Goal: Information Seeking & Learning: Learn about a topic

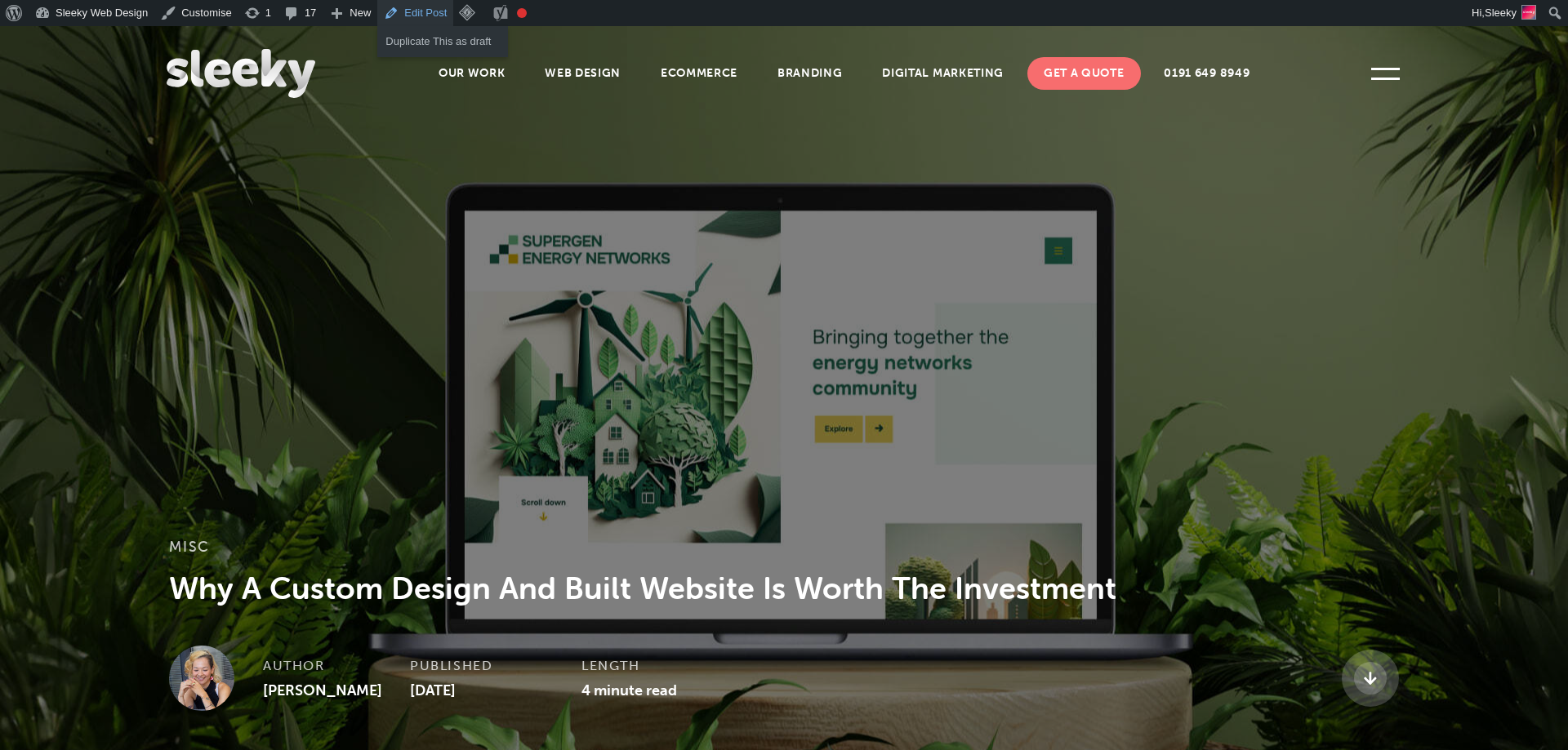
click at [414, 15] on link "Edit Post" at bounding box center [415, 13] width 76 height 26
click at [251, 71] on img at bounding box center [240, 74] width 148 height 49
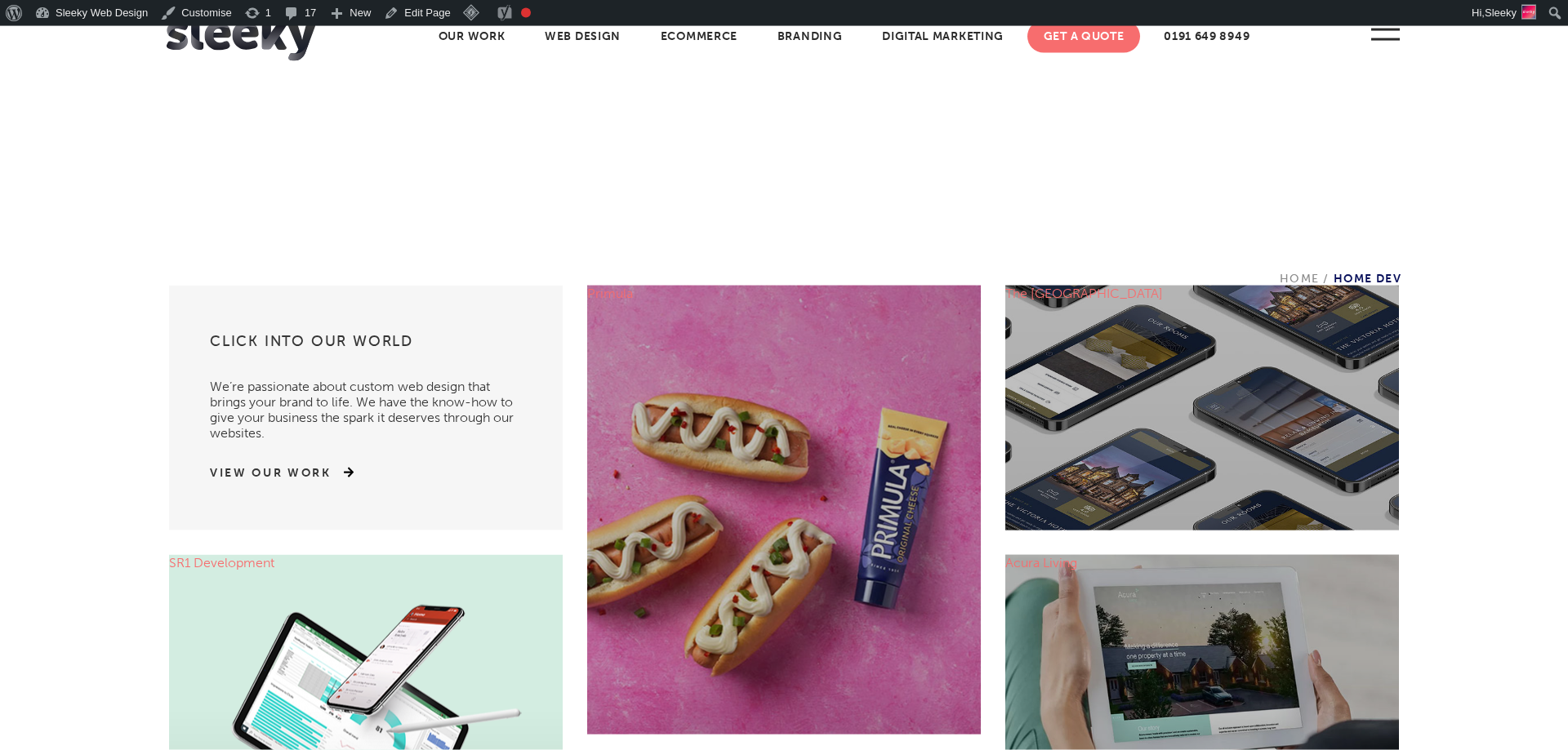
scroll to position [538, 0]
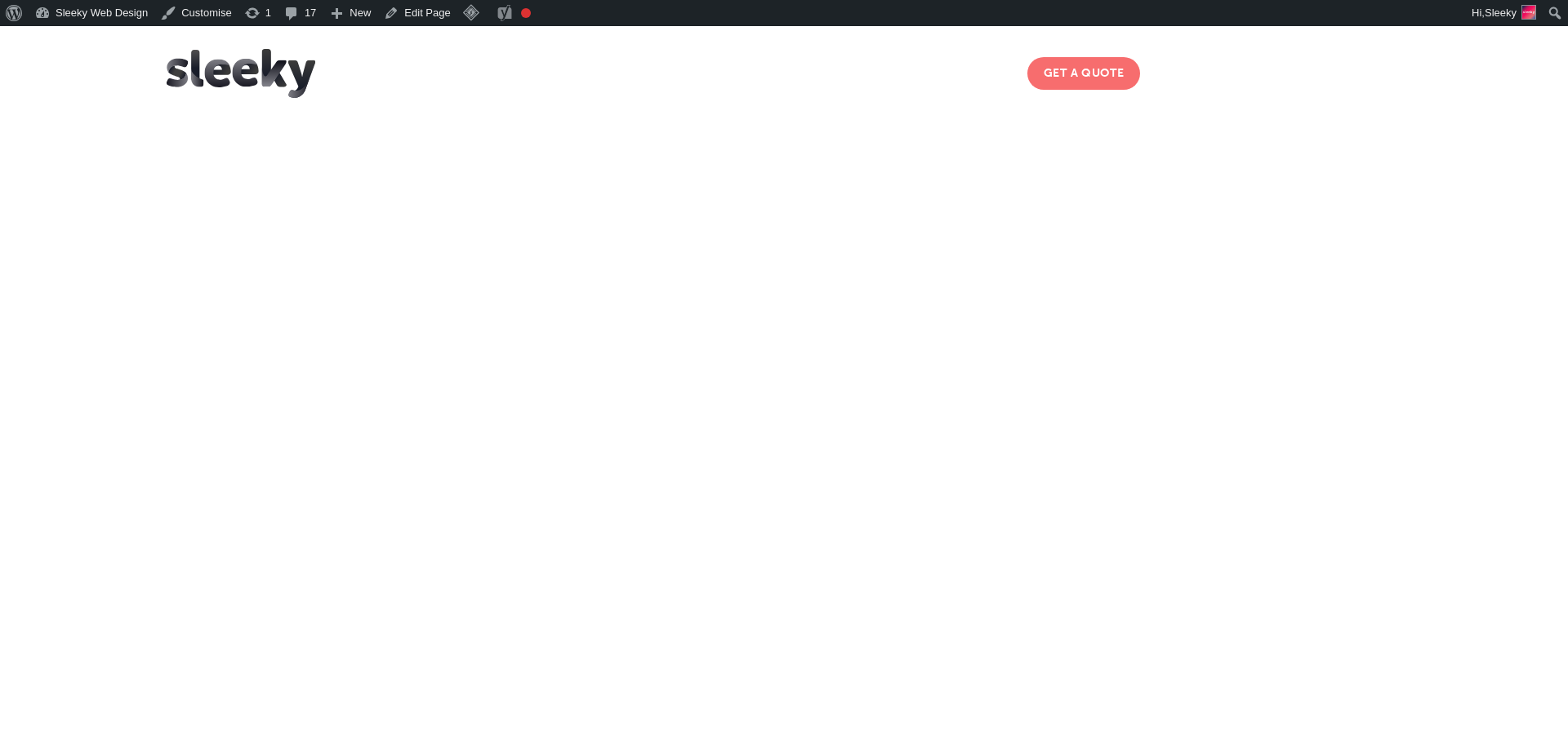
click at [516, 300] on video at bounding box center [796, 418] width 1568 height 784
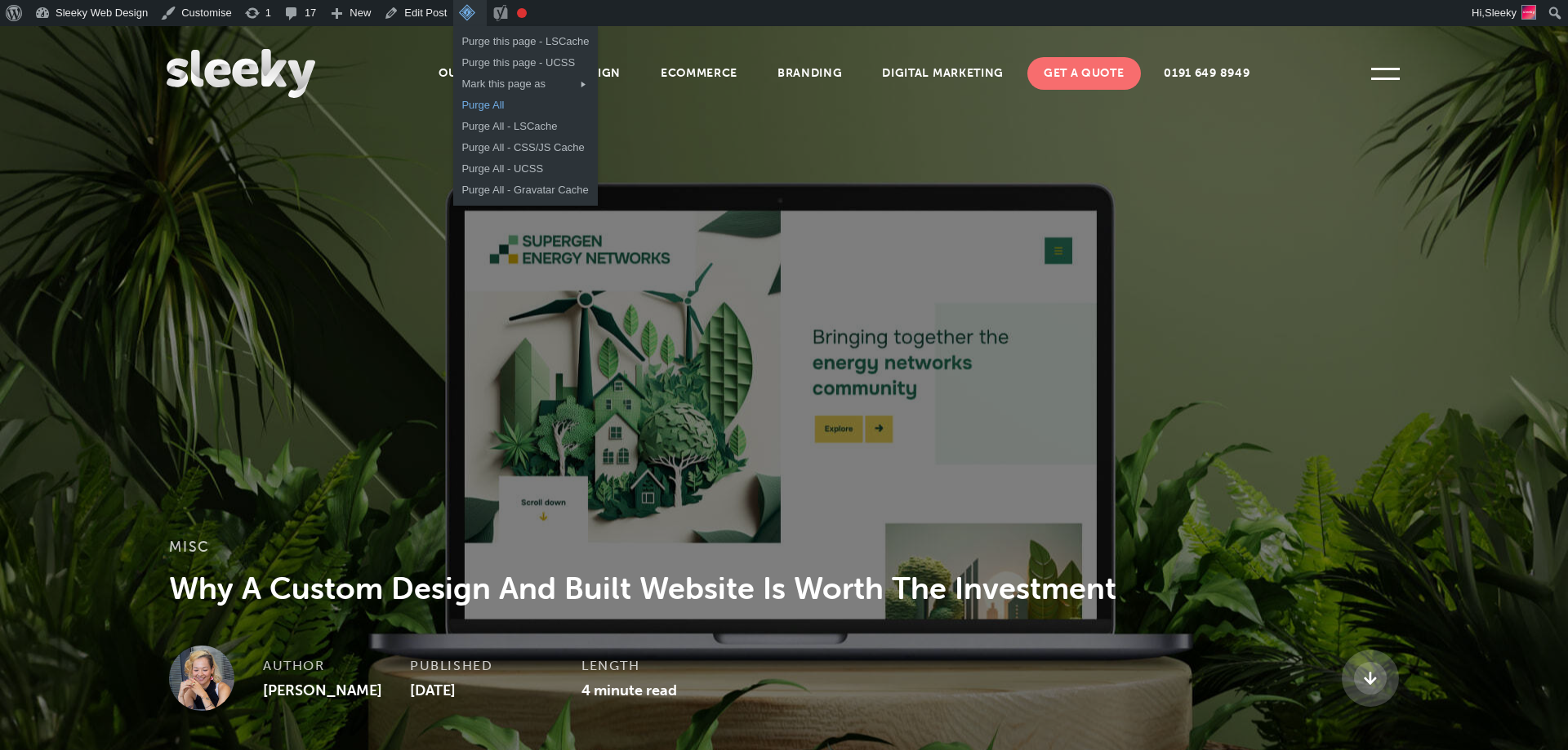
click at [457, 103] on link "Purge All" at bounding box center [525, 105] width 144 height 21
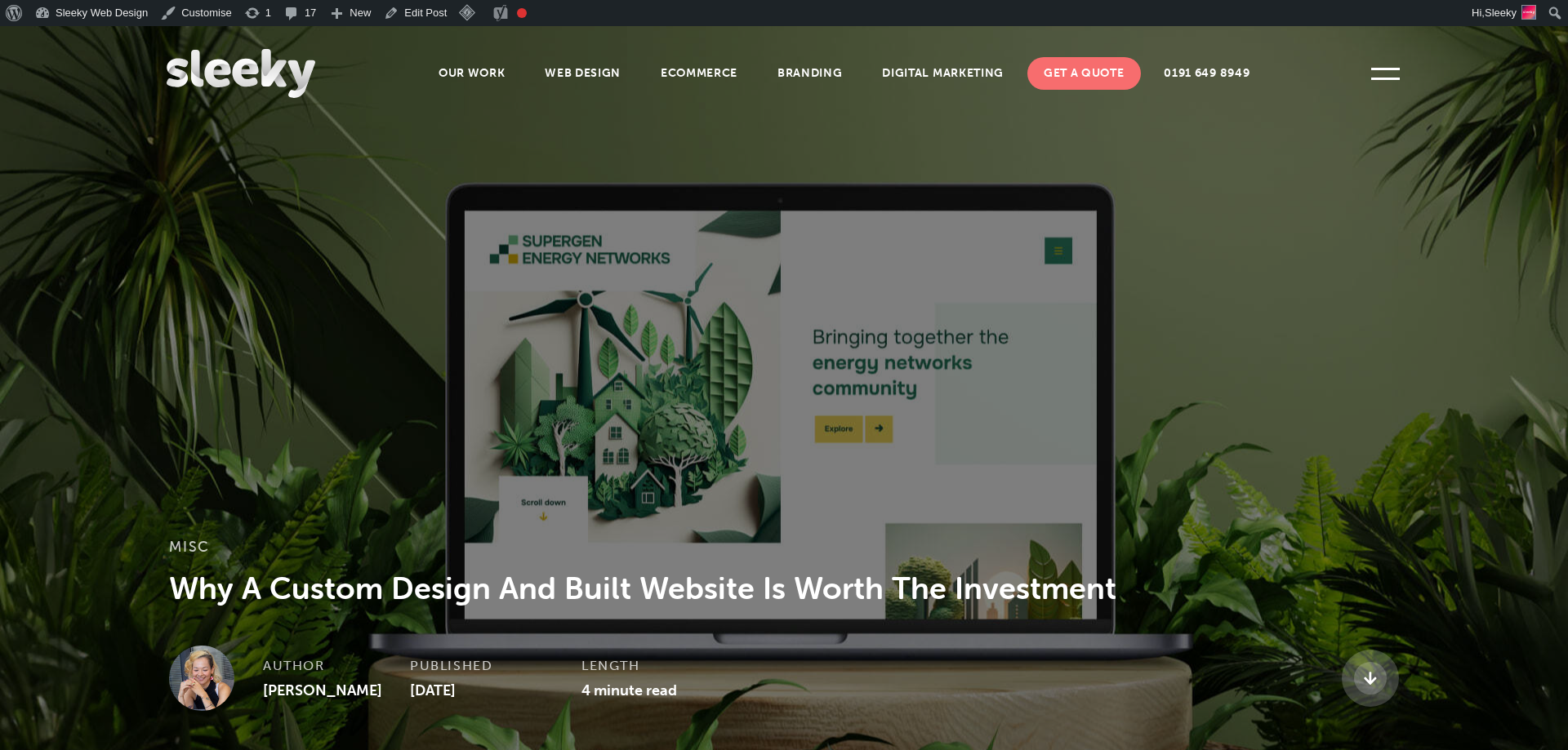
click at [279, 81] on img at bounding box center [240, 74] width 148 height 49
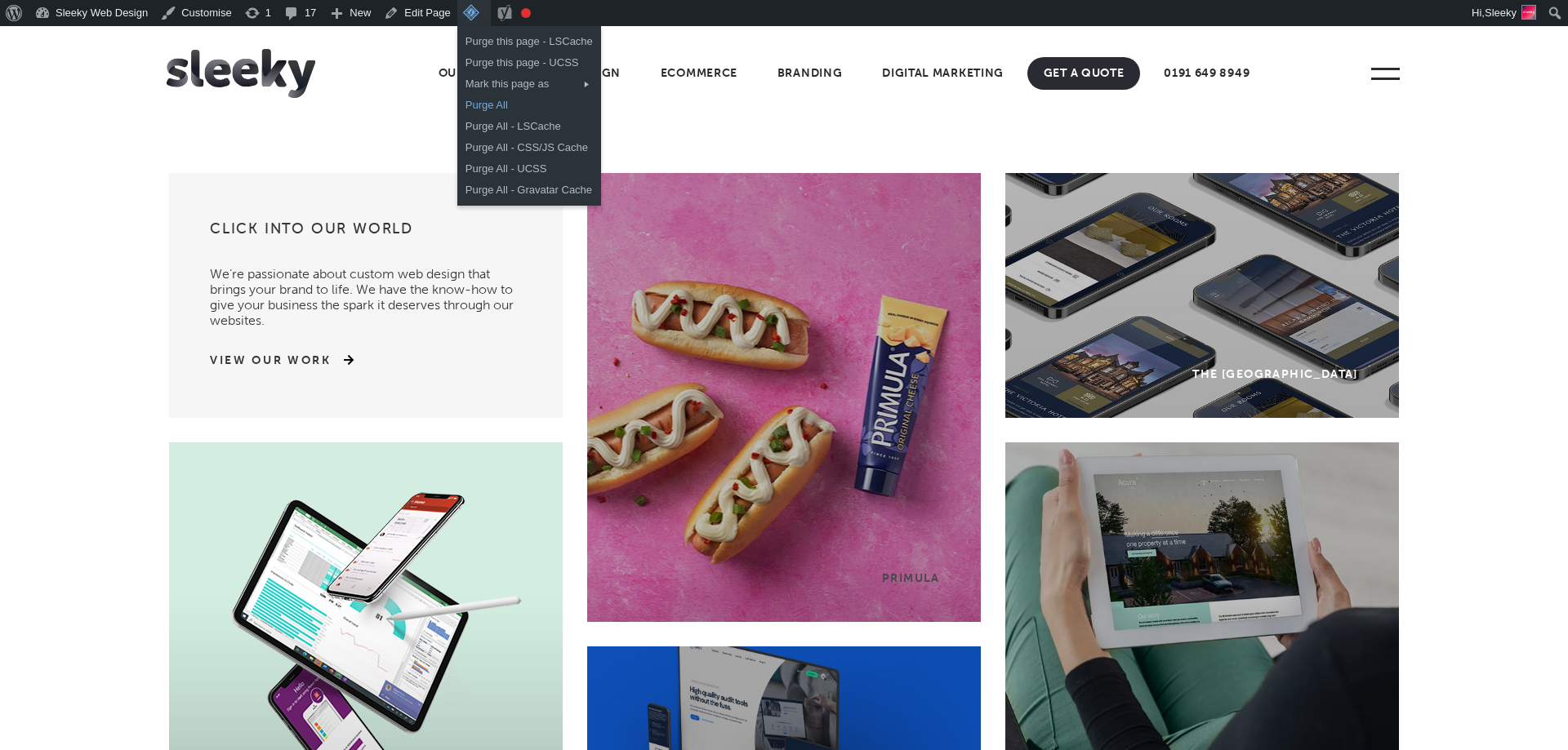
click at [478, 104] on link "Purge All" at bounding box center [529, 105] width 144 height 21
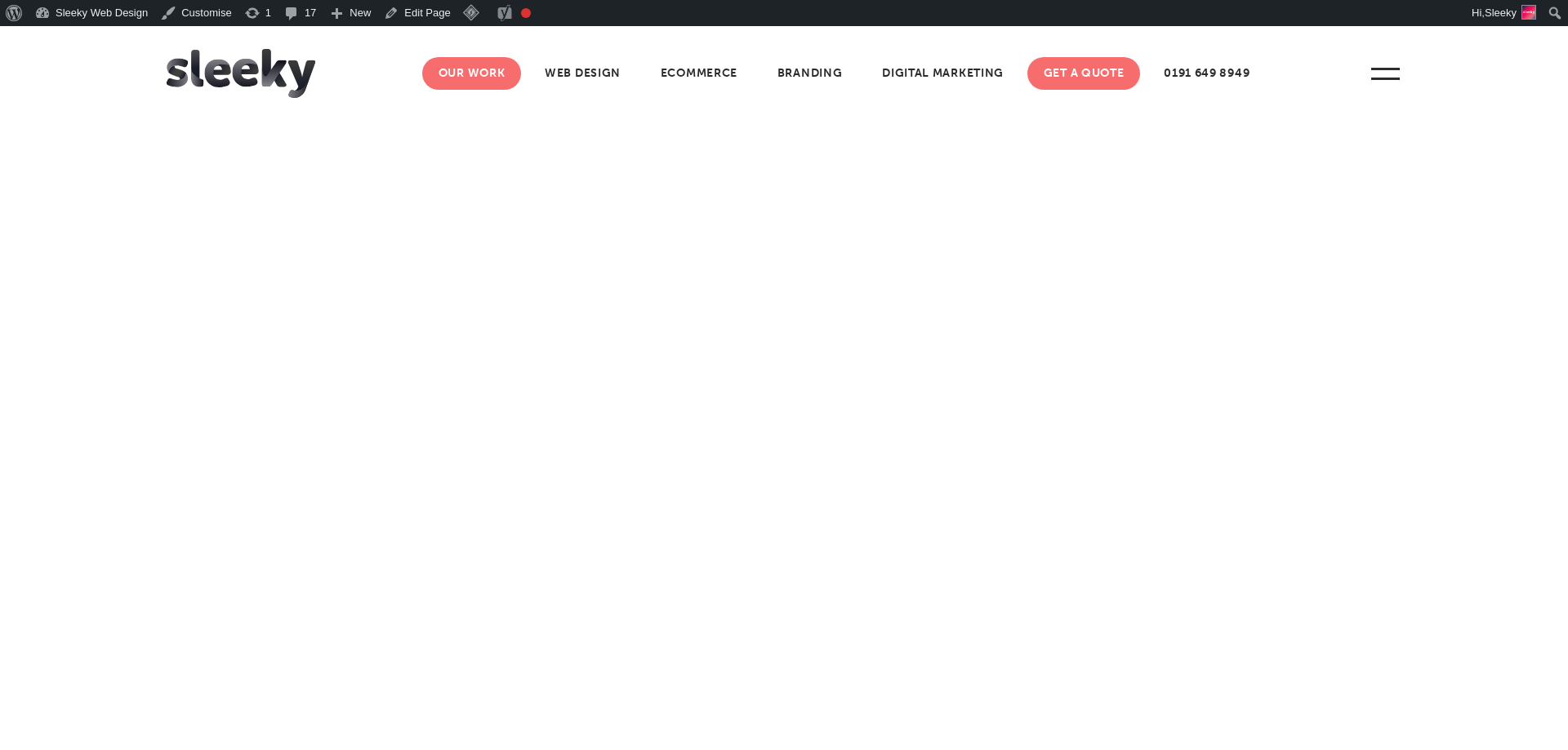
click at [491, 77] on link "Our Work" at bounding box center [472, 73] width 100 height 33
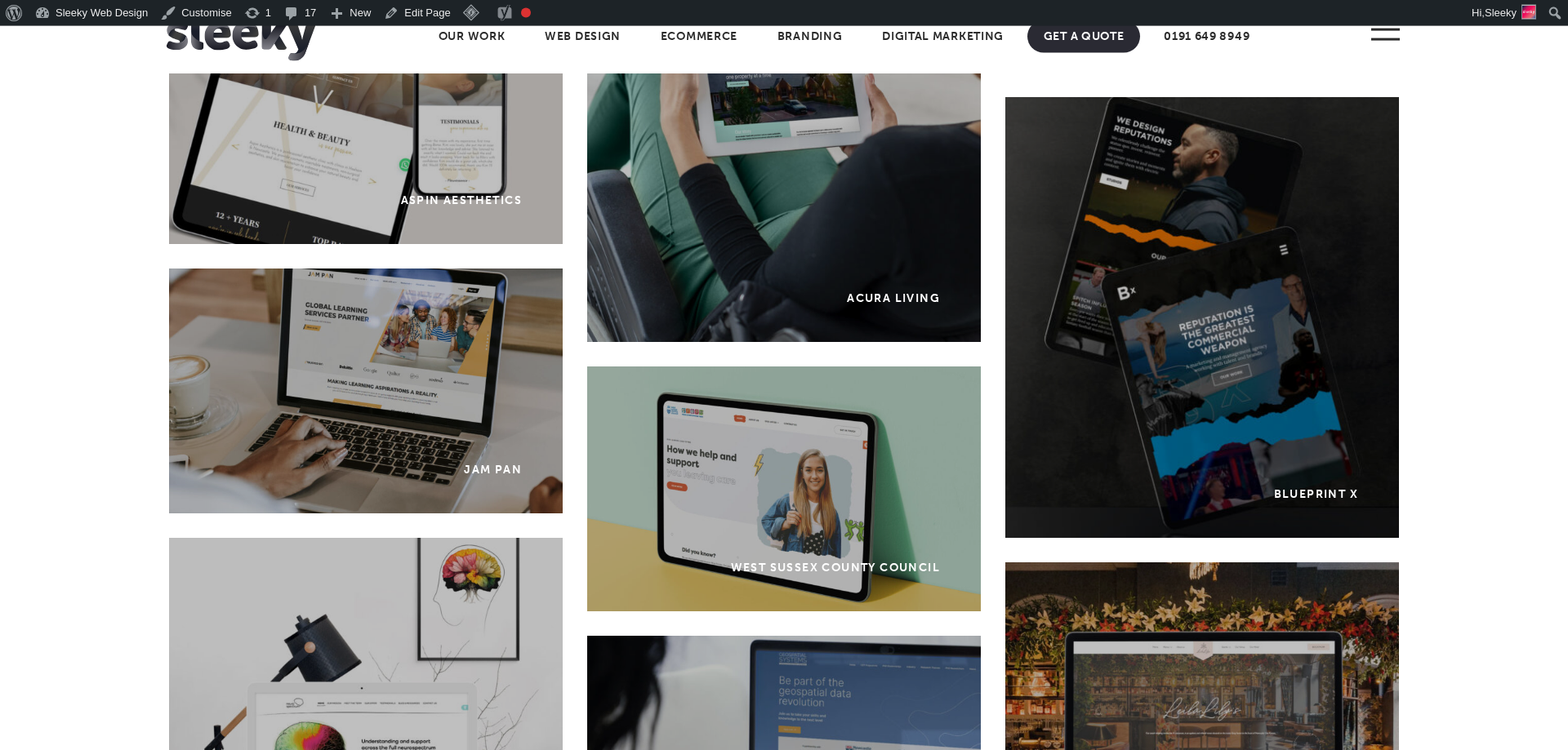
scroll to position [2588, 0]
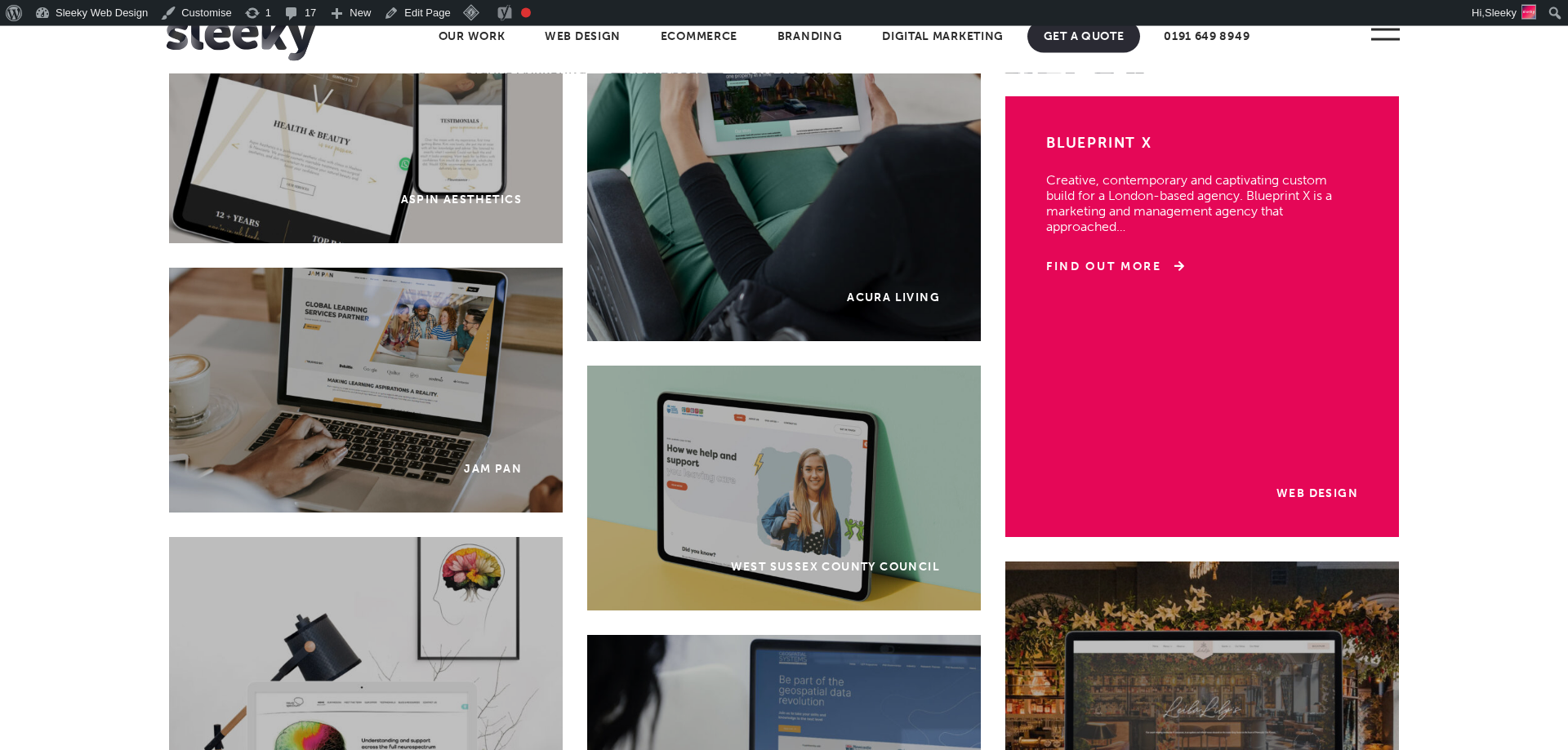
click at [1266, 301] on div "Web Design Blueprint X Creative, contemporary and captivating custom build for …" at bounding box center [1202, 317] width 394 height 441
click at [1117, 262] on link "Find Out More" at bounding box center [1115, 267] width 138 height 16
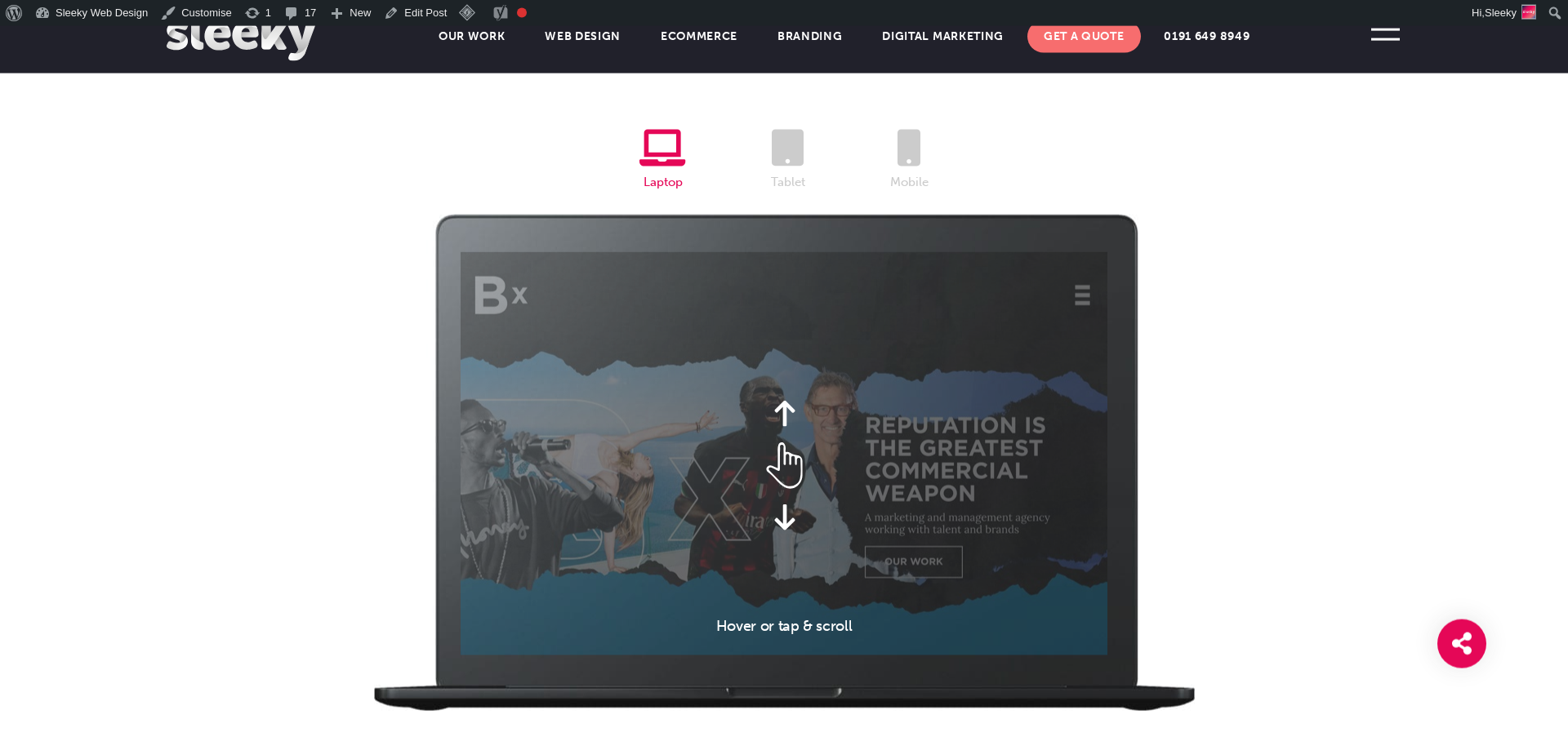
scroll to position [1846, 0]
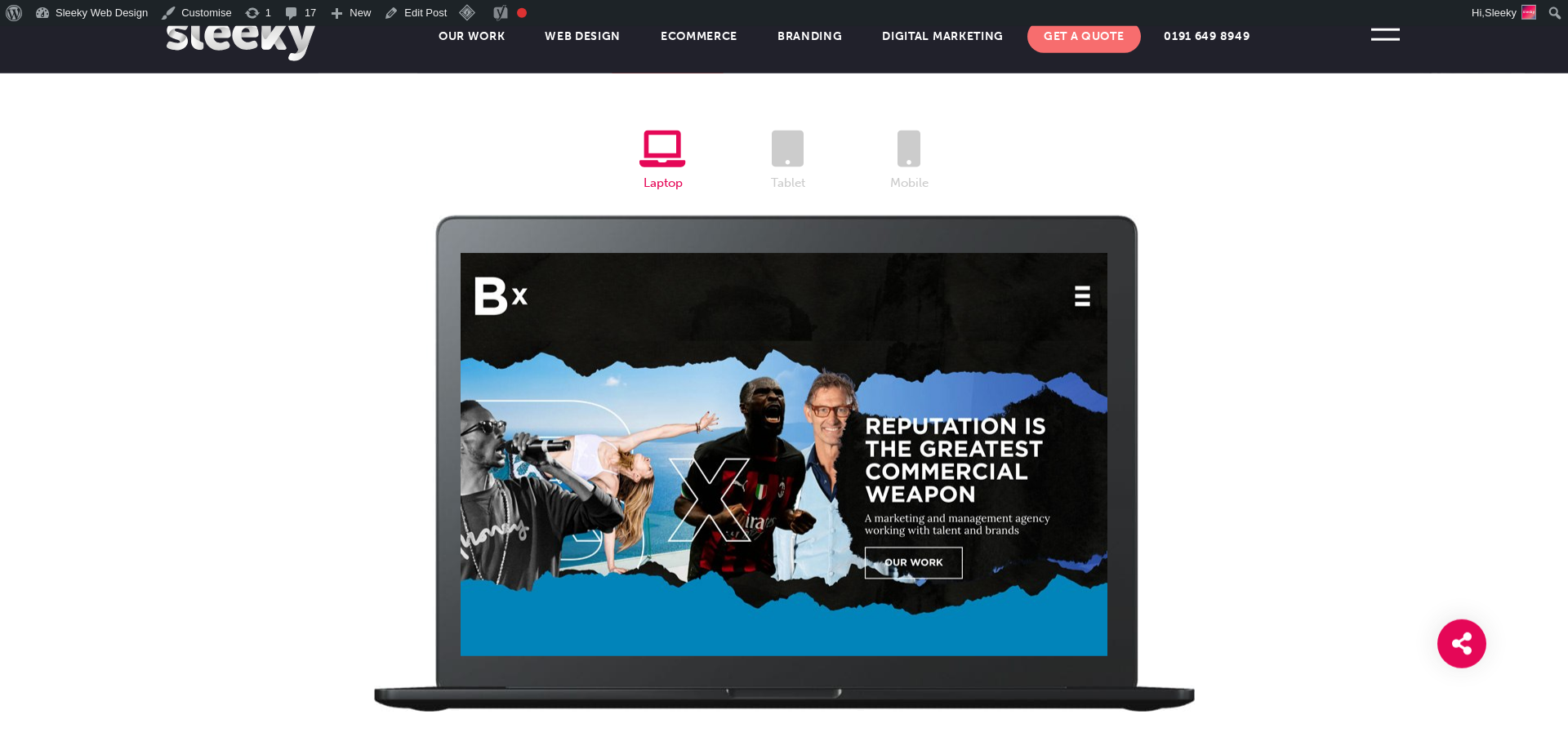
drag, startPoint x: 679, startPoint y: 487, endPoint x: 688, endPoint y: 323, distance: 164.2
click at [680, 325] on div at bounding box center [783, 454] width 646 height 403
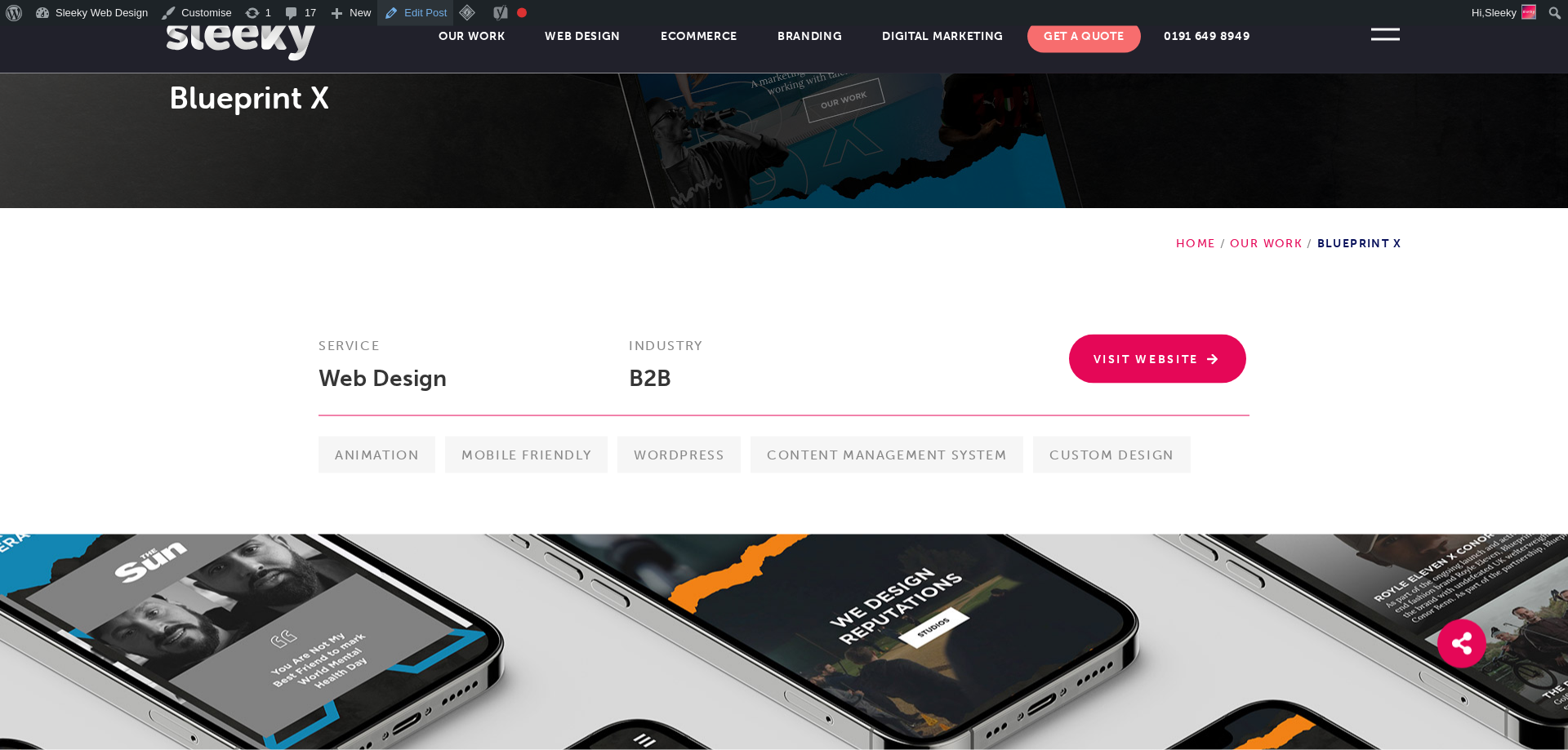
scroll to position [0, 0]
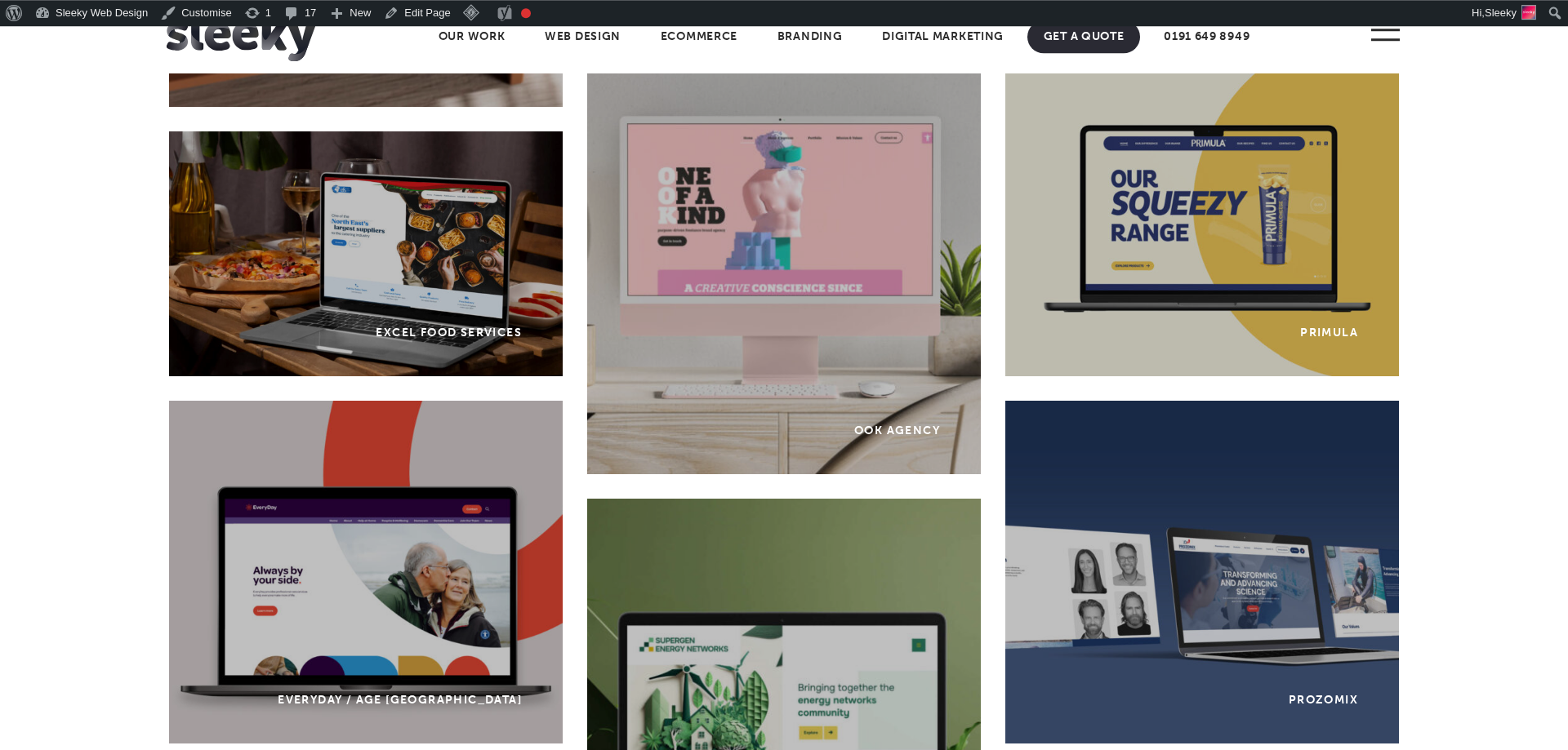
scroll to position [622, 0]
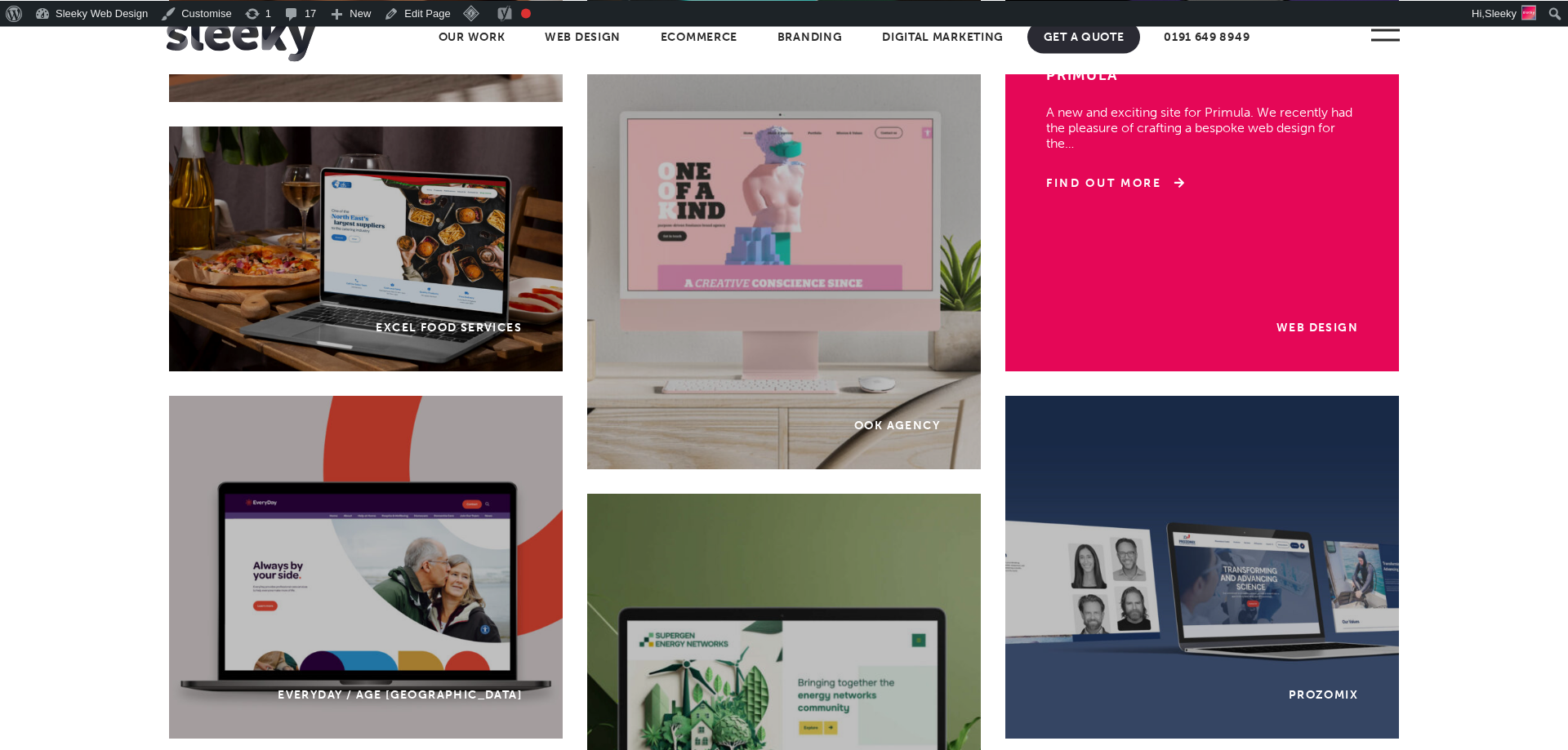
click at [1155, 229] on div "Web Design Primula A new and exciting site for Primula. We recently had the ple…" at bounding box center [1202, 200] width 394 height 343
click at [1127, 181] on link "Find Out More" at bounding box center [1115, 184] width 138 height 16
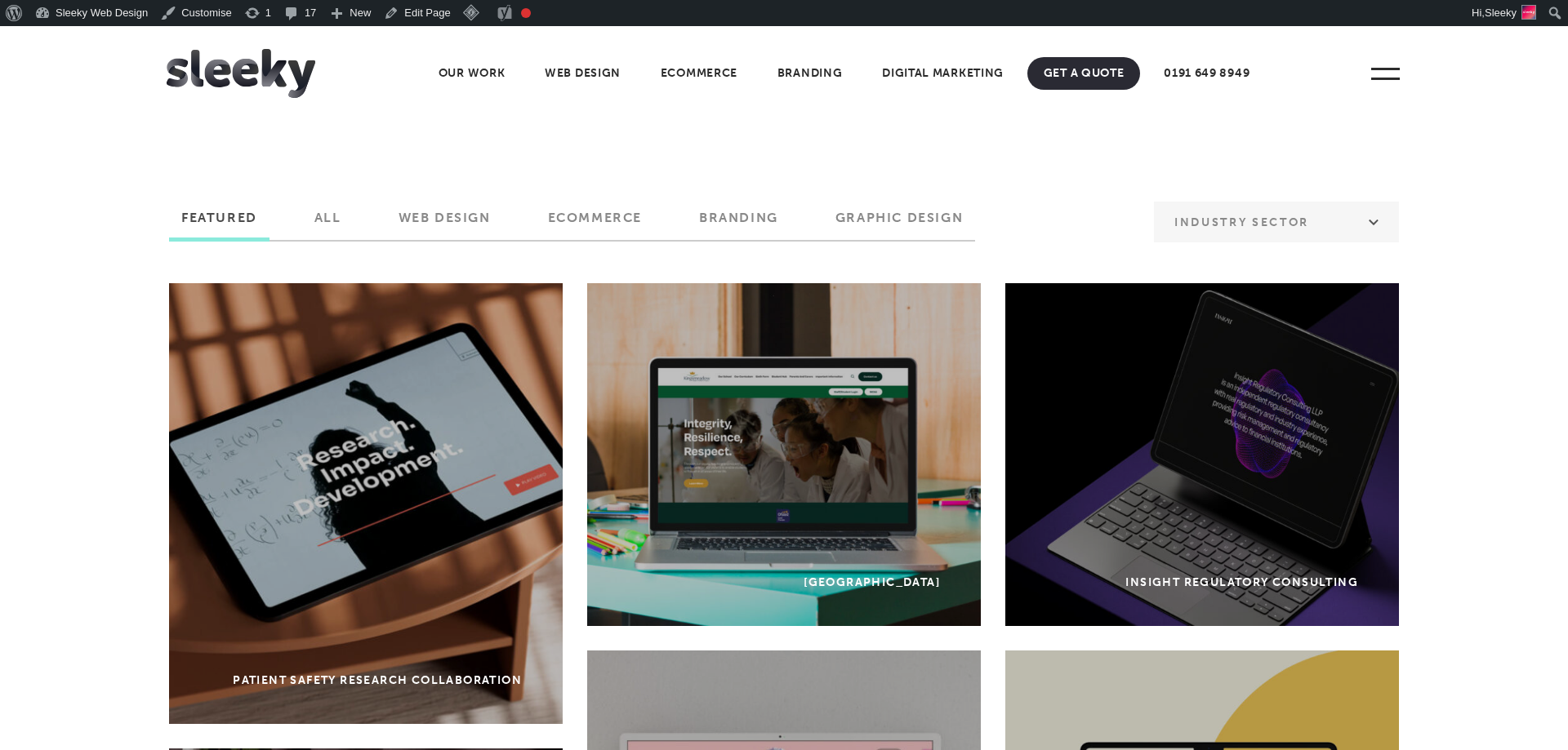
click at [258, 77] on img at bounding box center [240, 74] width 148 height 49
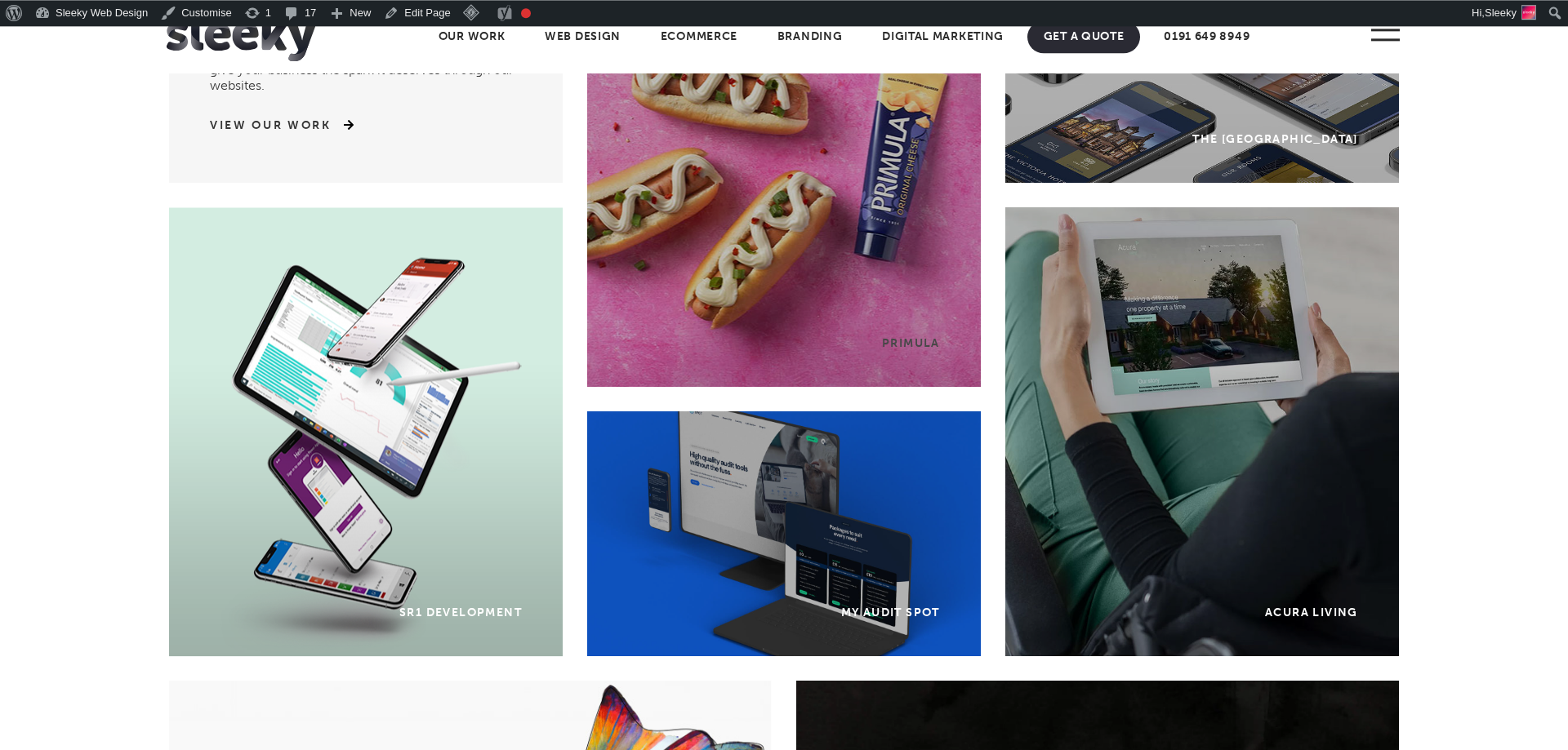
scroll to position [234, 0]
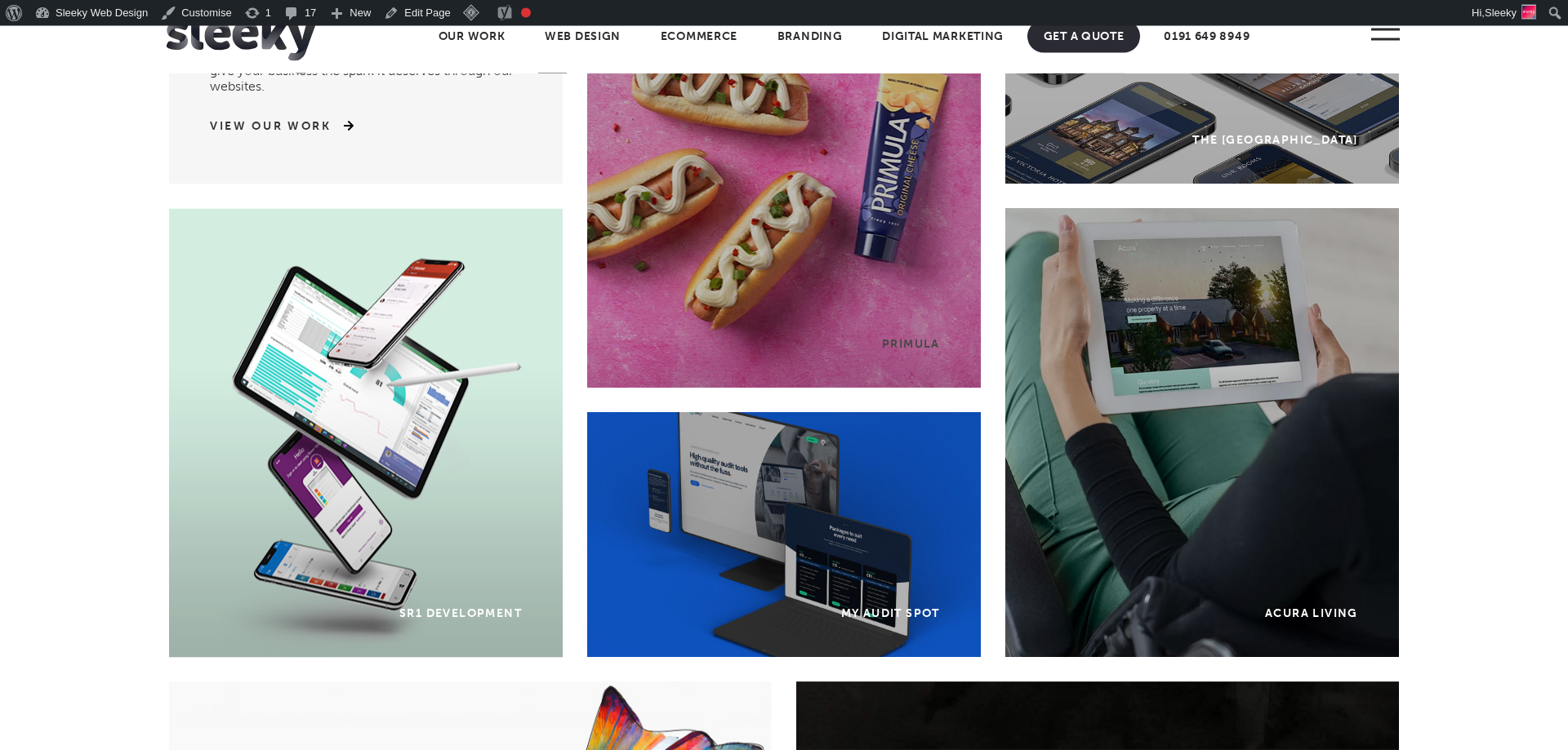
click at [295, 473] on div "SR1 Development" at bounding box center [366, 433] width 394 height 449
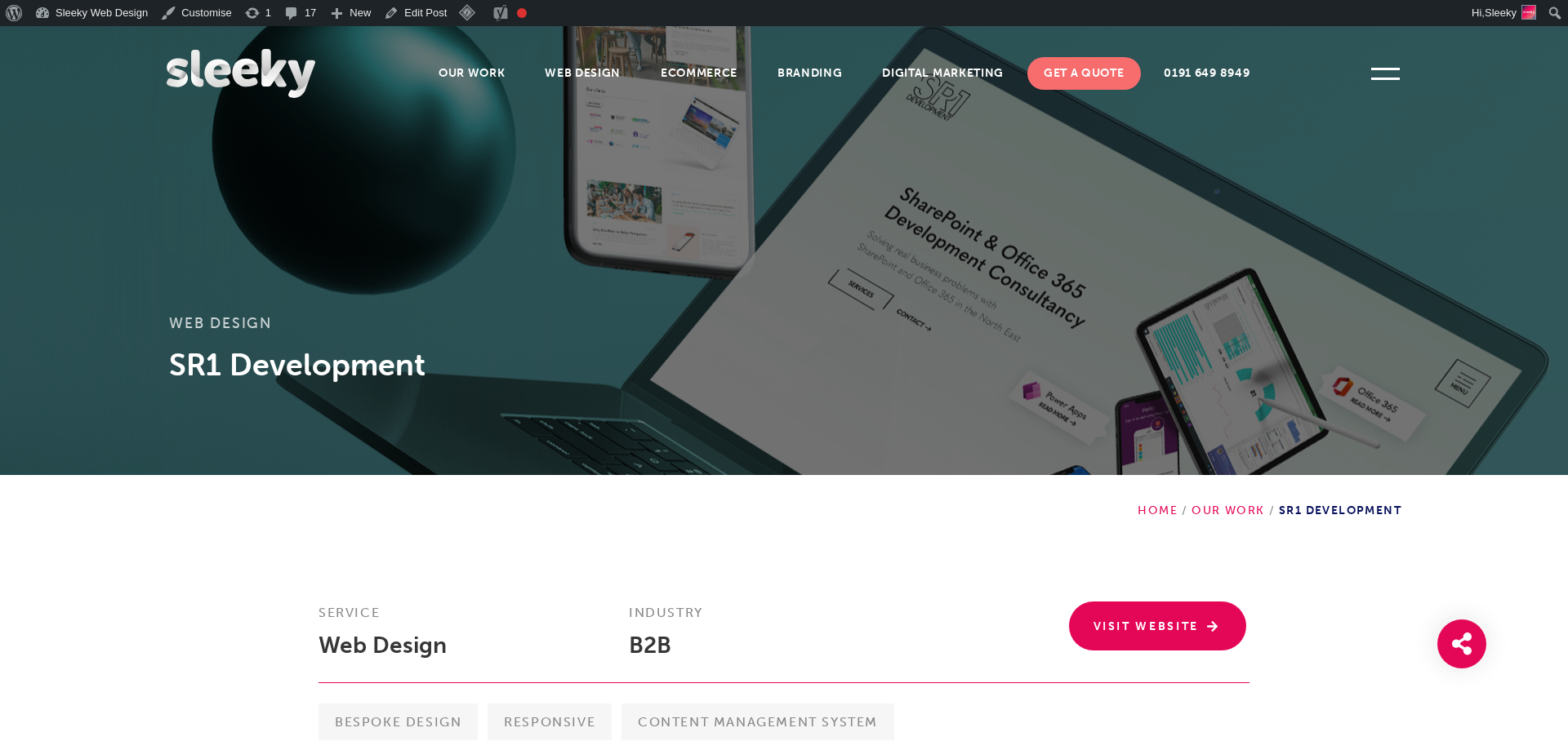
click at [245, 54] on img at bounding box center [240, 74] width 148 height 49
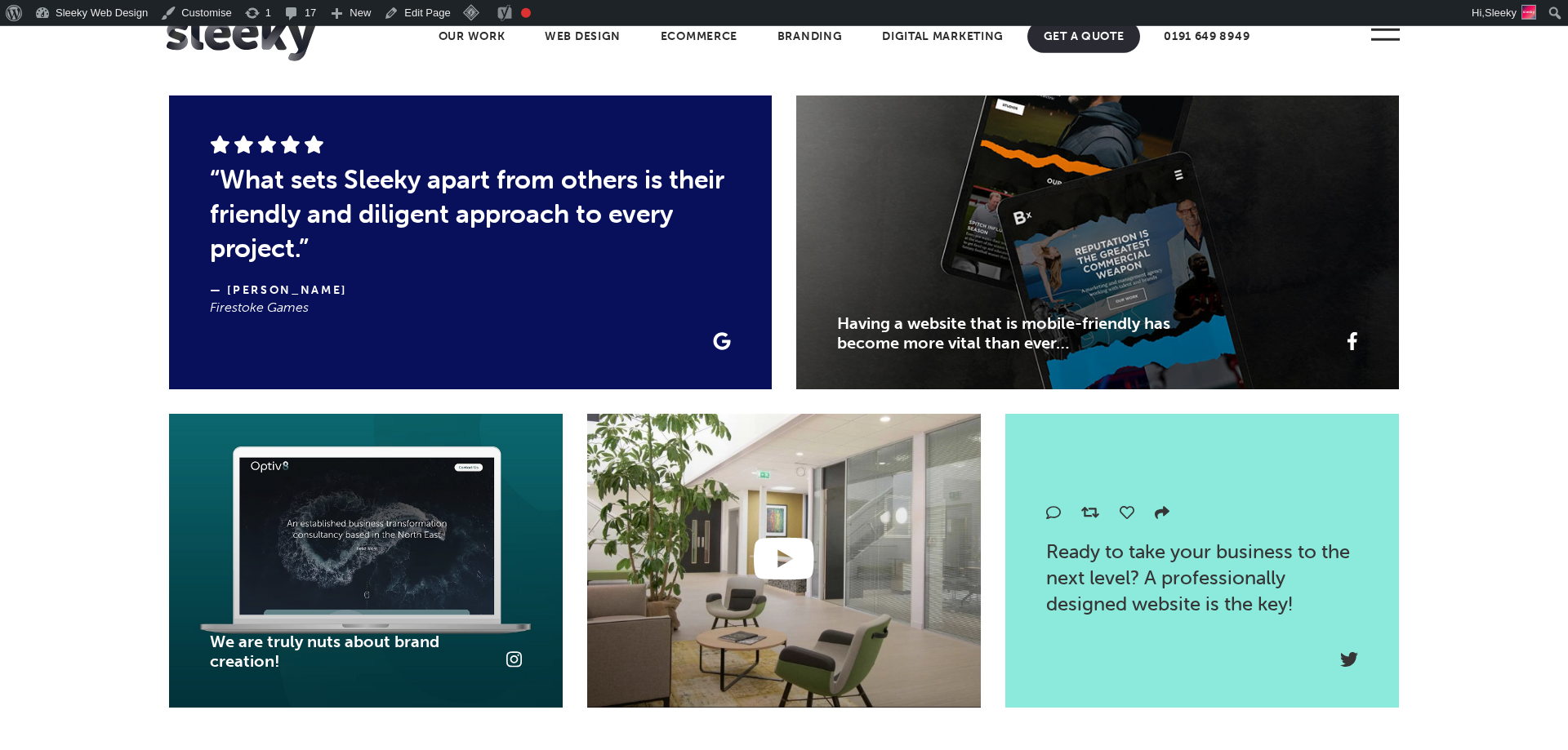
scroll to position [2776, 0]
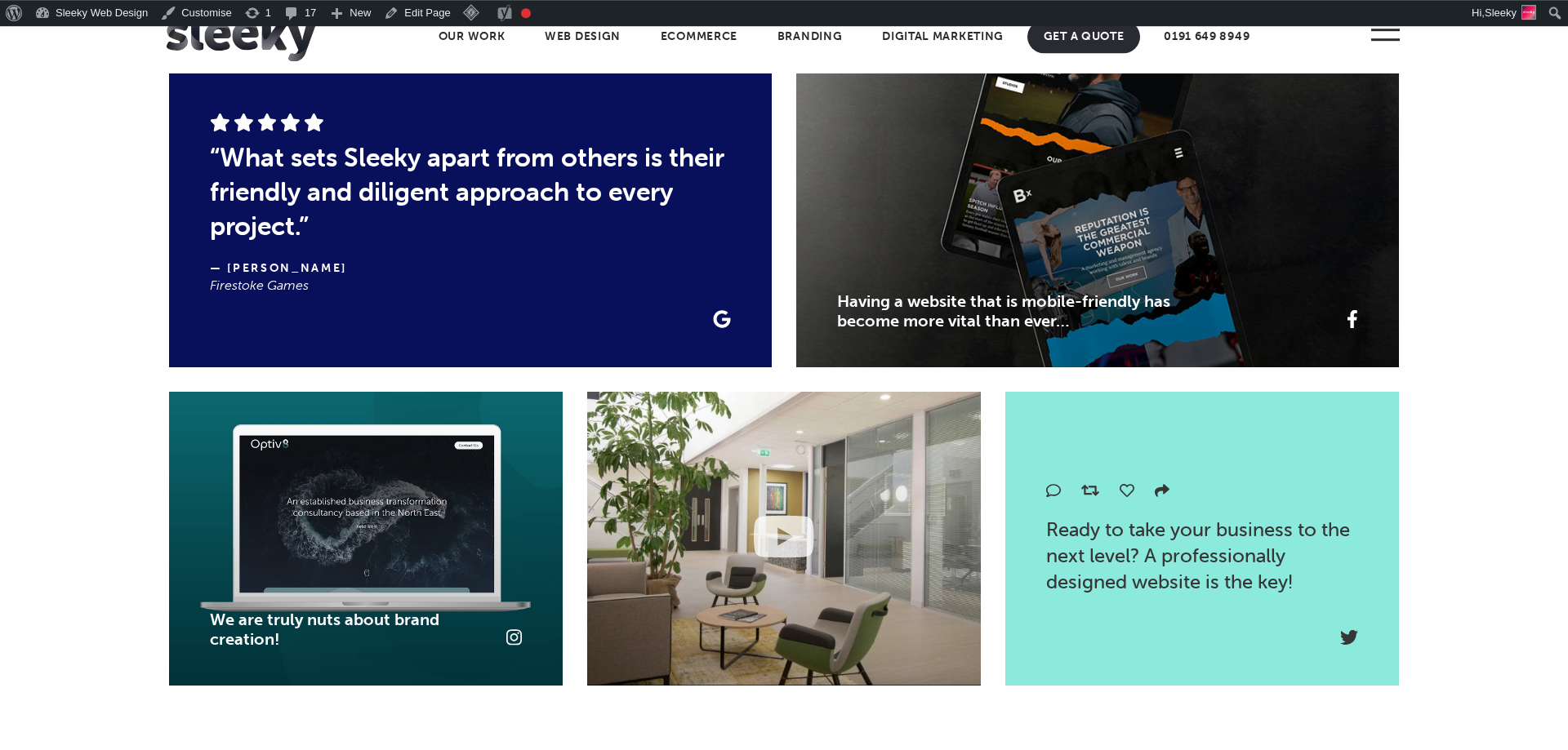
click at [783, 565] on icon at bounding box center [783, 537] width 63 height 56
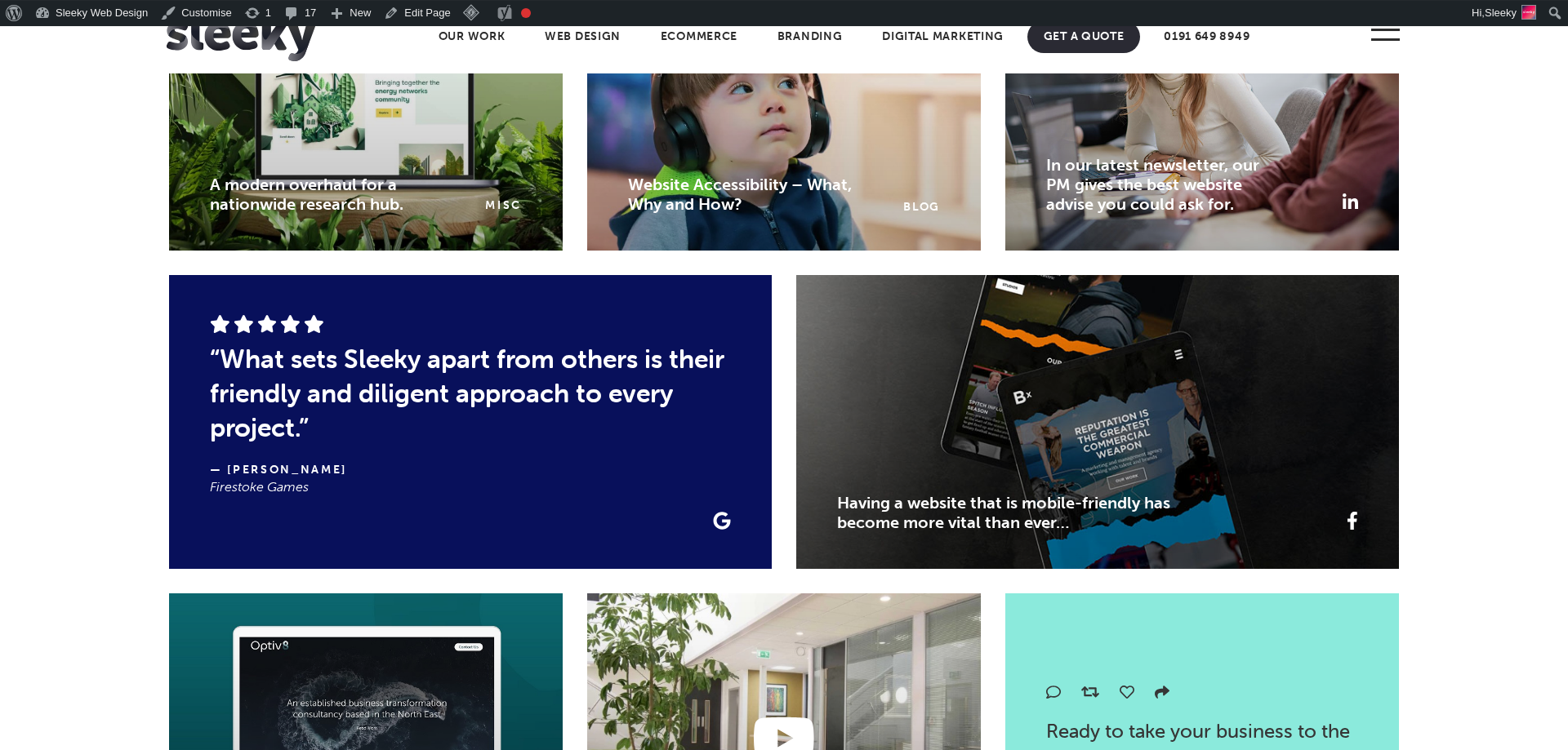
scroll to position [2573, 0]
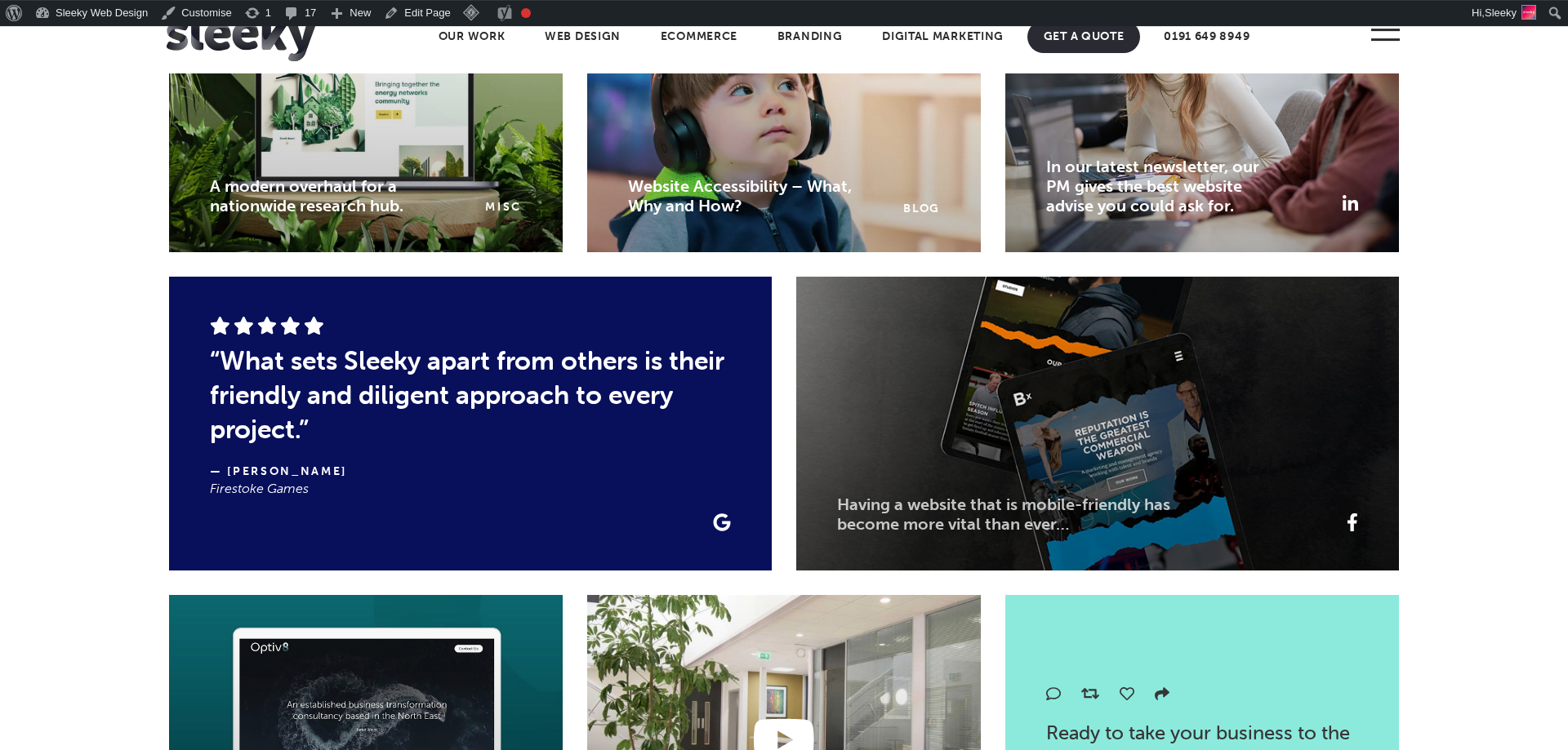
click at [988, 534] on link "Having a website that is mobile-friendly has become more vital than ever…" at bounding box center [1004, 515] width 334 height 40
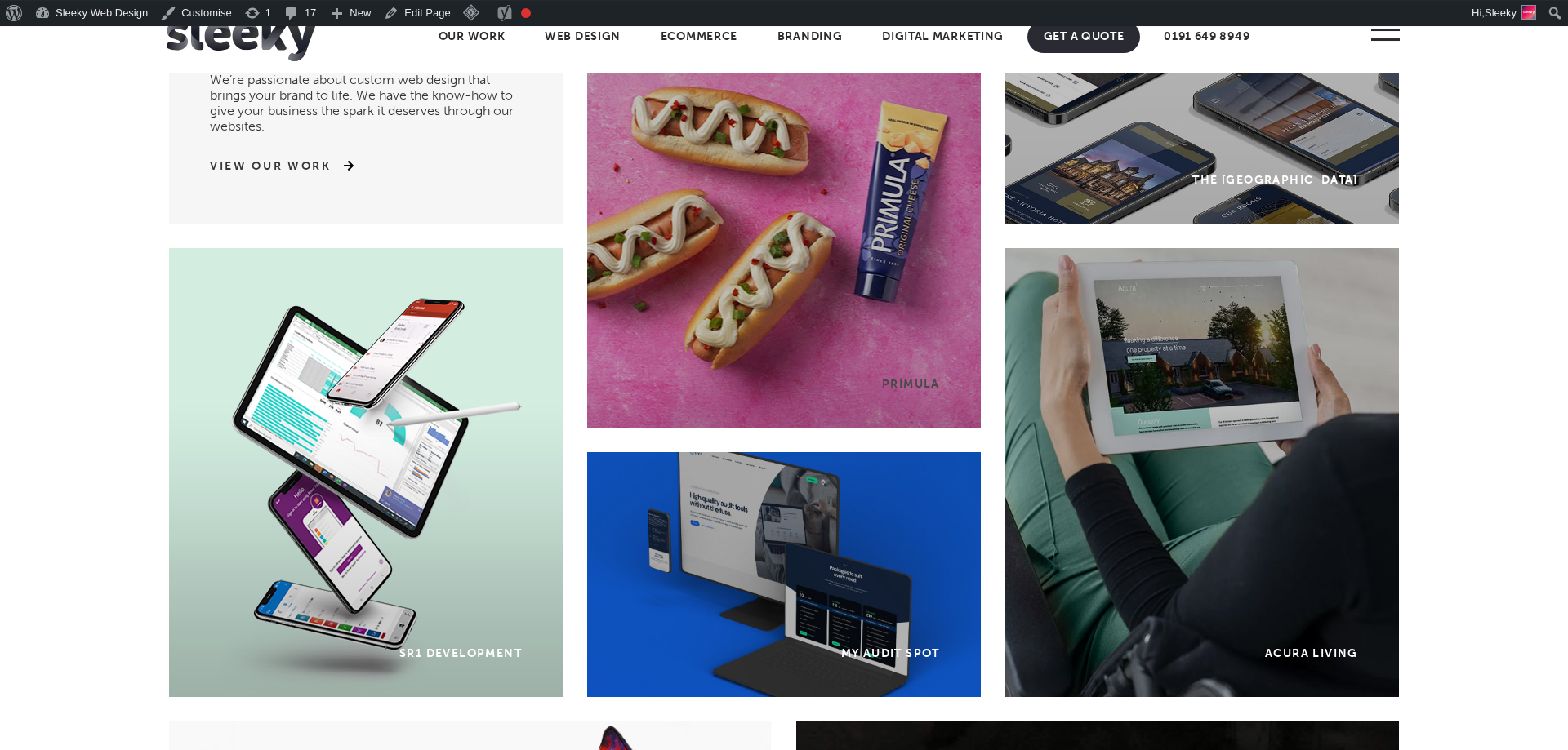
scroll to position [193, 0]
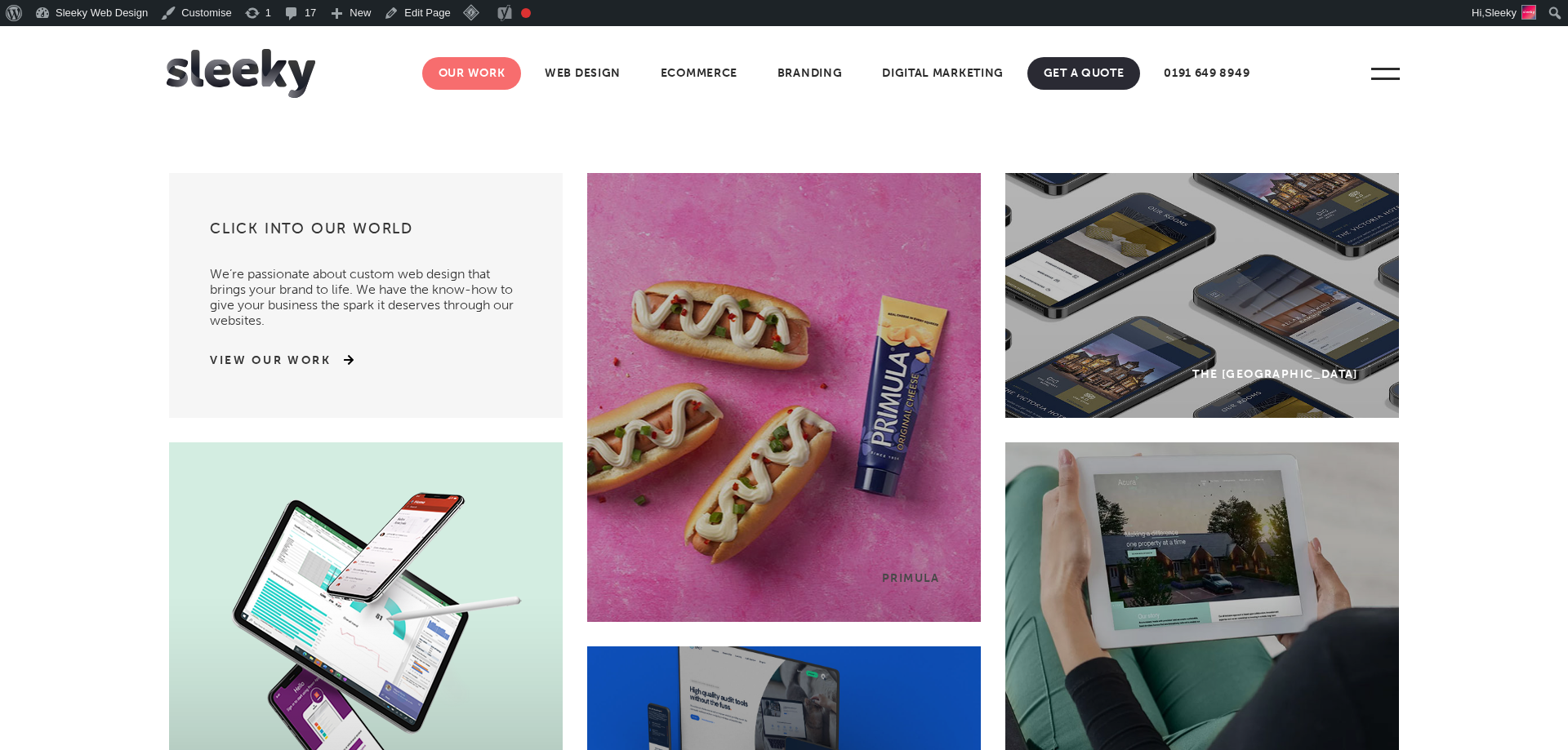
click at [454, 68] on link "Our Work" at bounding box center [472, 73] width 100 height 33
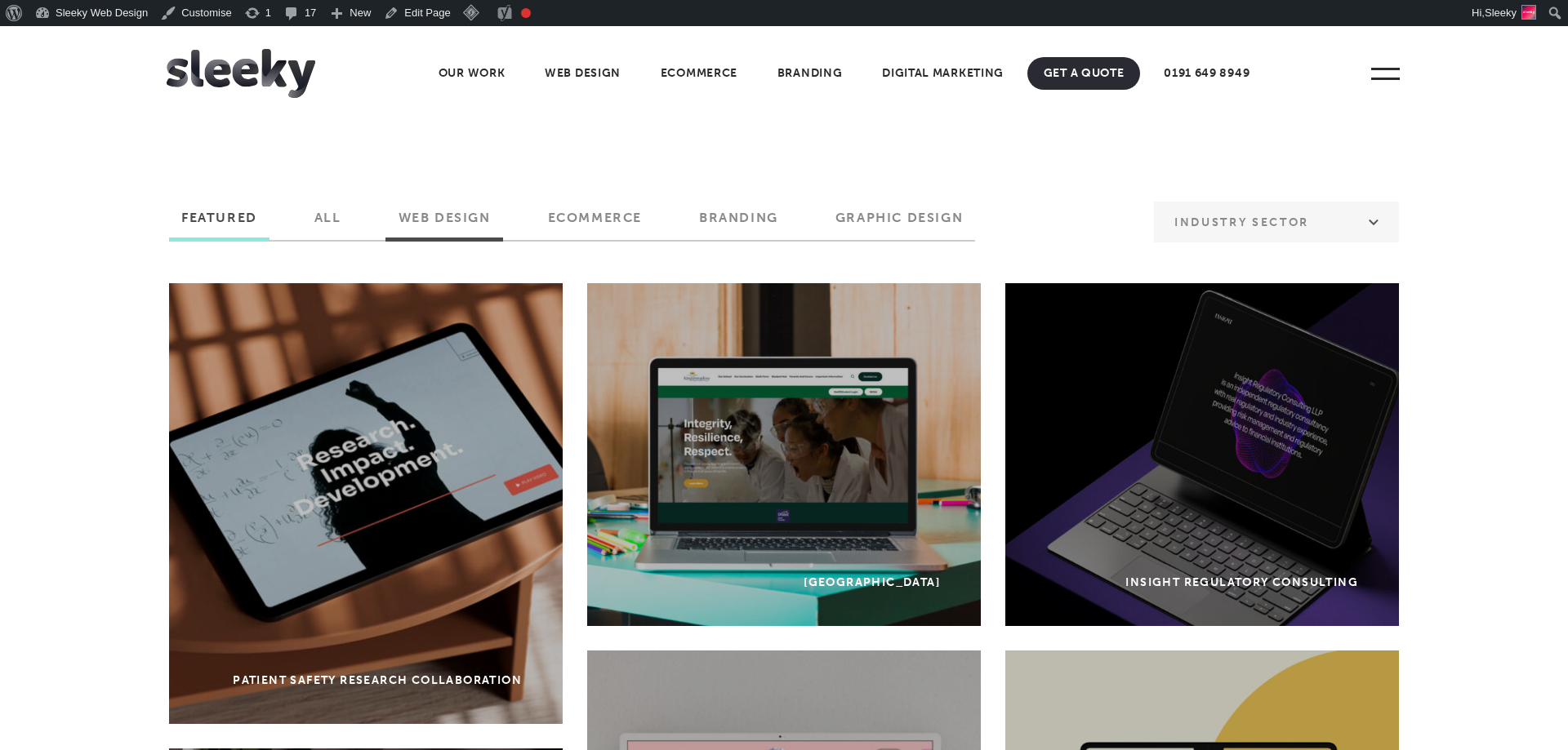
click at [415, 223] on label "Web Design" at bounding box center [445, 224] width 117 height 28
click at [0, 0] on input "Web Design" at bounding box center [0, 0] width 0 height 0
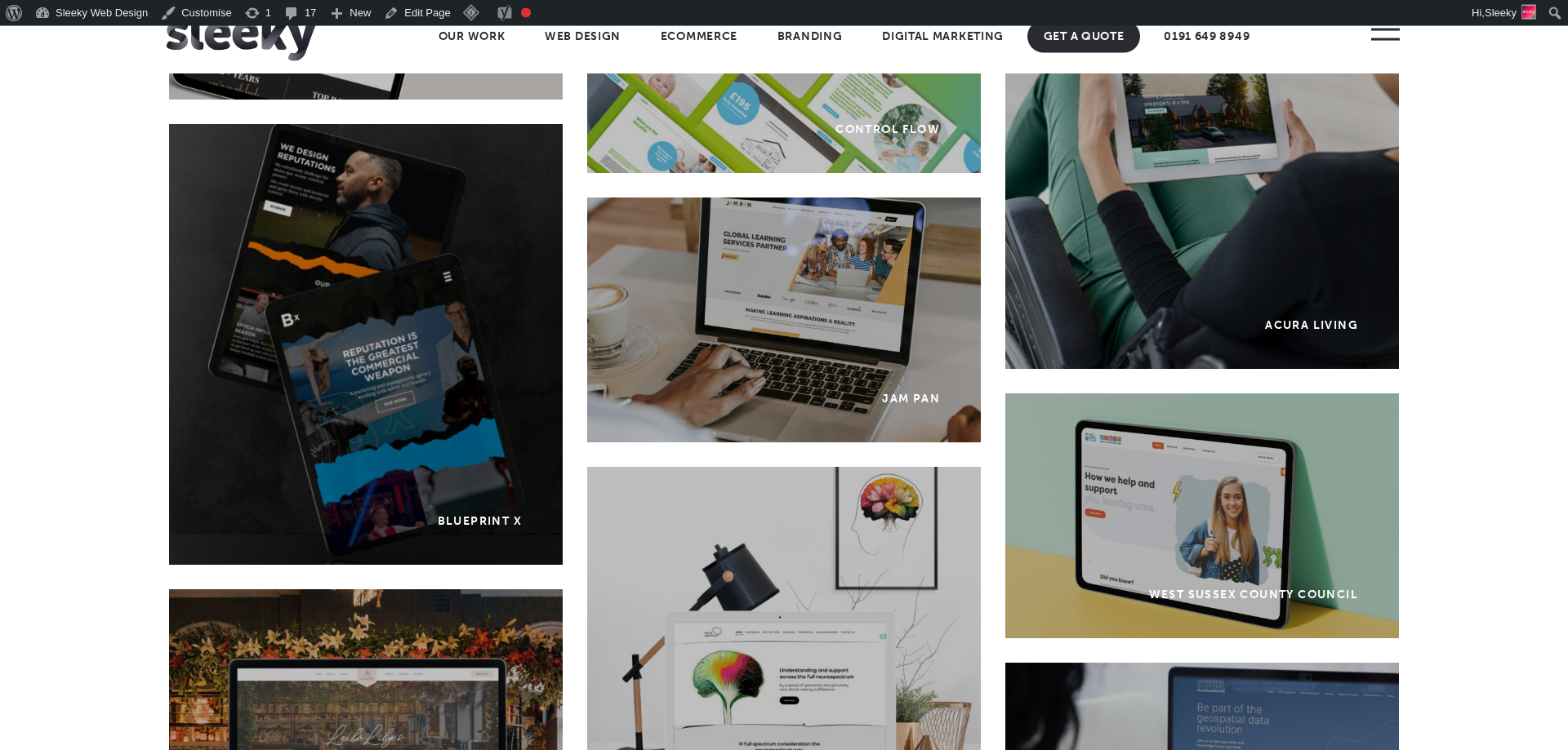
scroll to position [3191, 0]
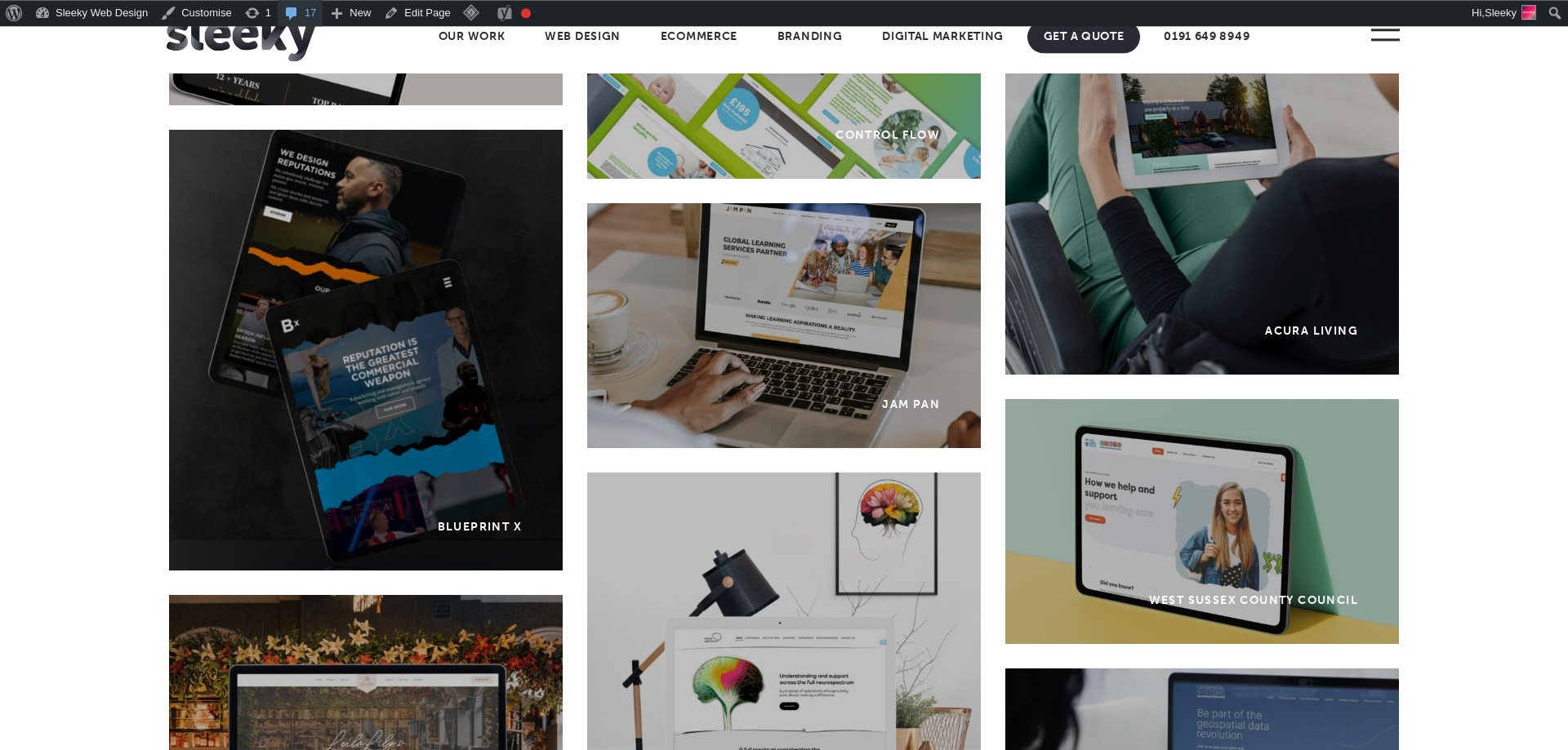
click at [292, 24] on link "17 17 Comments in moderation" at bounding box center [300, 13] width 45 height 26
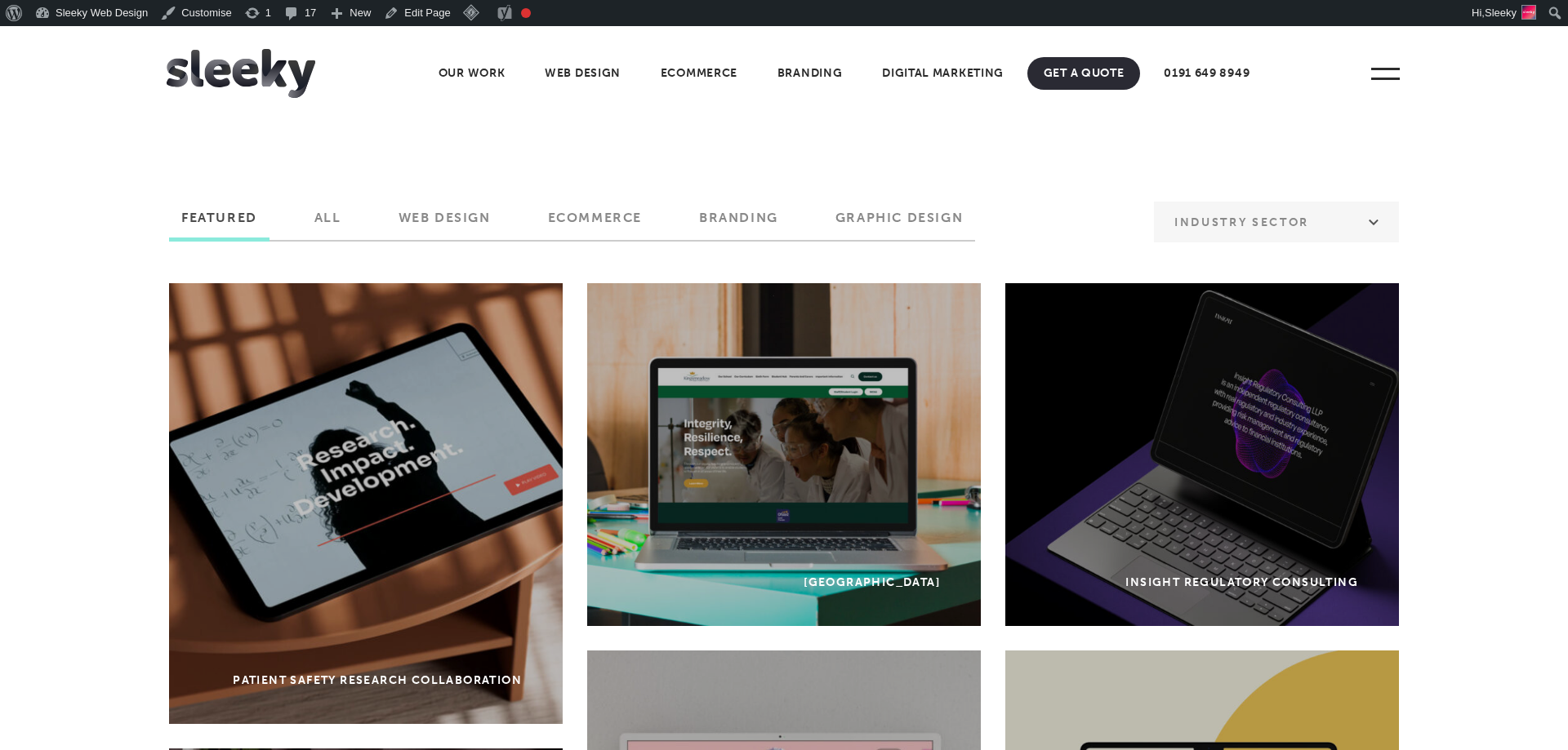
click at [252, 67] on img at bounding box center [240, 74] width 148 height 49
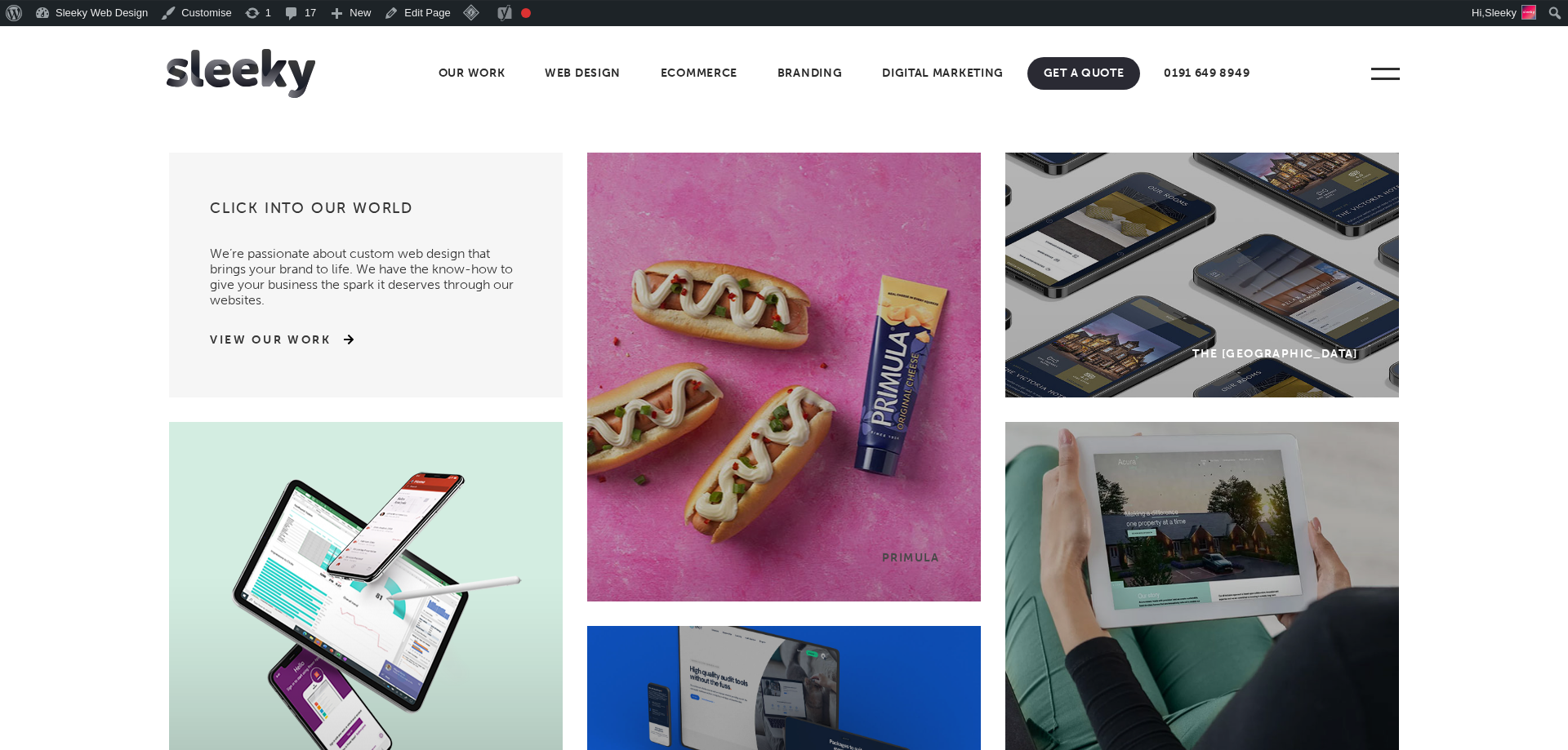
scroll to position [18, 0]
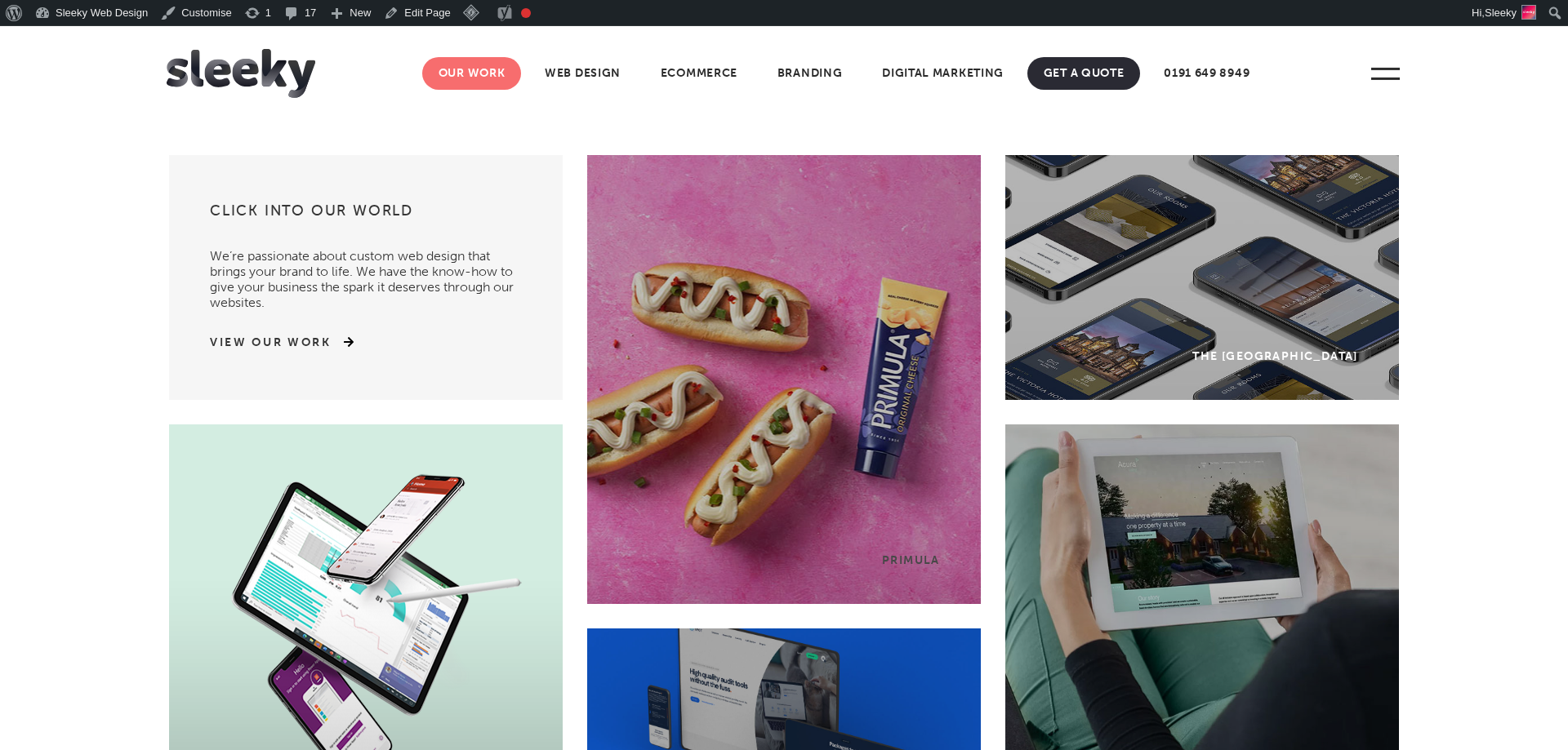
click at [501, 71] on link "Our Work" at bounding box center [472, 73] width 100 height 33
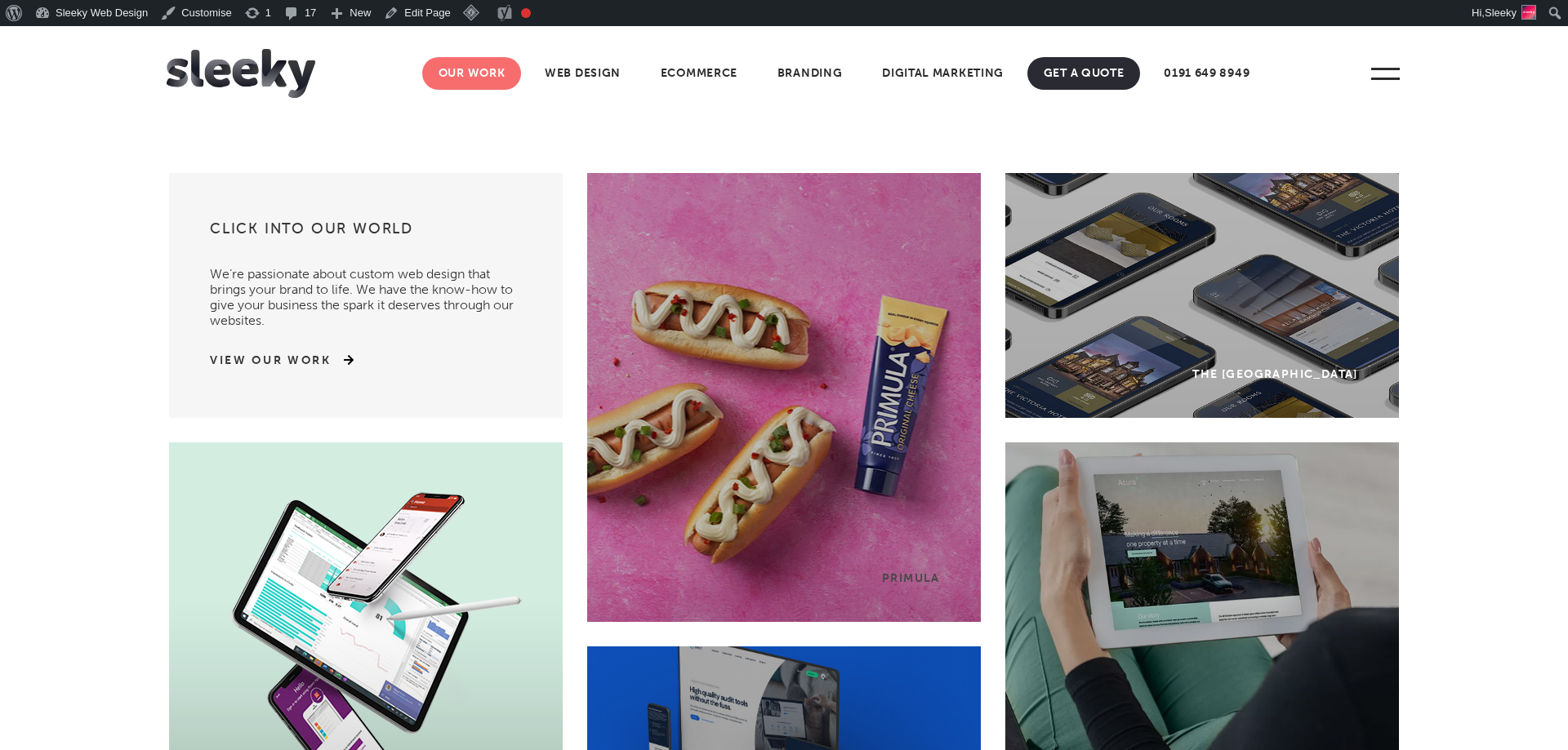
click at [484, 72] on link "Our Work" at bounding box center [472, 73] width 100 height 33
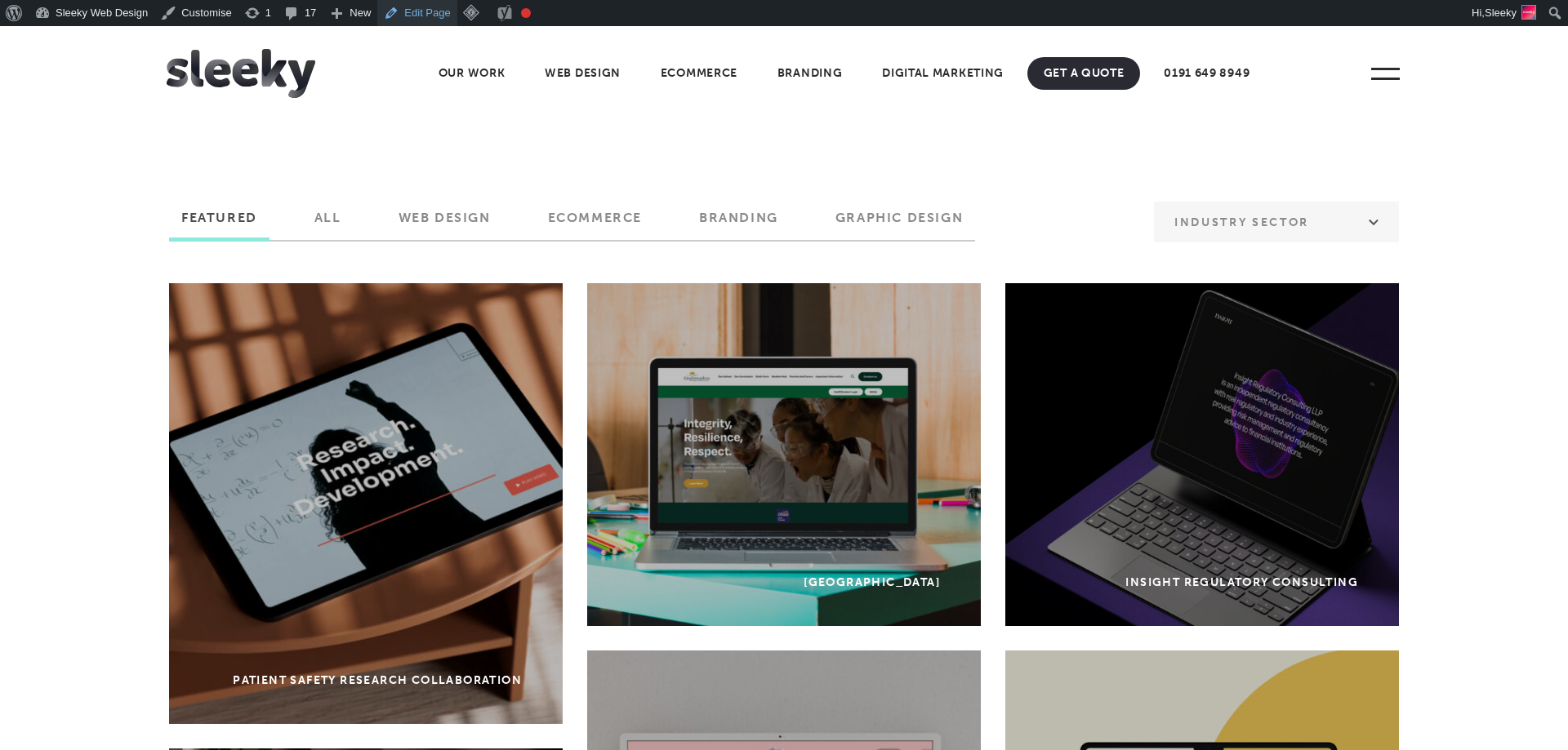
click at [416, 4] on link "Edit Page" at bounding box center [417, 13] width 79 height 26
click at [755, 229] on label "Branding" at bounding box center [739, 224] width 104 height 28
click at [0, 0] on input "Branding" at bounding box center [0, 0] width 0 height 0
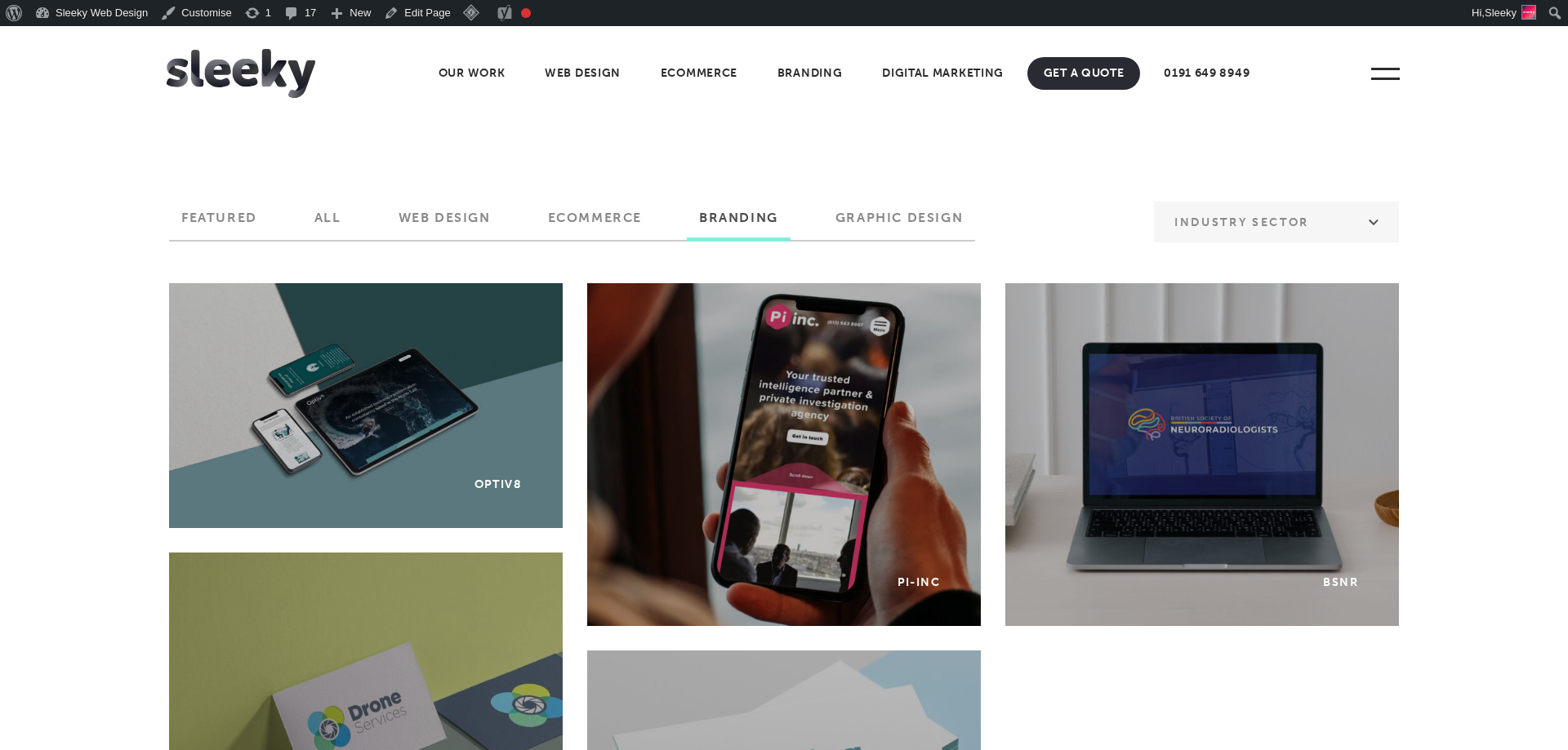
click at [244, 205] on section "Featured All Web Design Ecommerce Branding Graphic Design Industry Sector B2B B…" at bounding box center [784, 534] width 1568 height 723
click at [231, 217] on label "Featured" at bounding box center [219, 224] width 100 height 28
click at [0, 0] on input "Featured" at bounding box center [0, 0] width 0 height 0
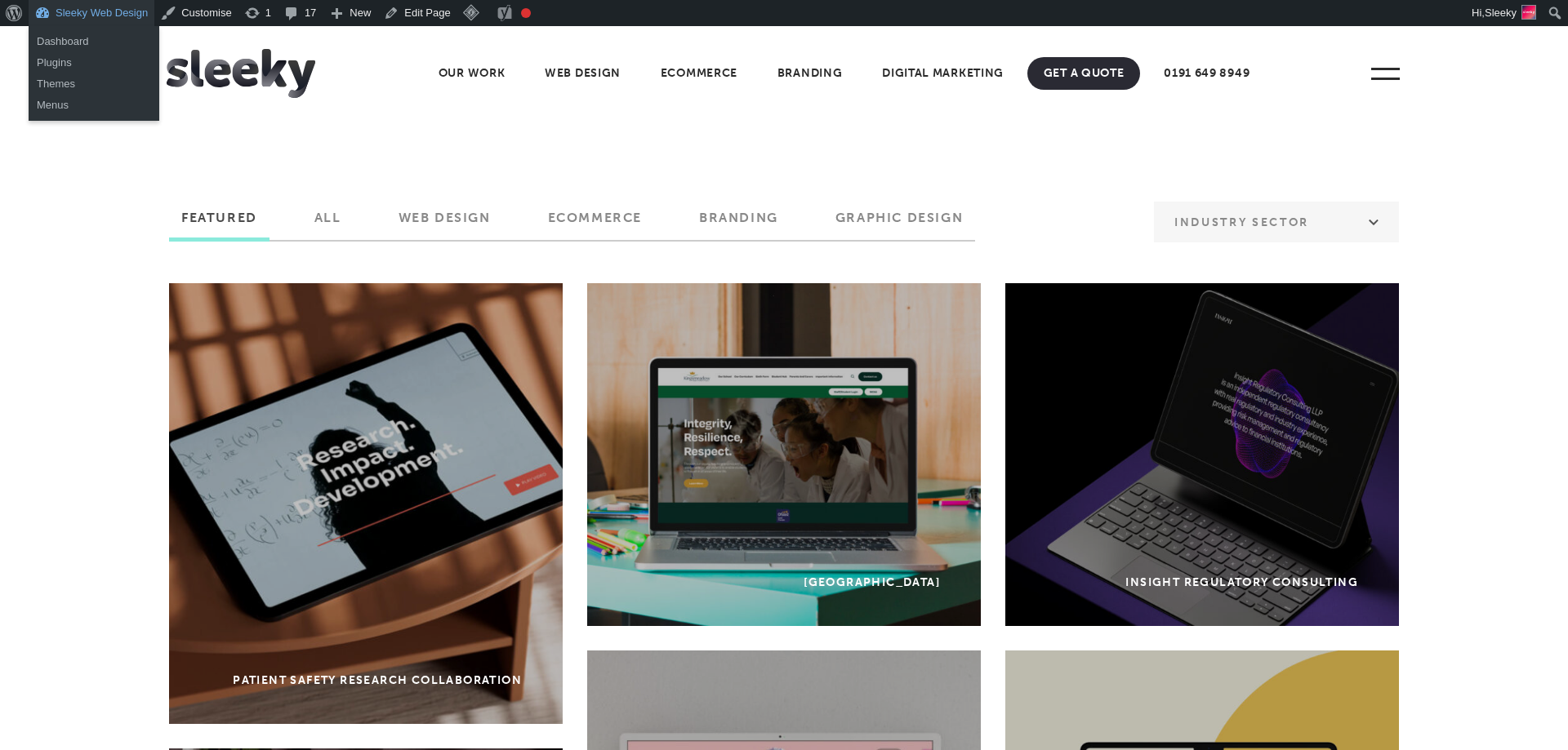
click at [82, 7] on link "Sleeky Web Design" at bounding box center [91, 13] width 126 height 26
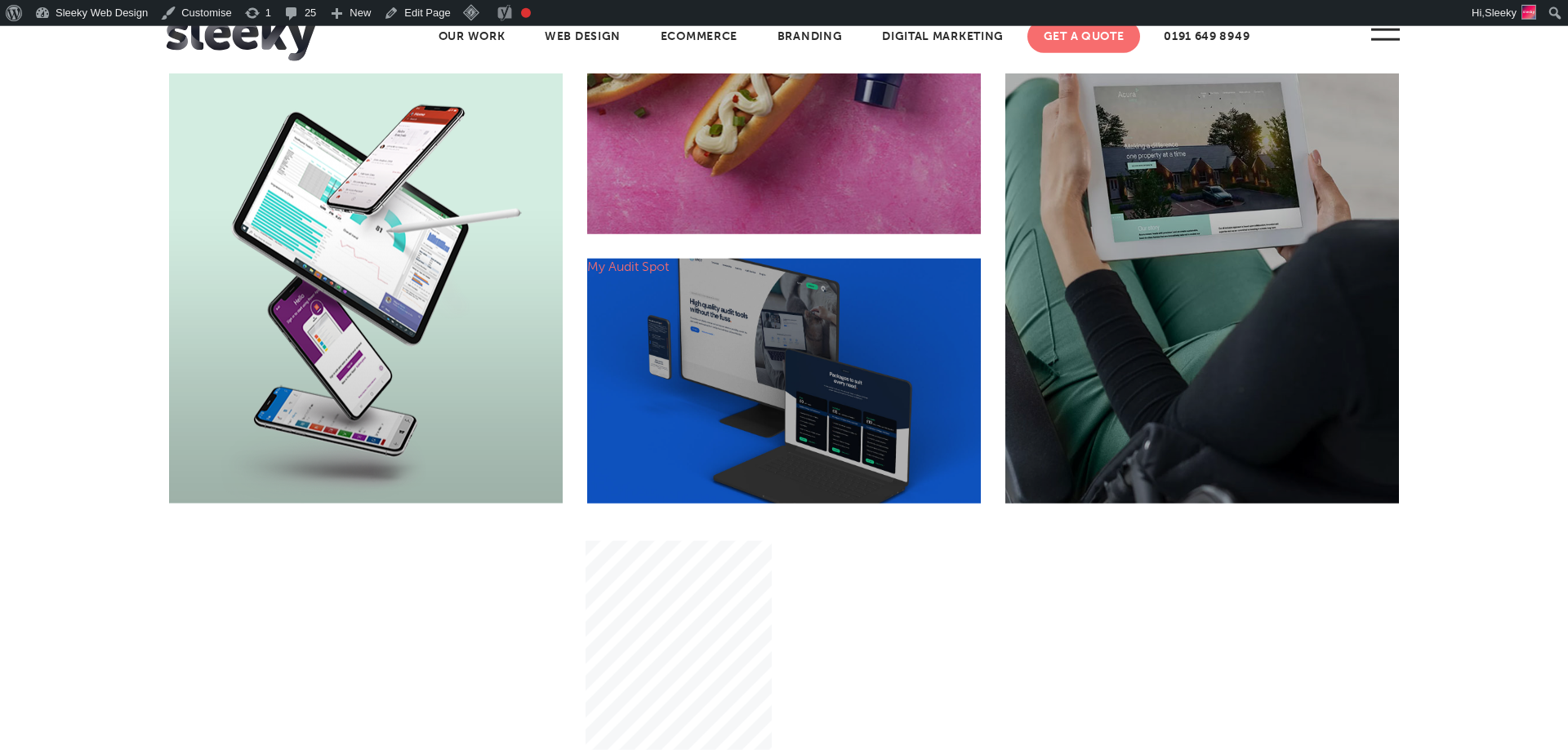
scroll to position [1041, 0]
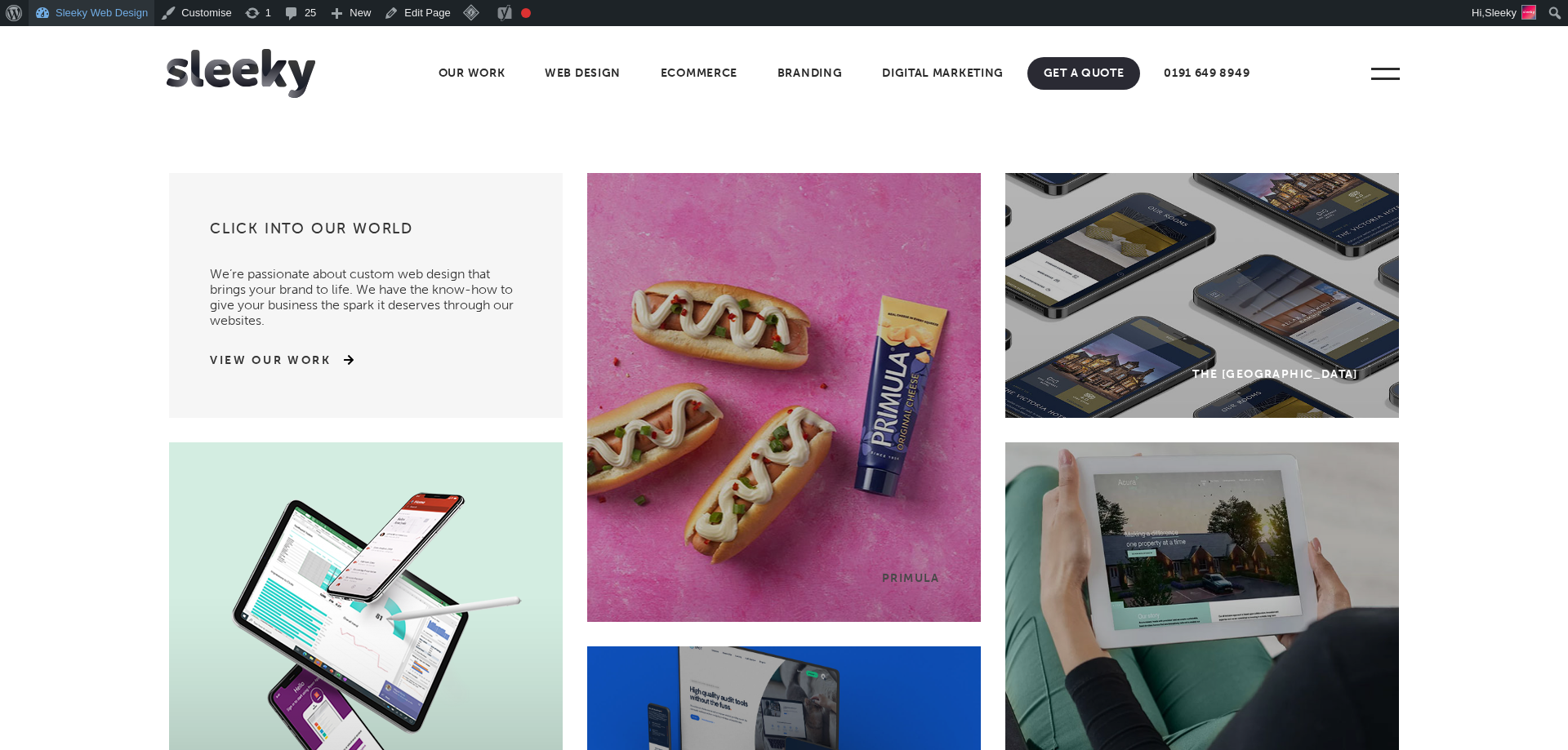
click at [100, 9] on link "Sleeky Web Design" at bounding box center [91, 13] width 126 height 26
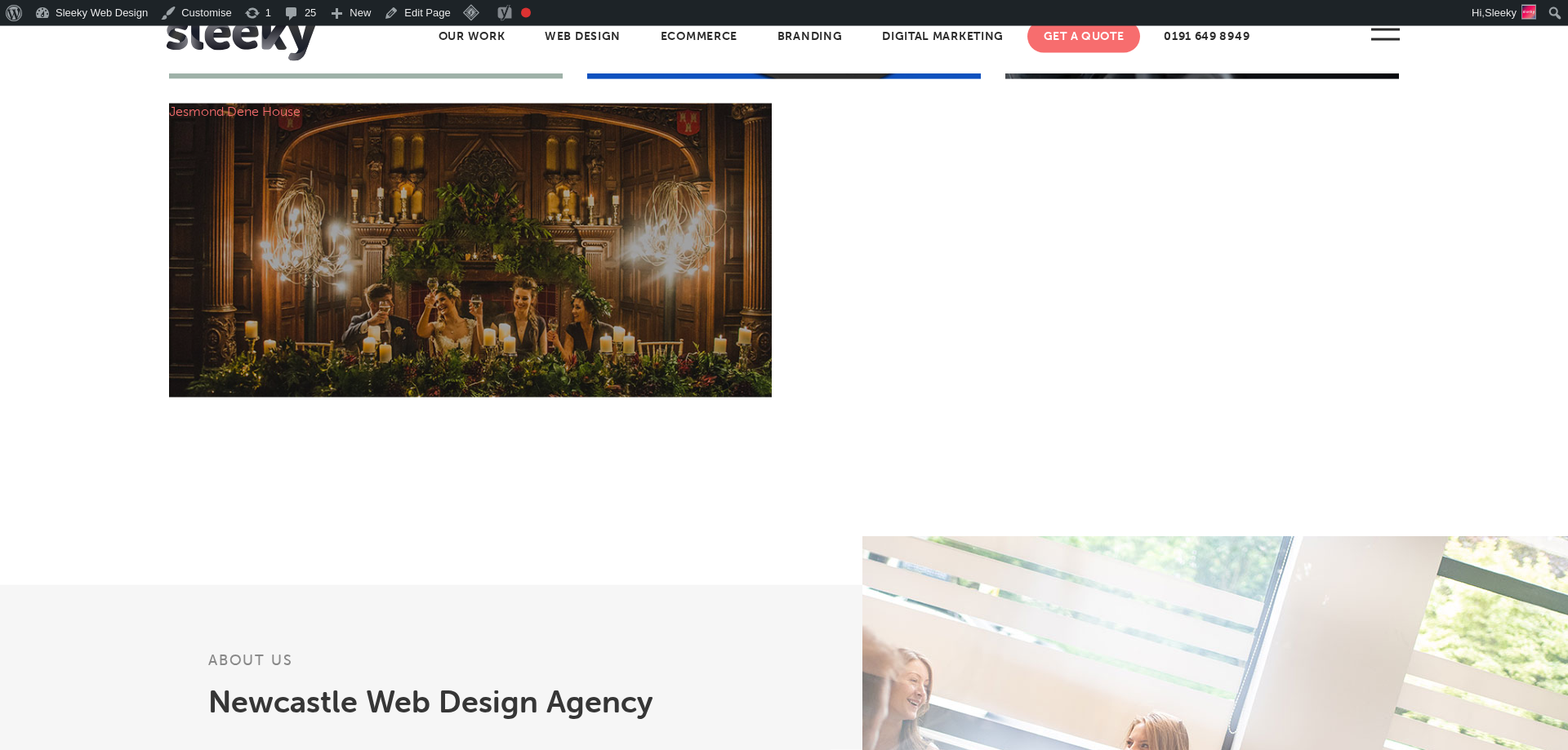
scroll to position [1465, 0]
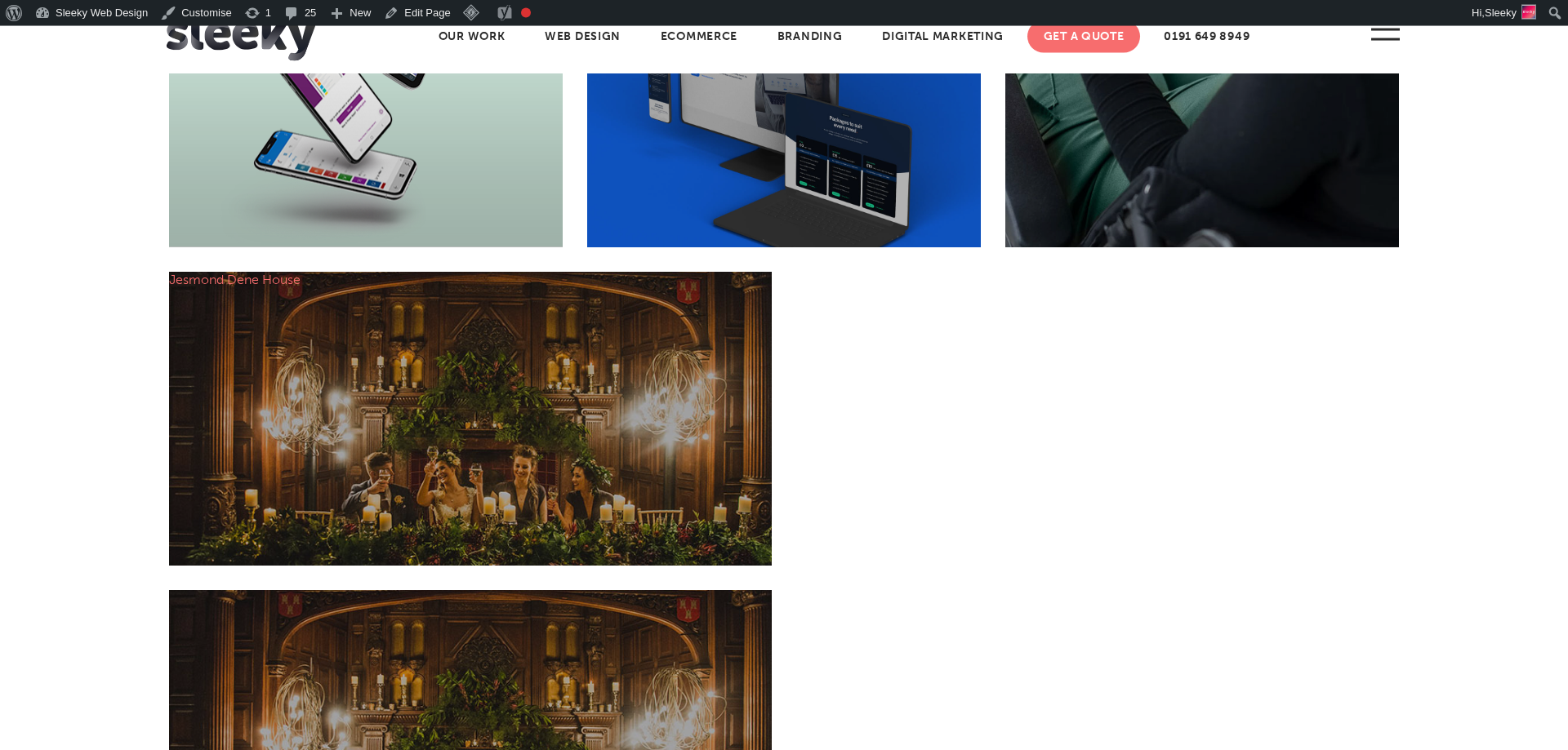
click at [128, 228] on section "Click into our world We’re passionate about custom web design that brings your …" at bounding box center [784, 219] width 1568 height 1380
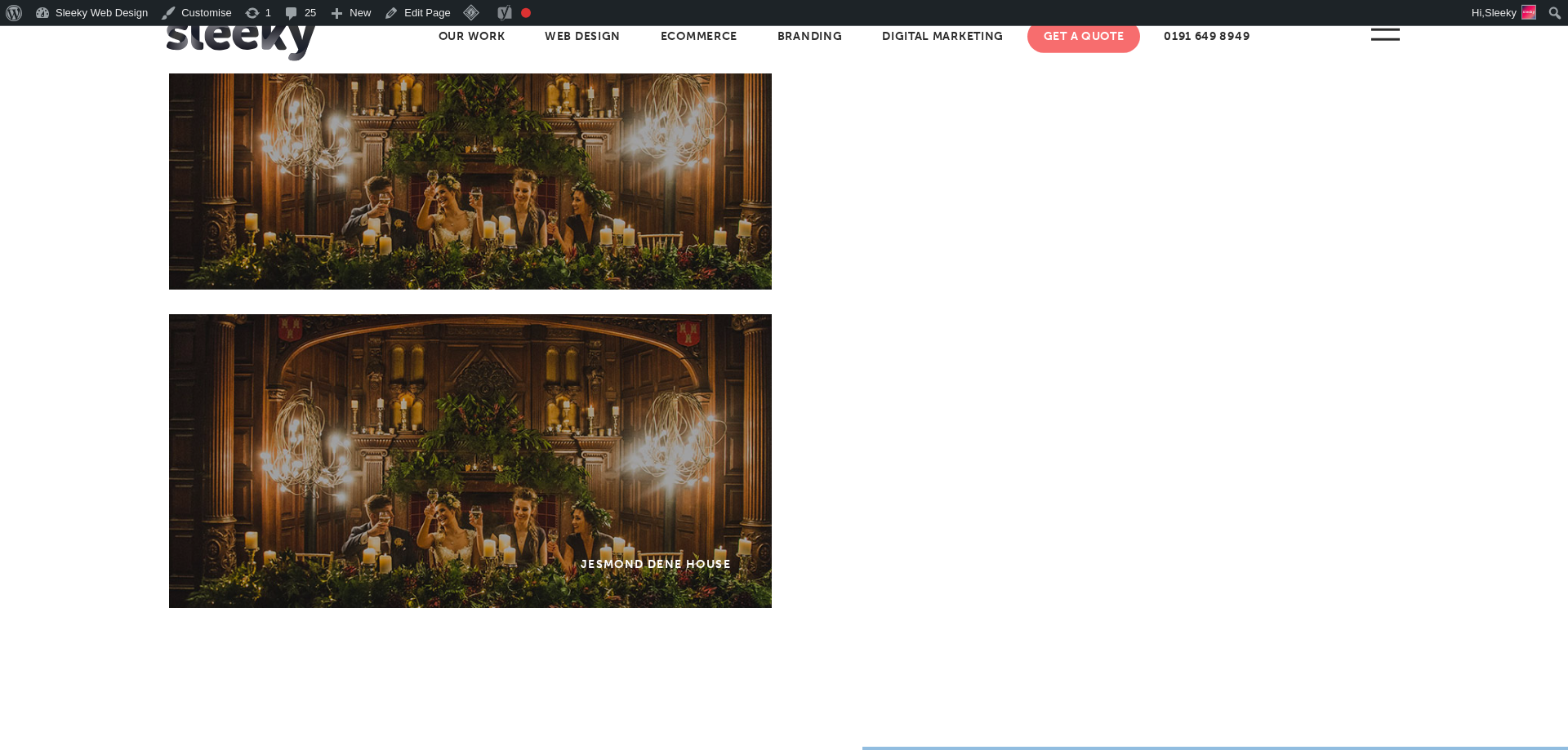
scroll to position [1590, 0]
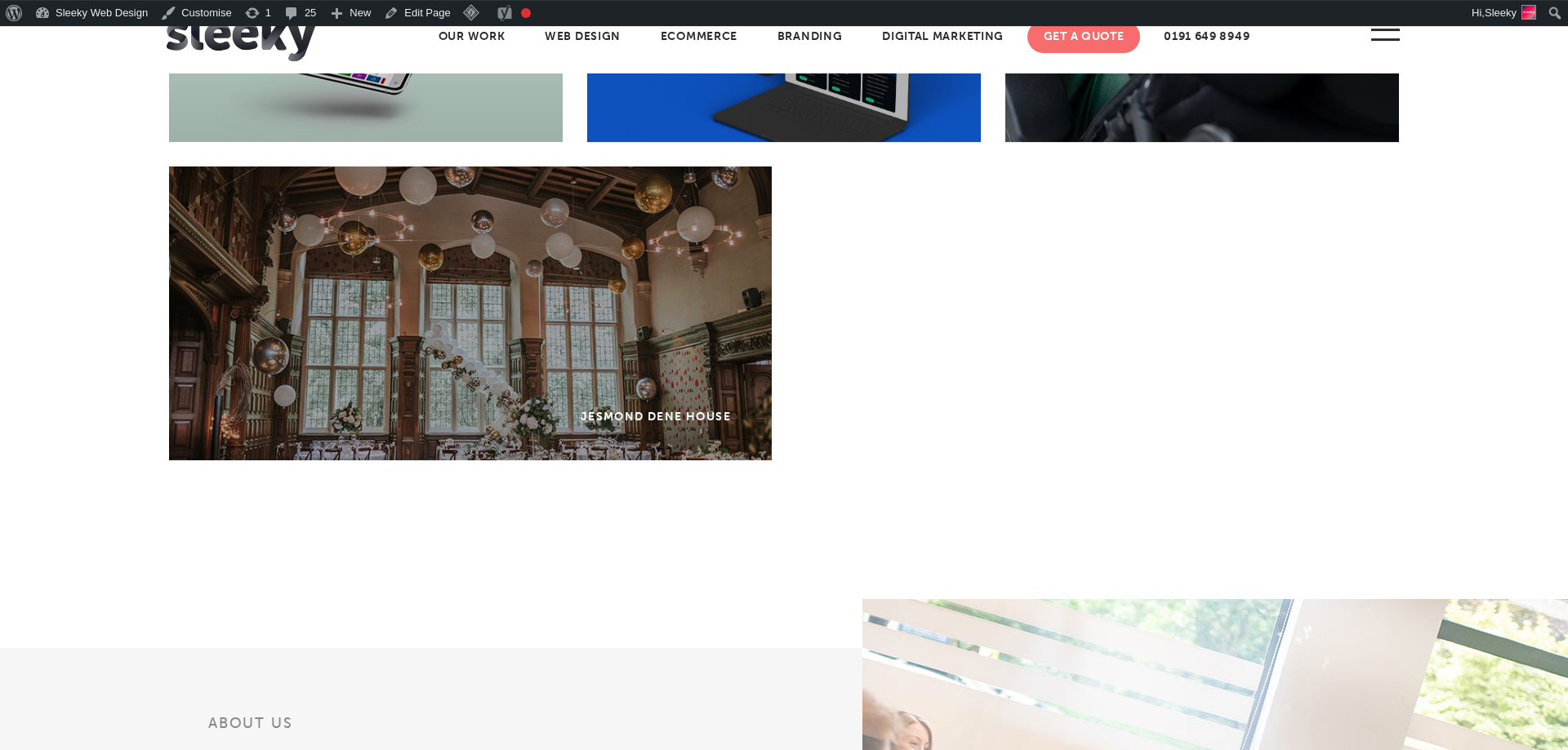
scroll to position [1401, 0]
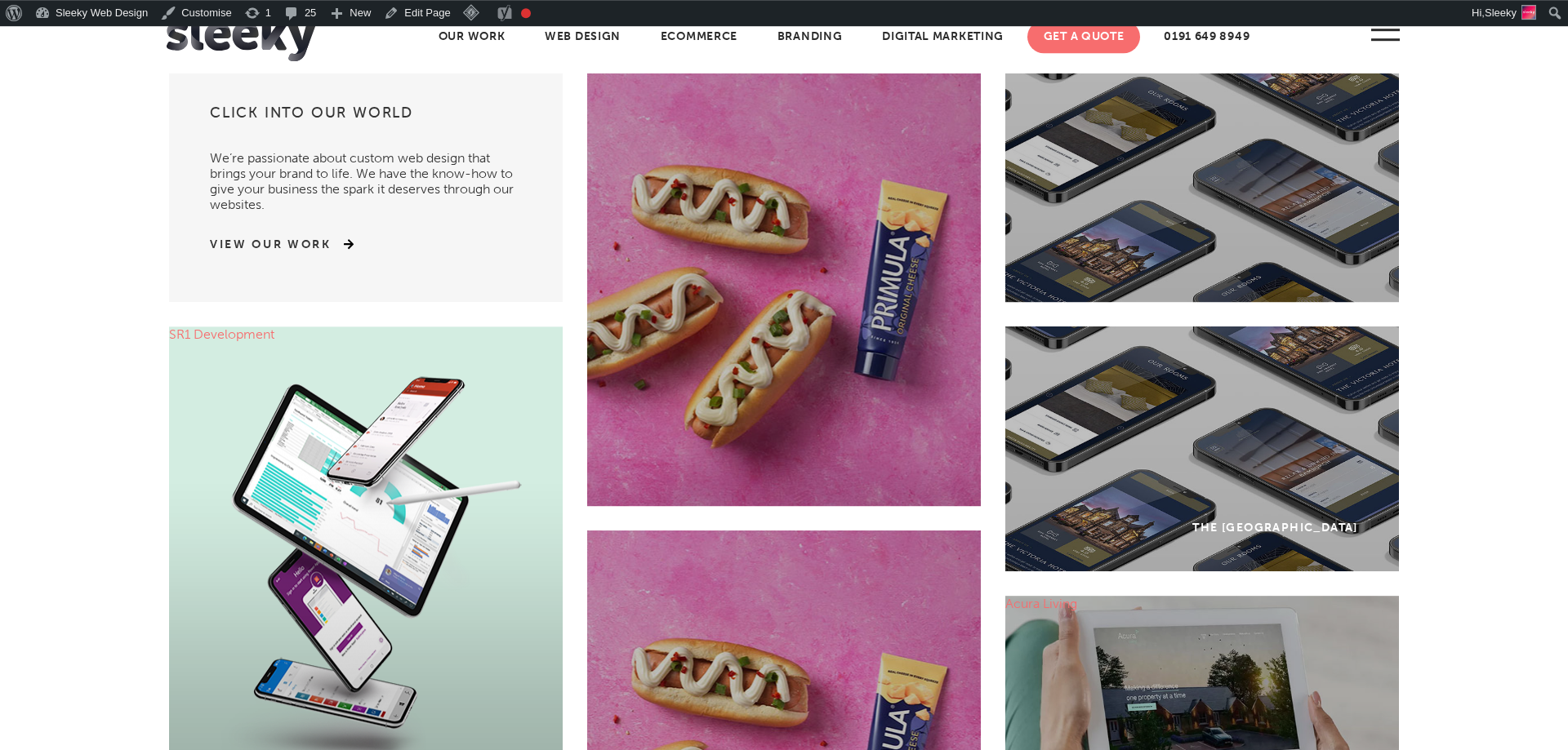
scroll to position [826, 0]
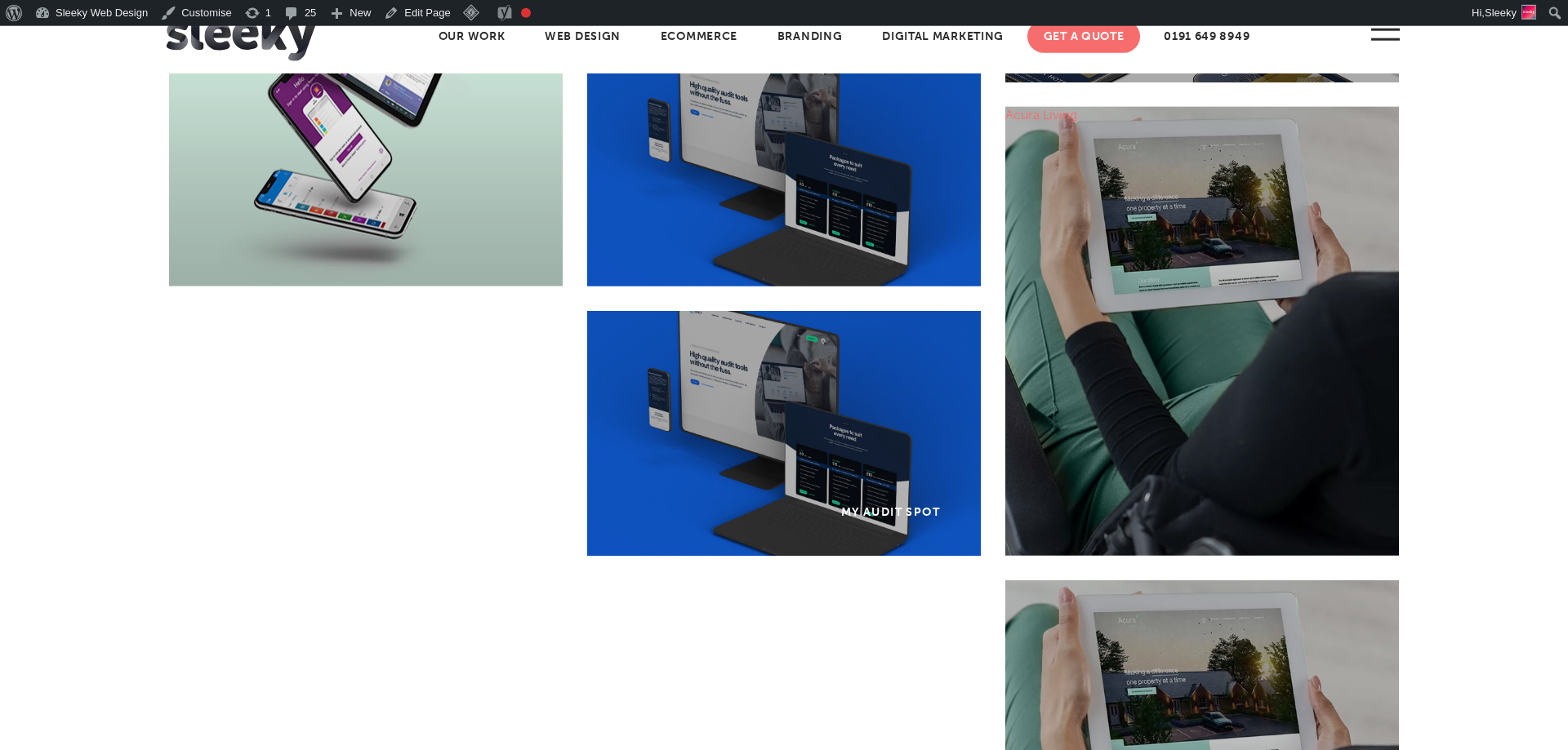
scroll to position [1260, 0]
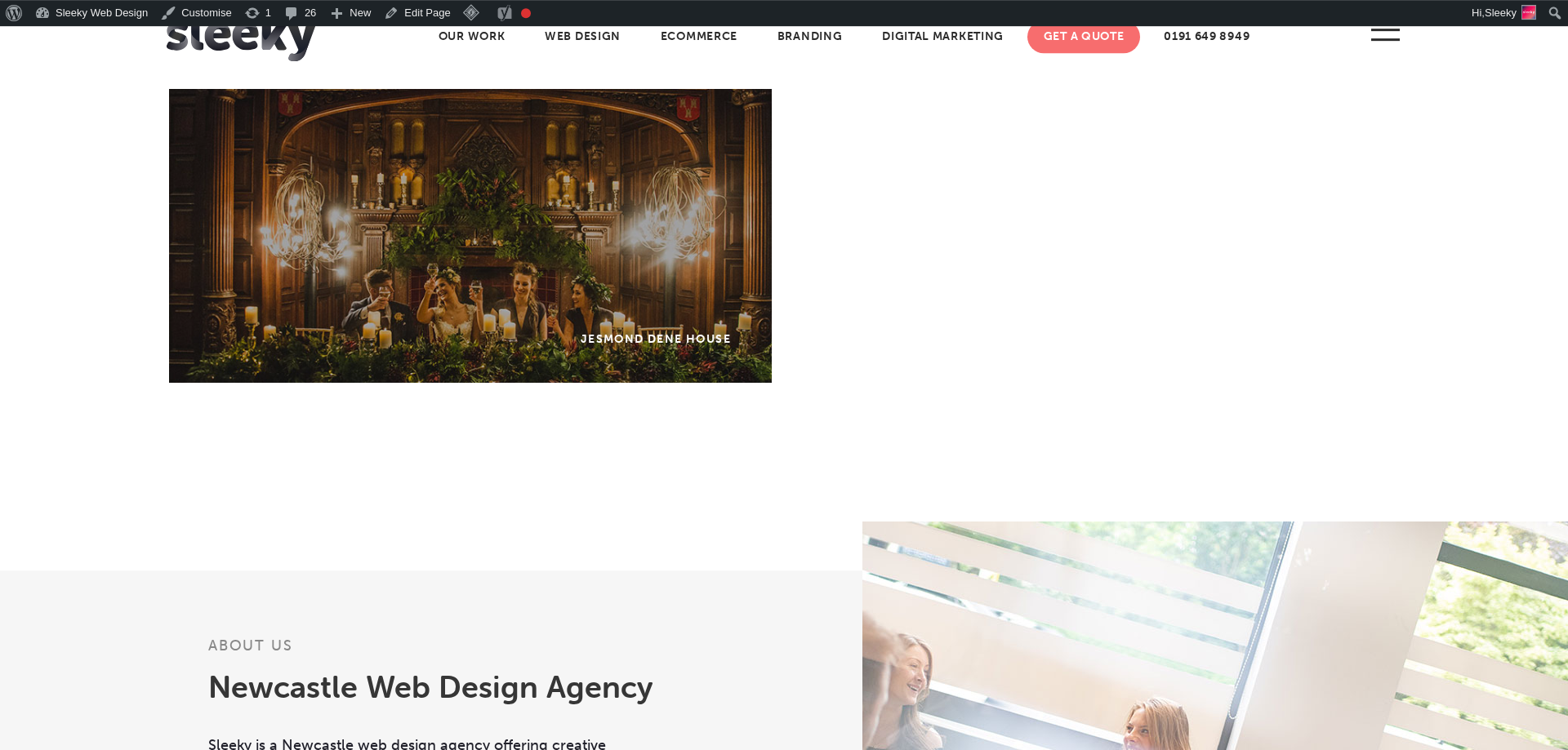
scroll to position [1479, 0]
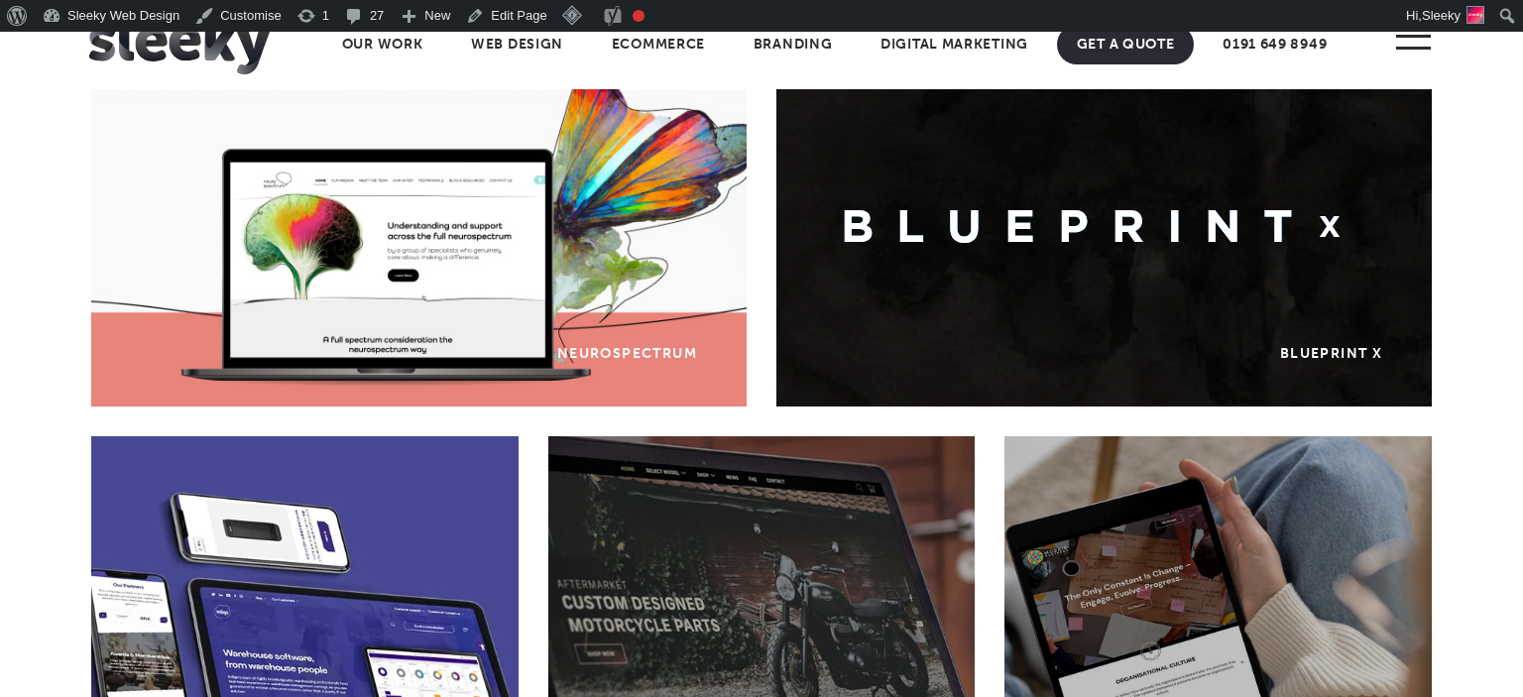
scroll to position [1039, 0]
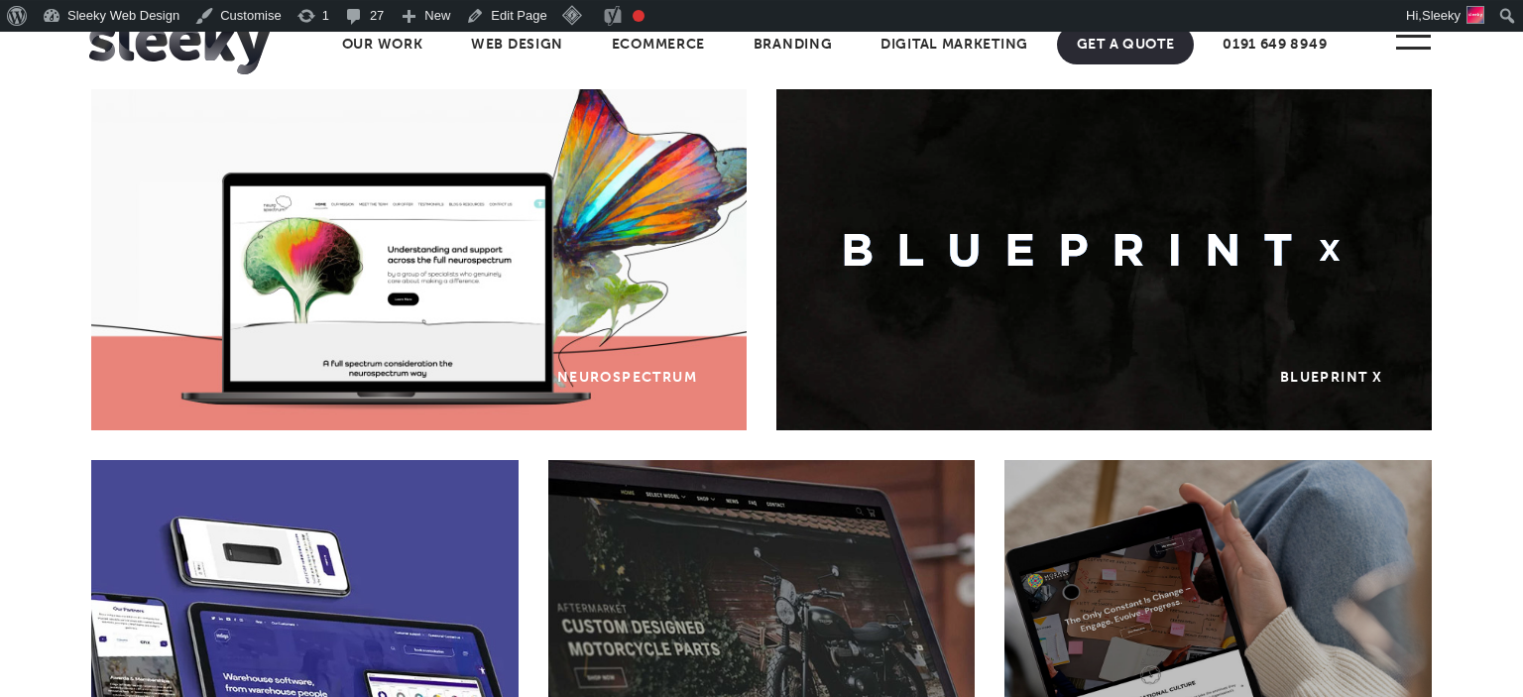
click at [1466, 268] on section "Click into our world We’re passionate about custom web design that brings your …" at bounding box center [761, 39] width 1523 height 1736
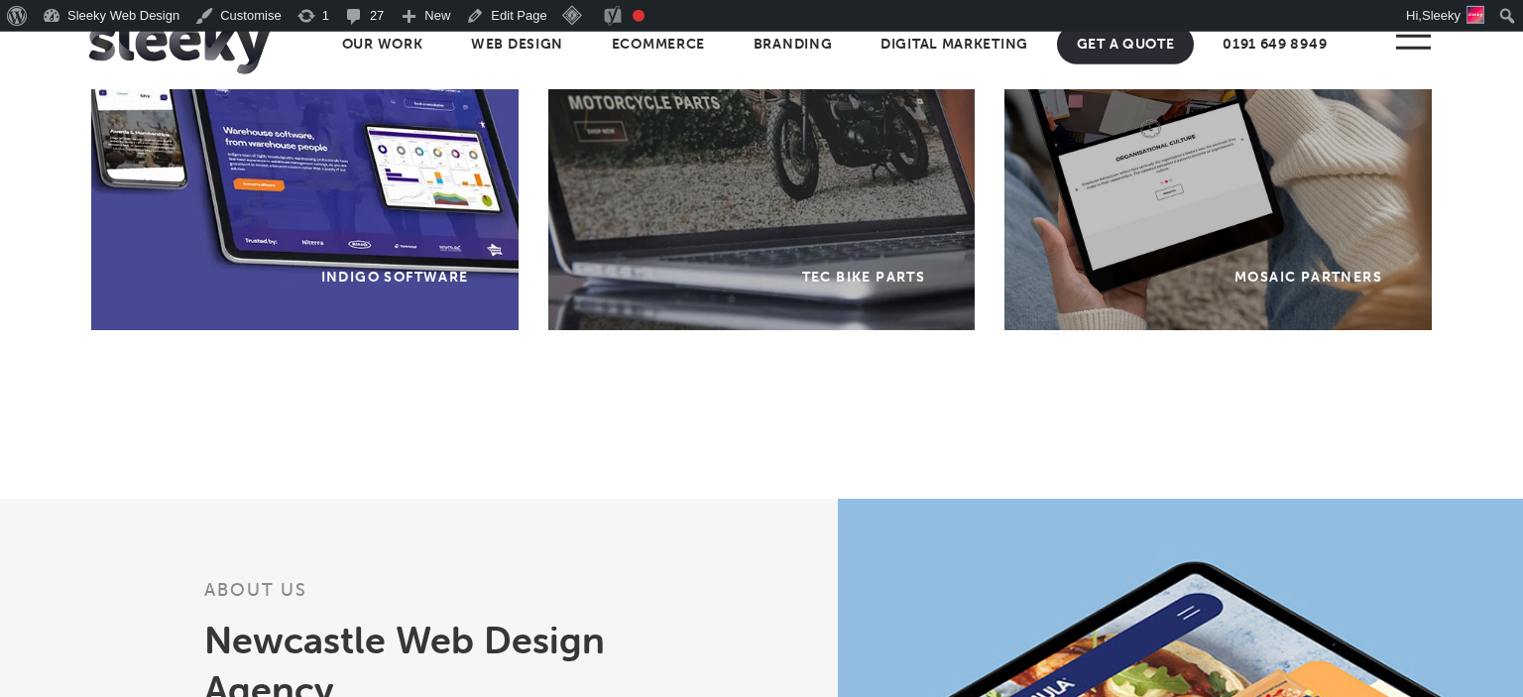
scroll to position [1588, 0]
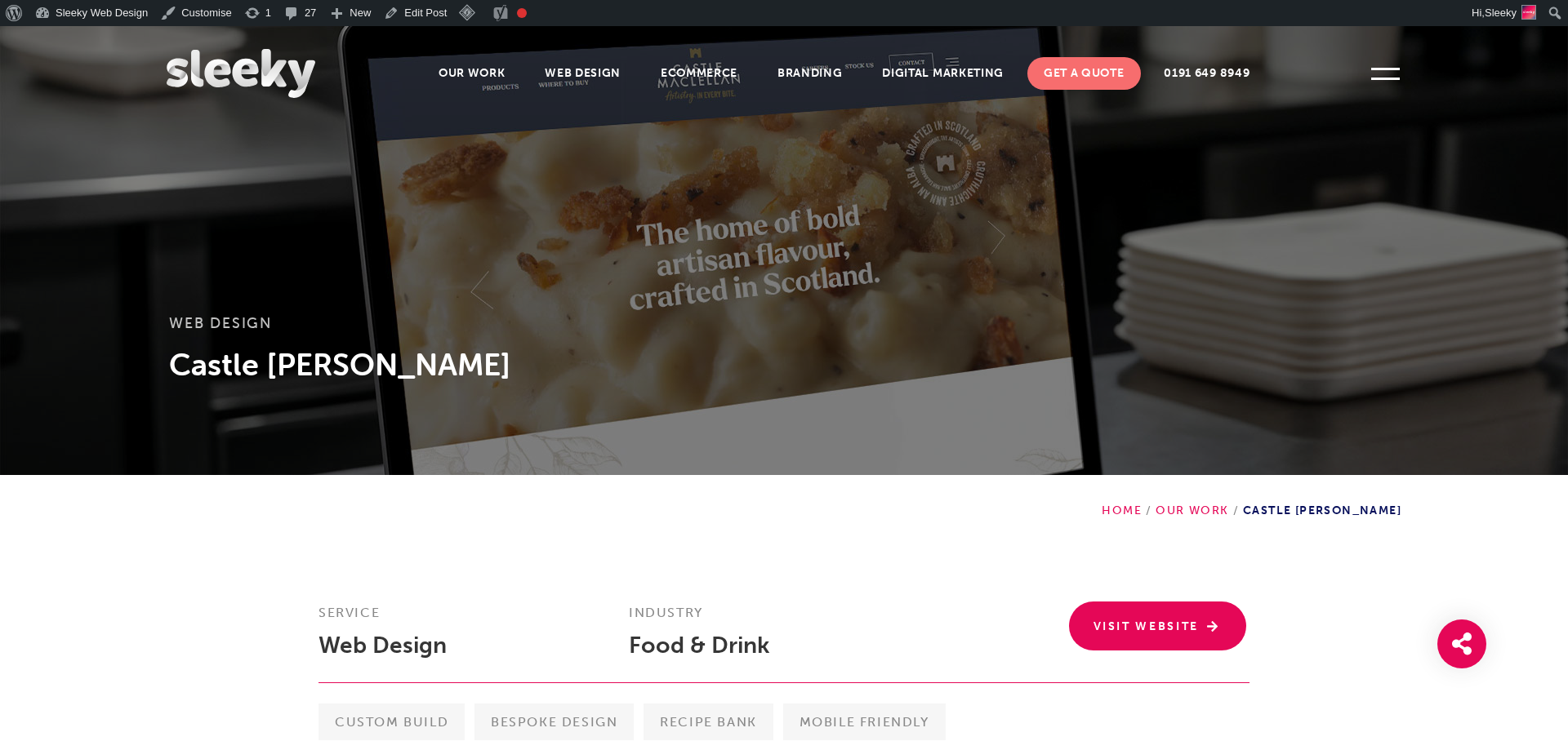
click at [866, 347] on div "Web Design Castle MacLellan" at bounding box center [784, 349] width 1230 height 72
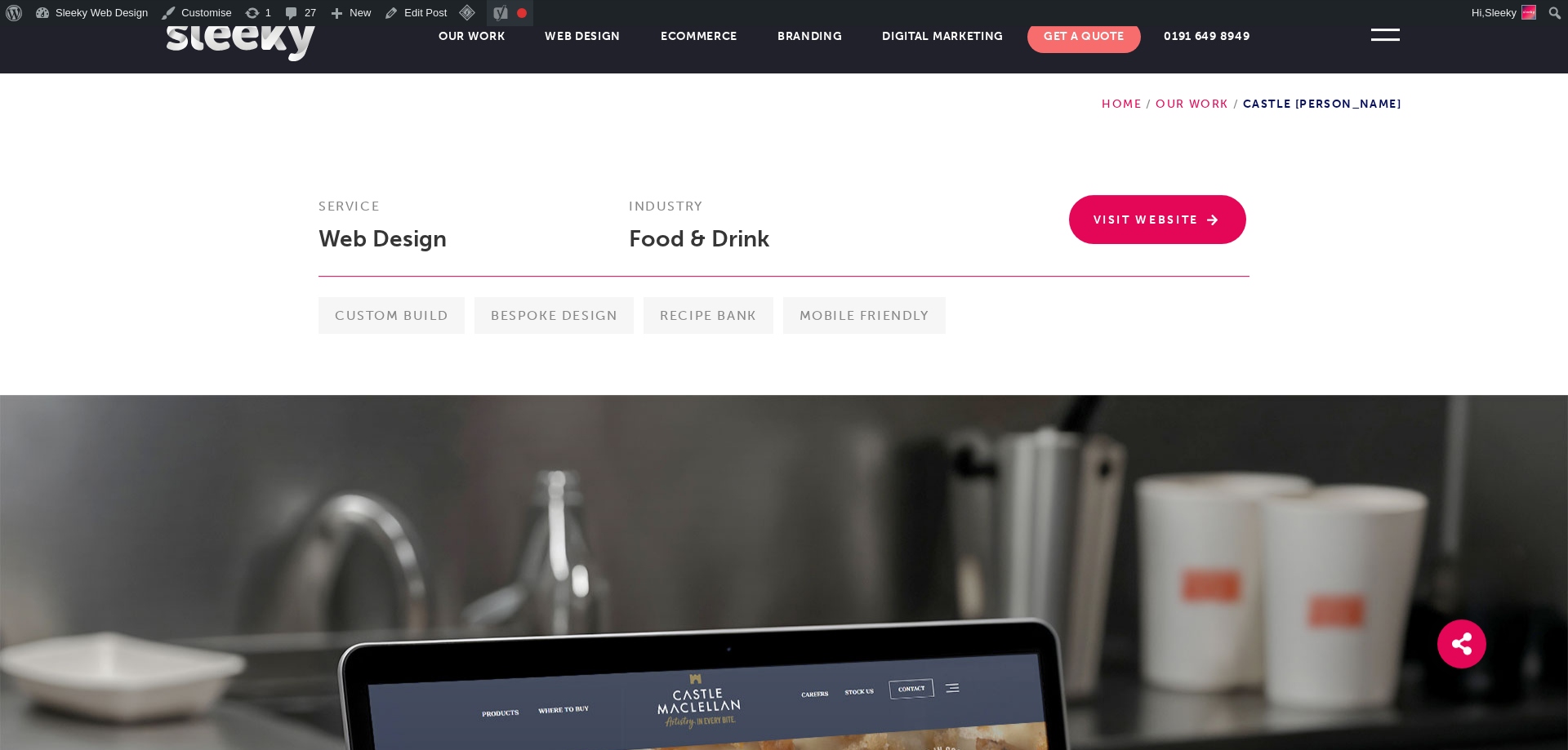
scroll to position [406, 0]
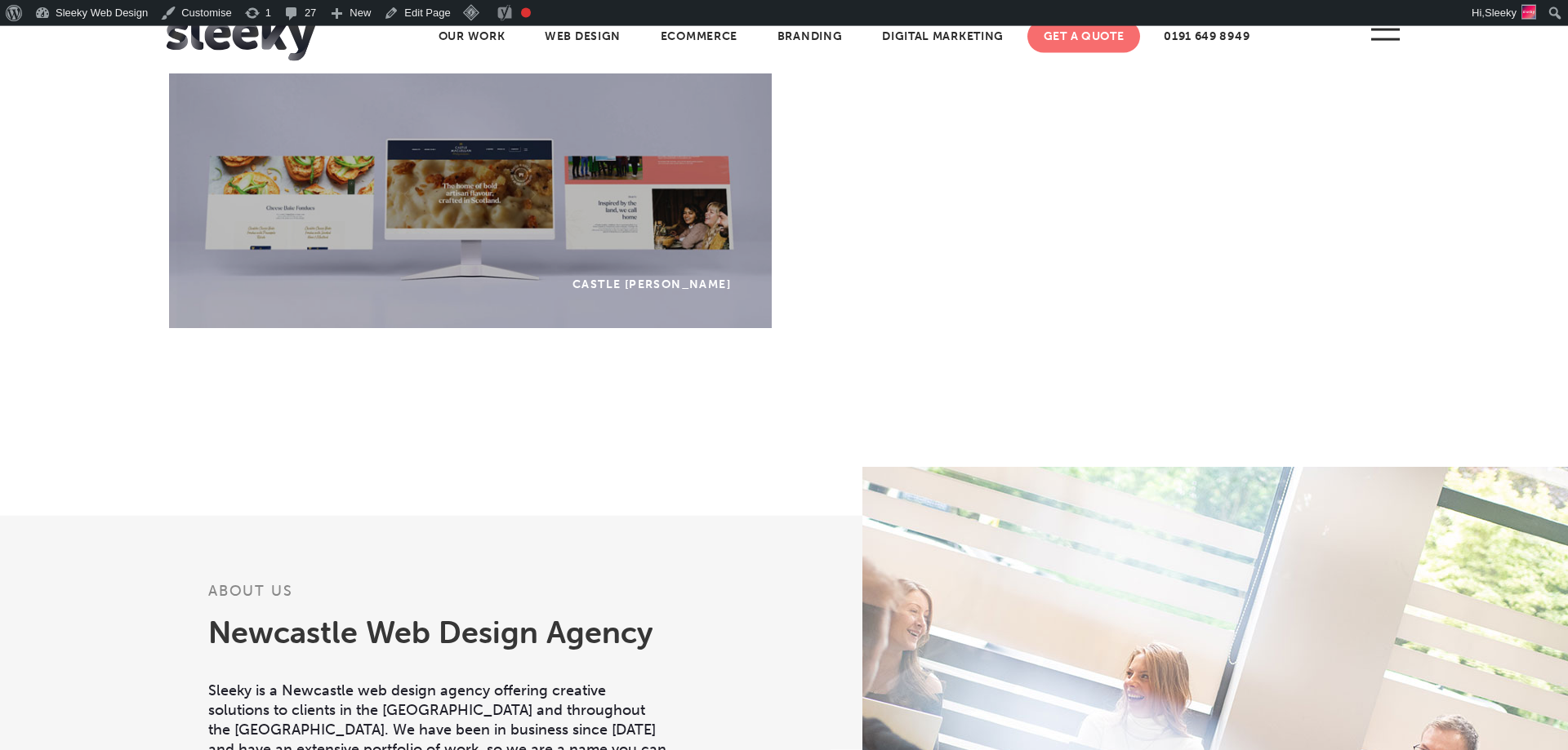
scroll to position [1531, 0]
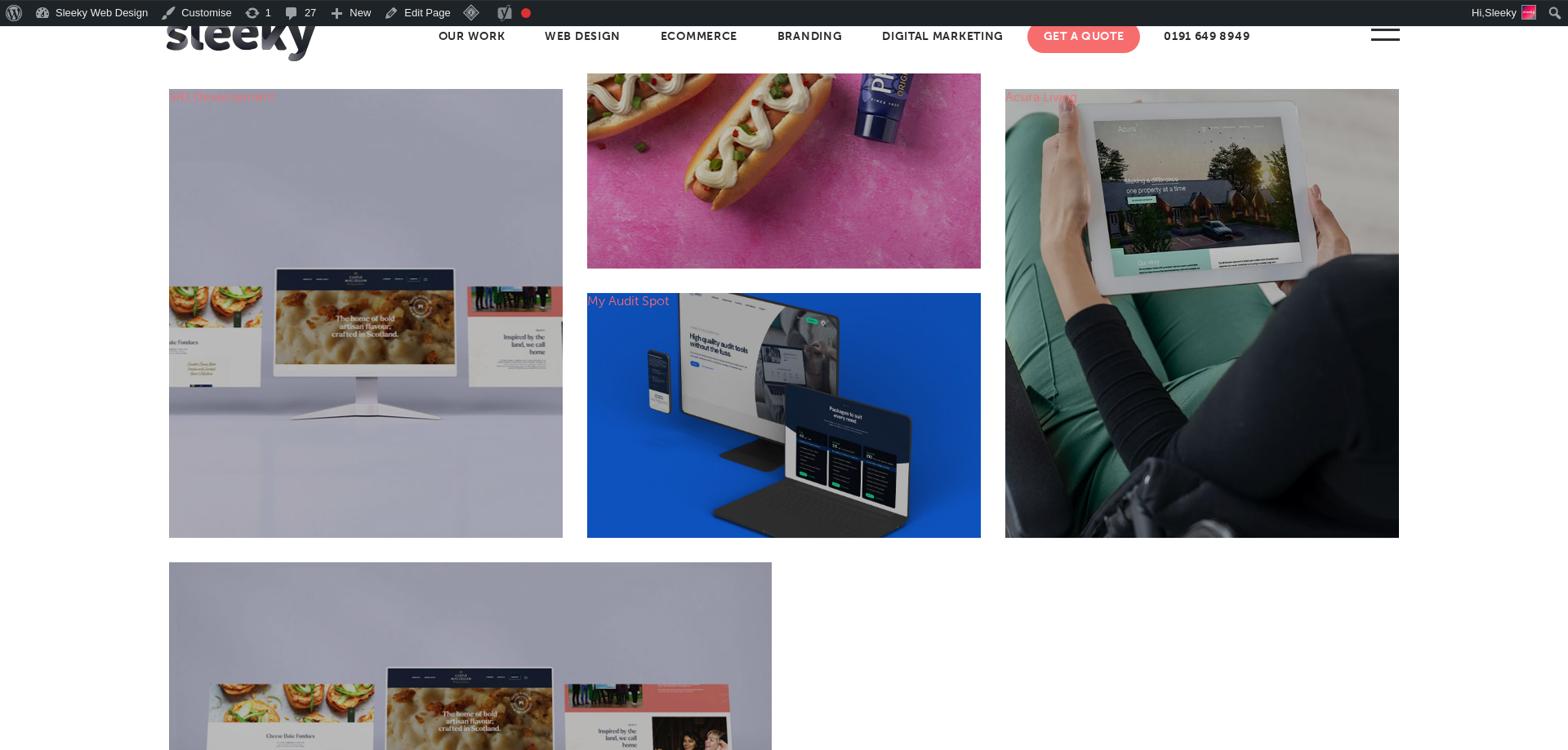
scroll to position [997, 0]
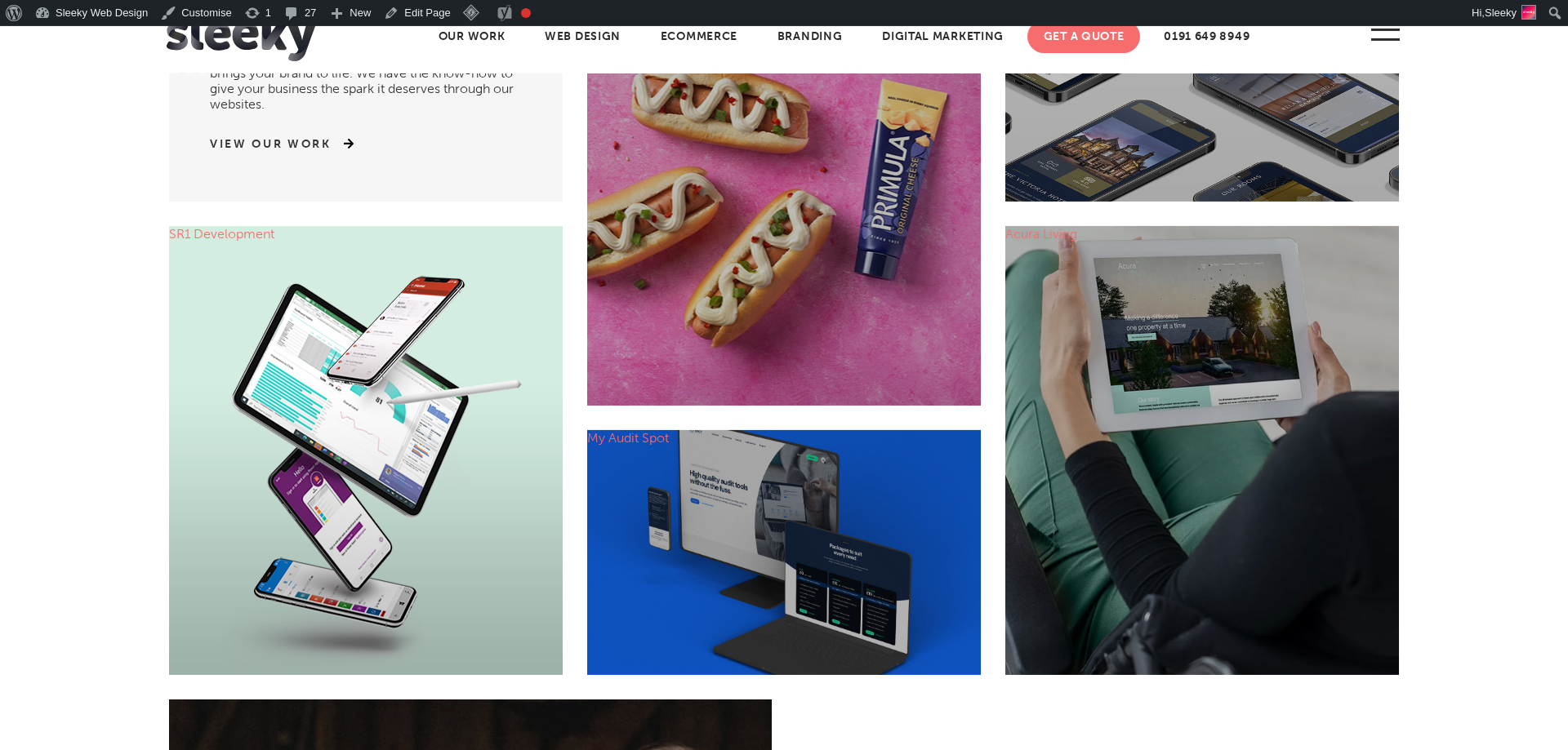
scroll to position [841, 0]
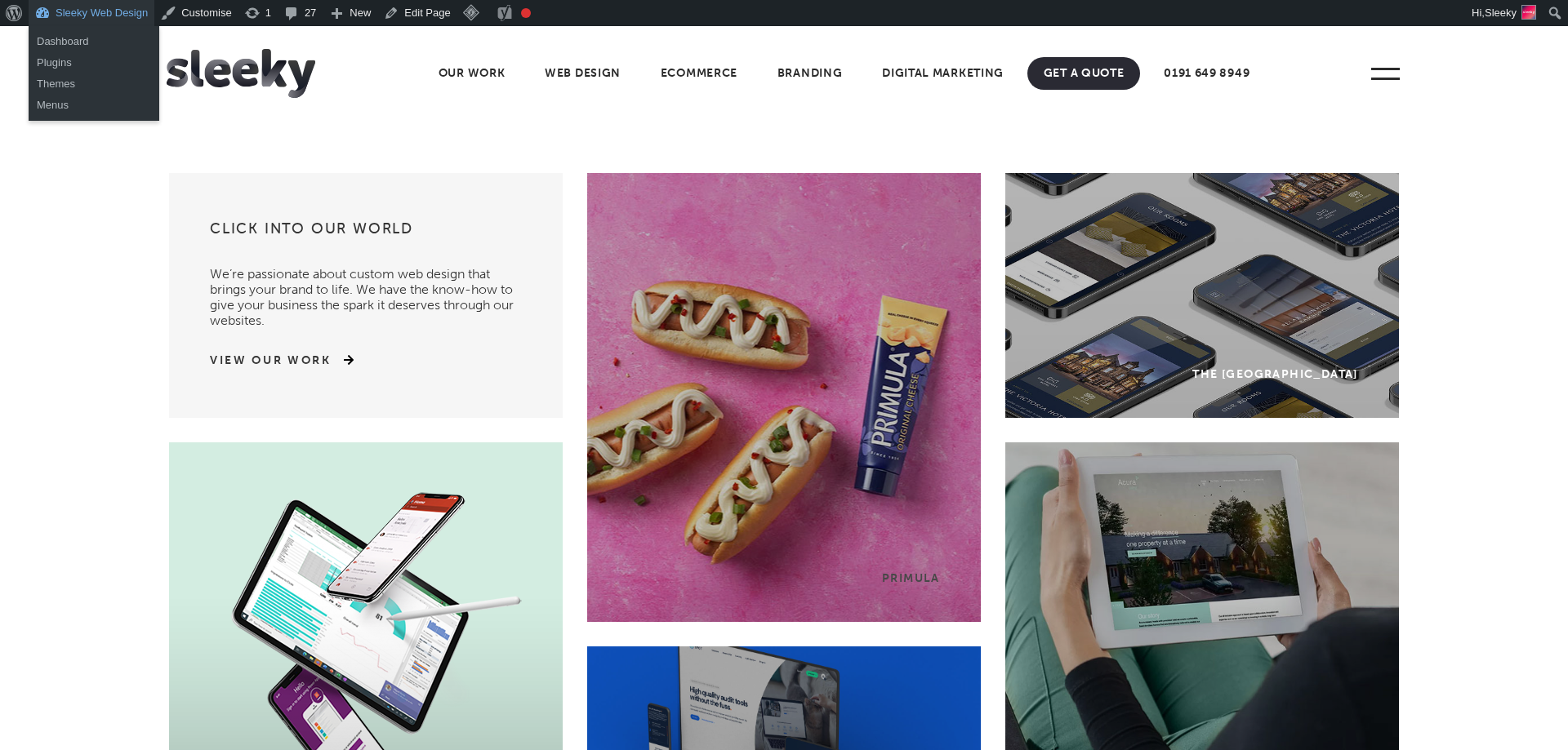
click at [58, 14] on link "Sleeky Web Design" at bounding box center [91, 13] width 126 height 26
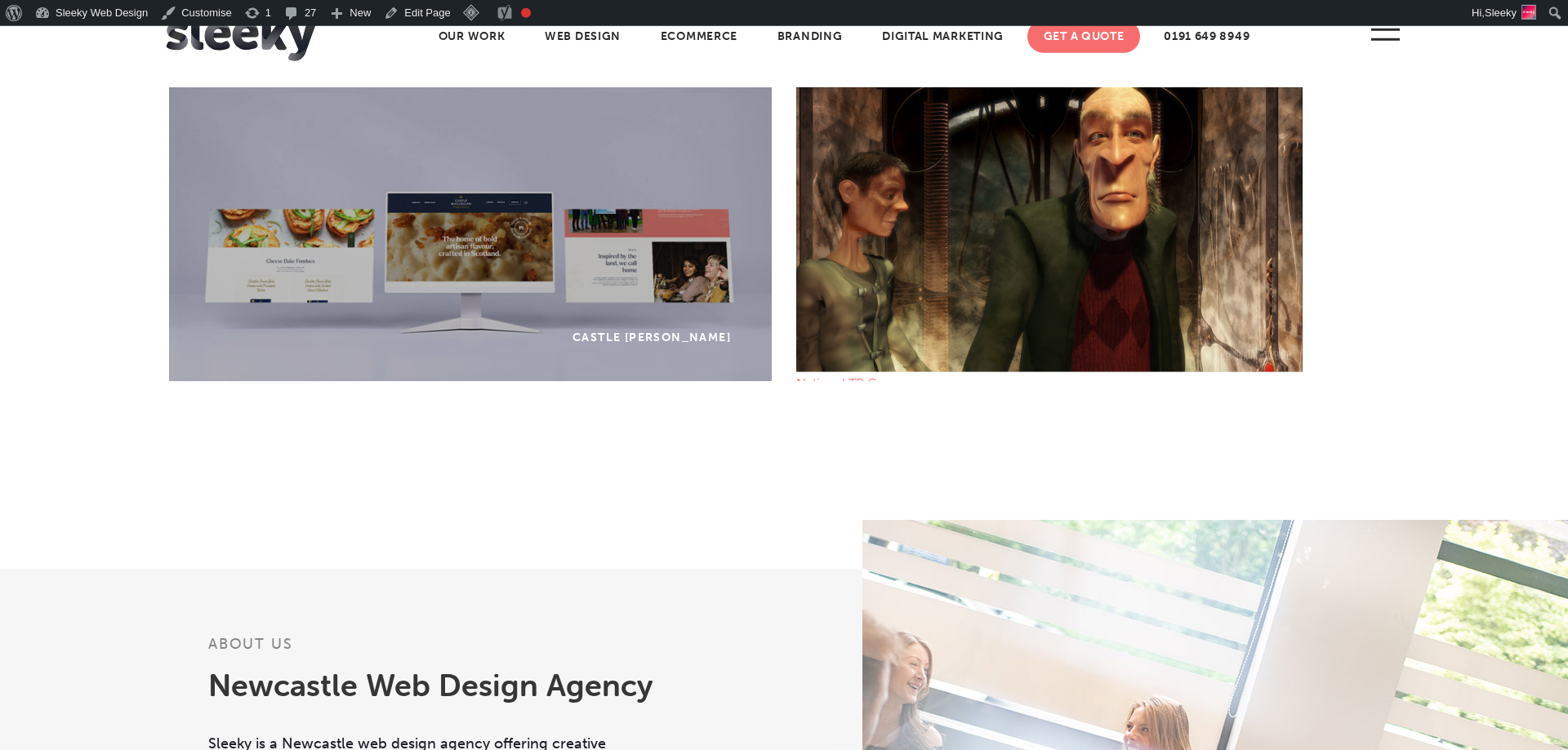
scroll to position [1485, 0]
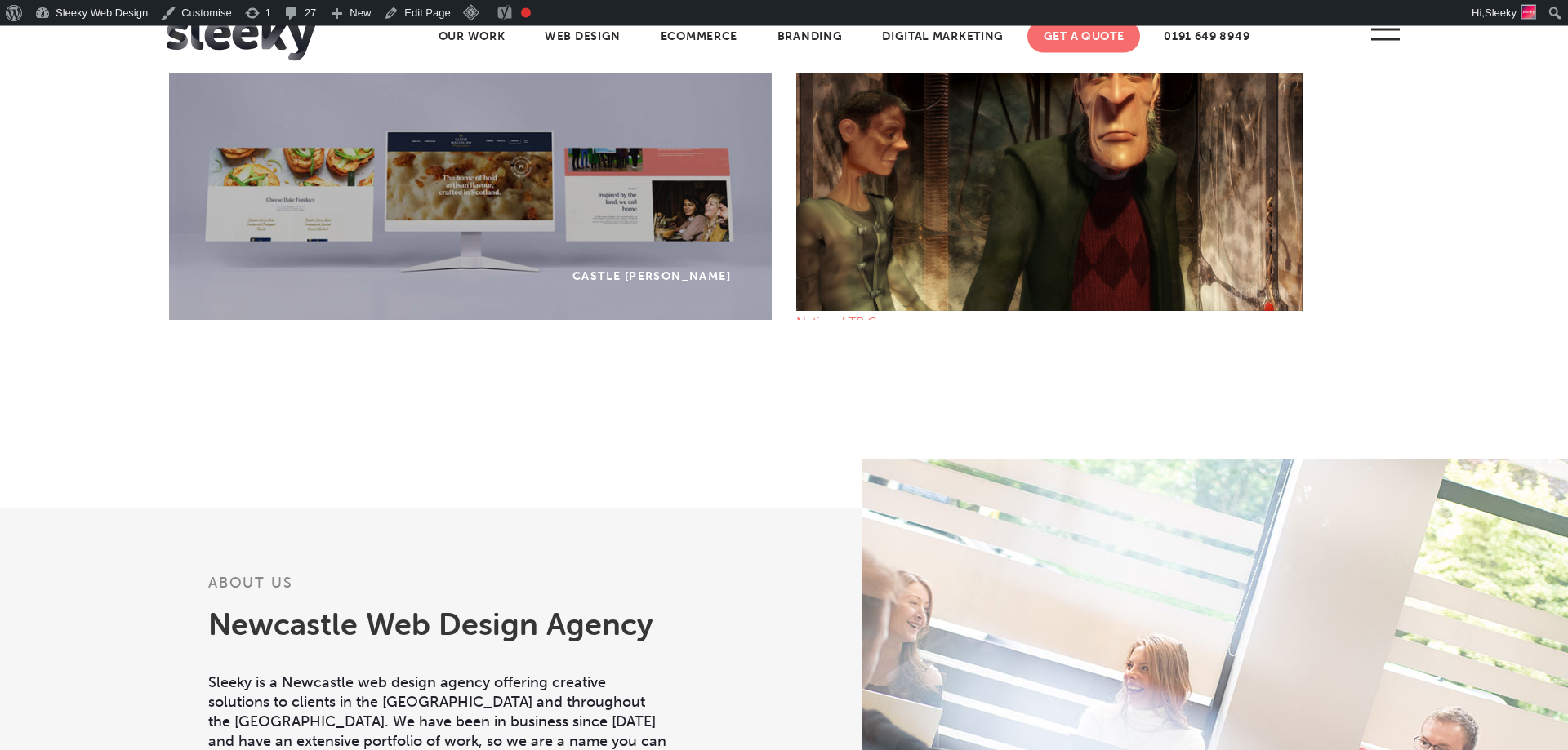
scroll to position [1545, 0]
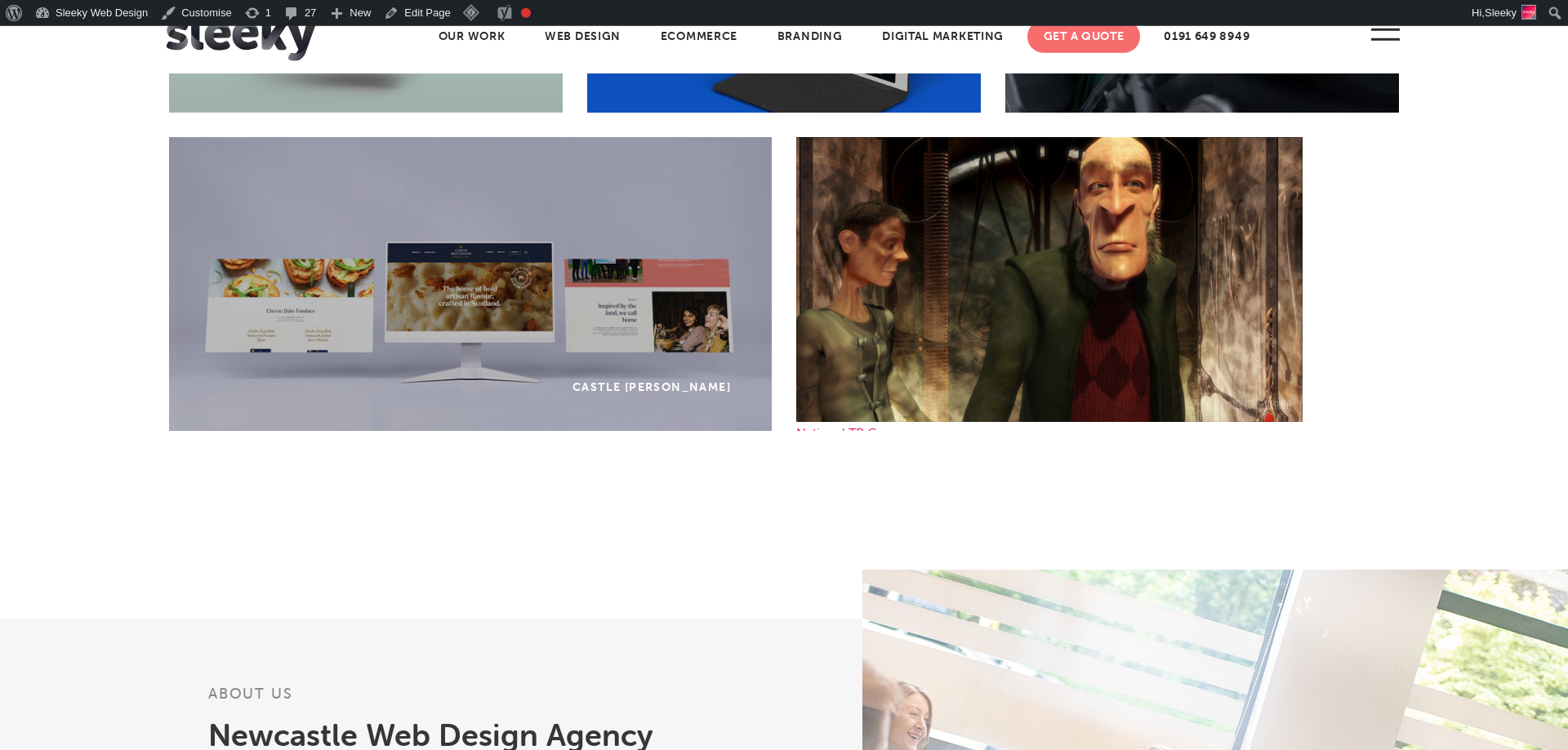
scroll to position [1470, 0]
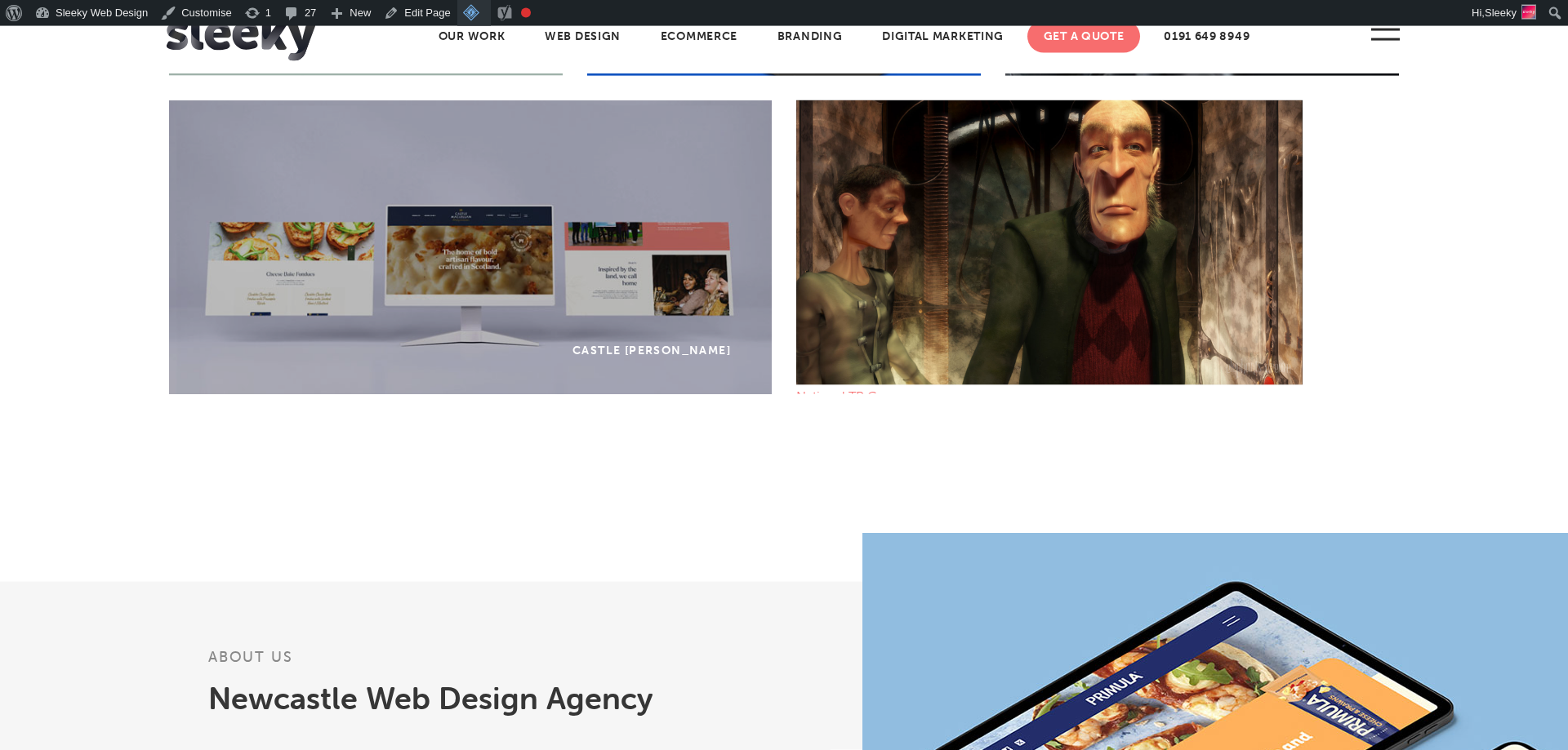
click at [467, 13] on span "Toolbar" at bounding box center [471, 12] width 16 height 24
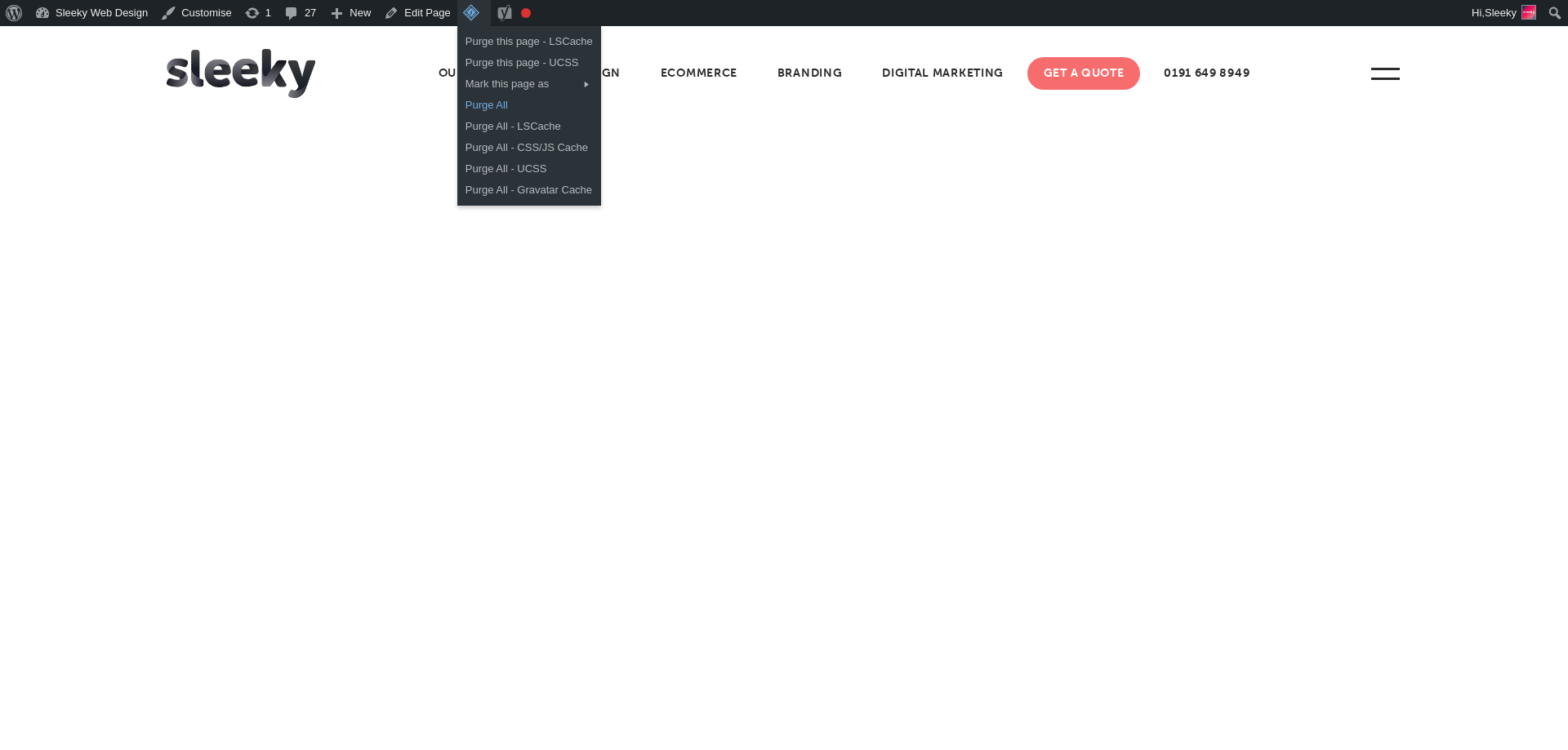
click at [488, 105] on link "Purge All" at bounding box center [529, 105] width 144 height 21
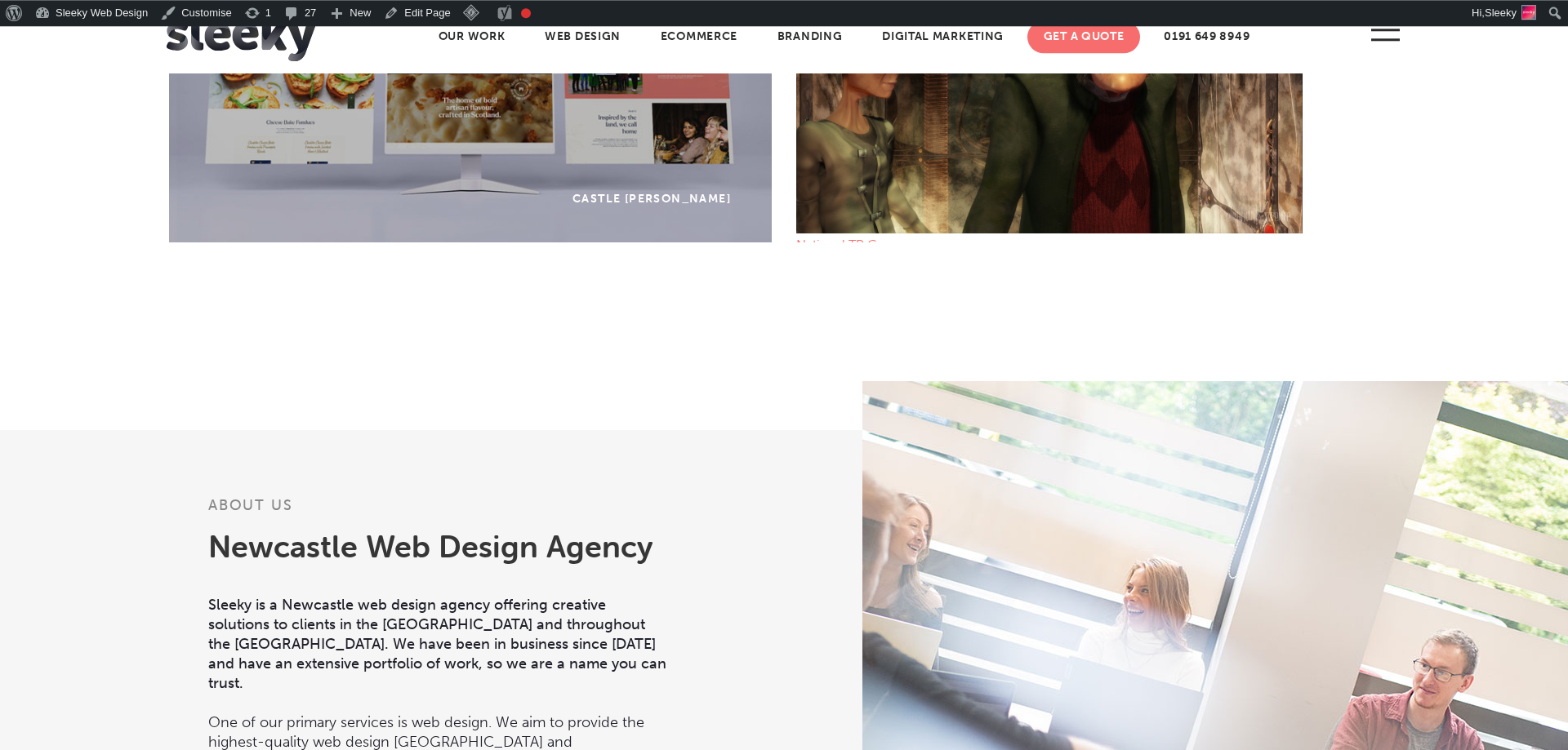
scroll to position [1574, 0]
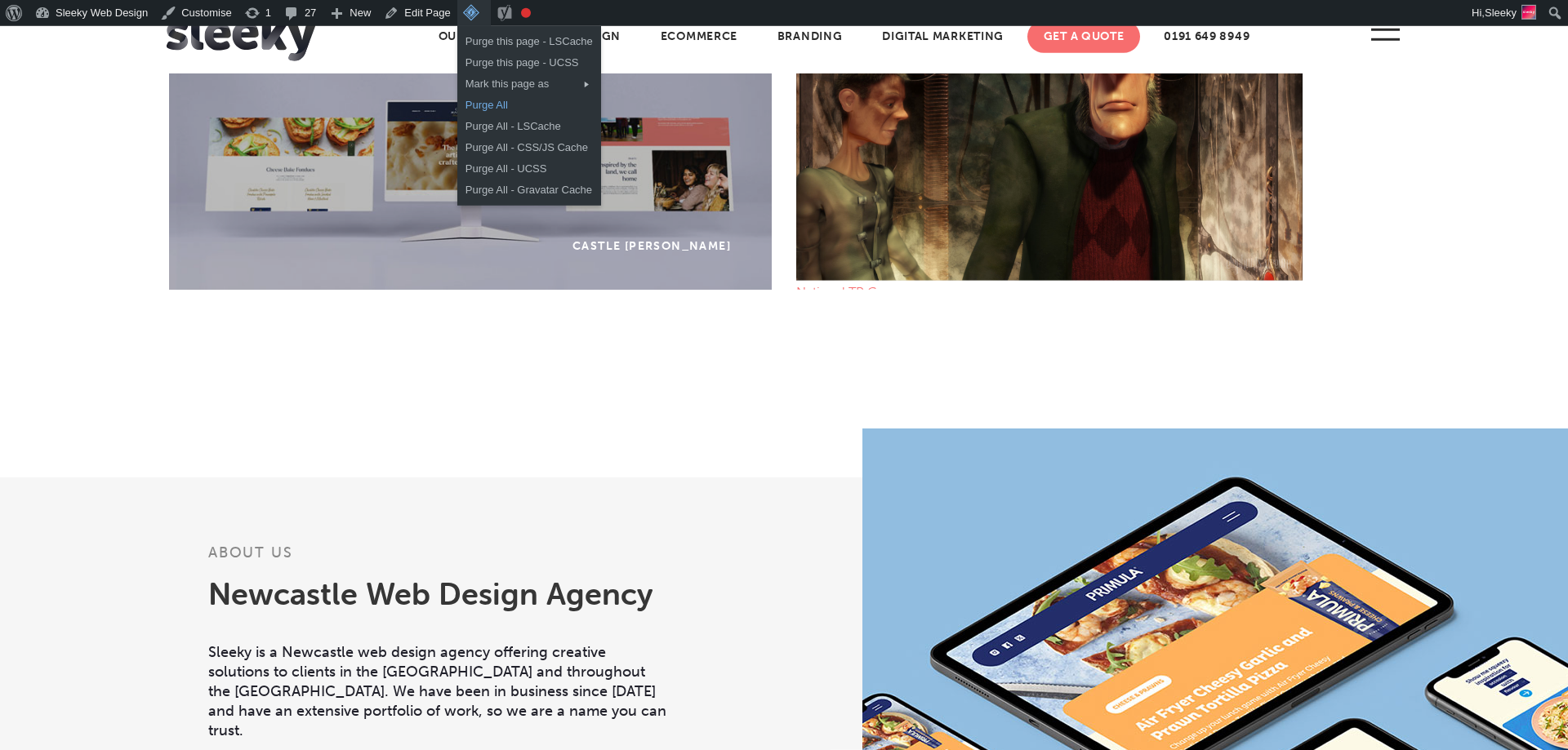
click at [498, 109] on link "Purge All" at bounding box center [529, 105] width 144 height 21
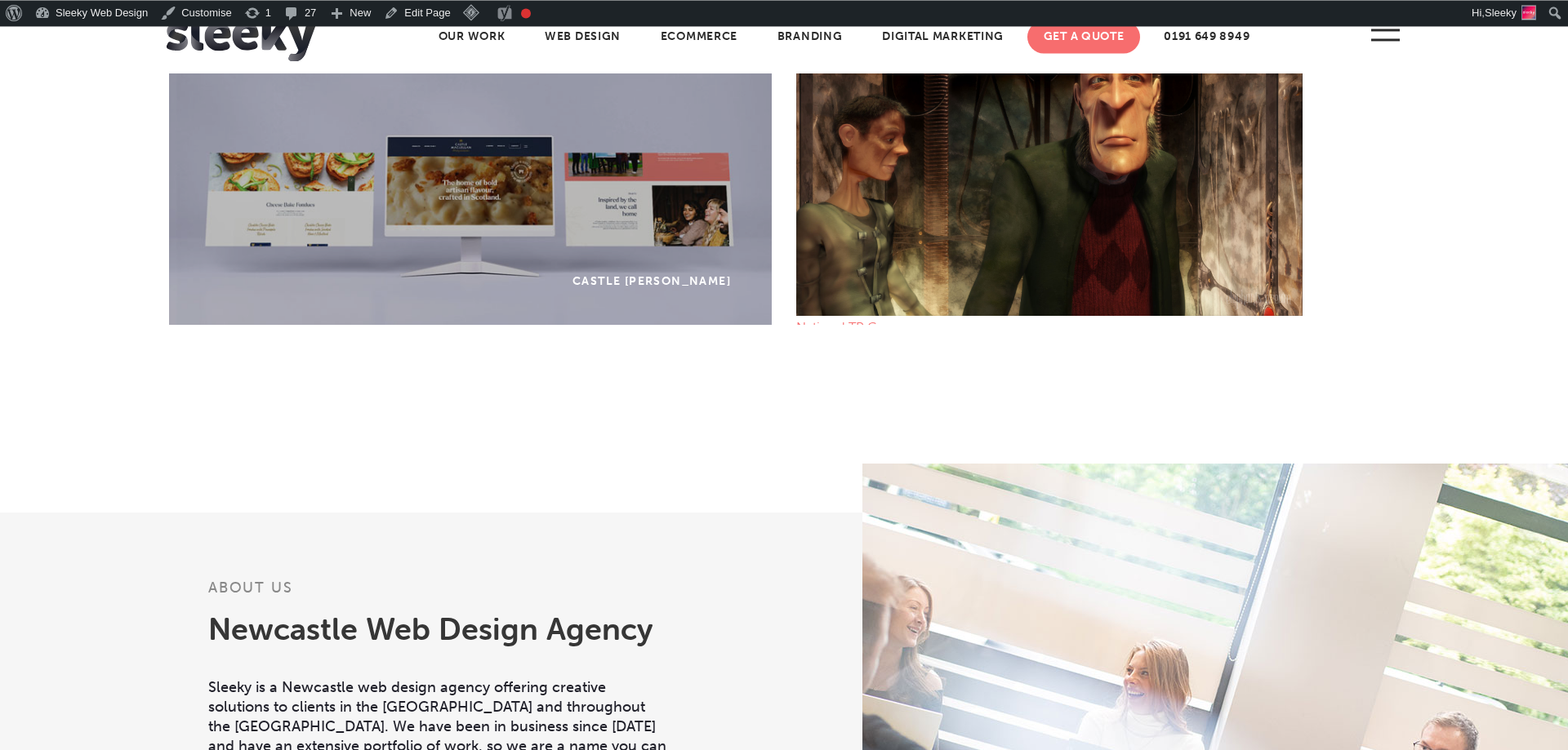
scroll to position [1460, 0]
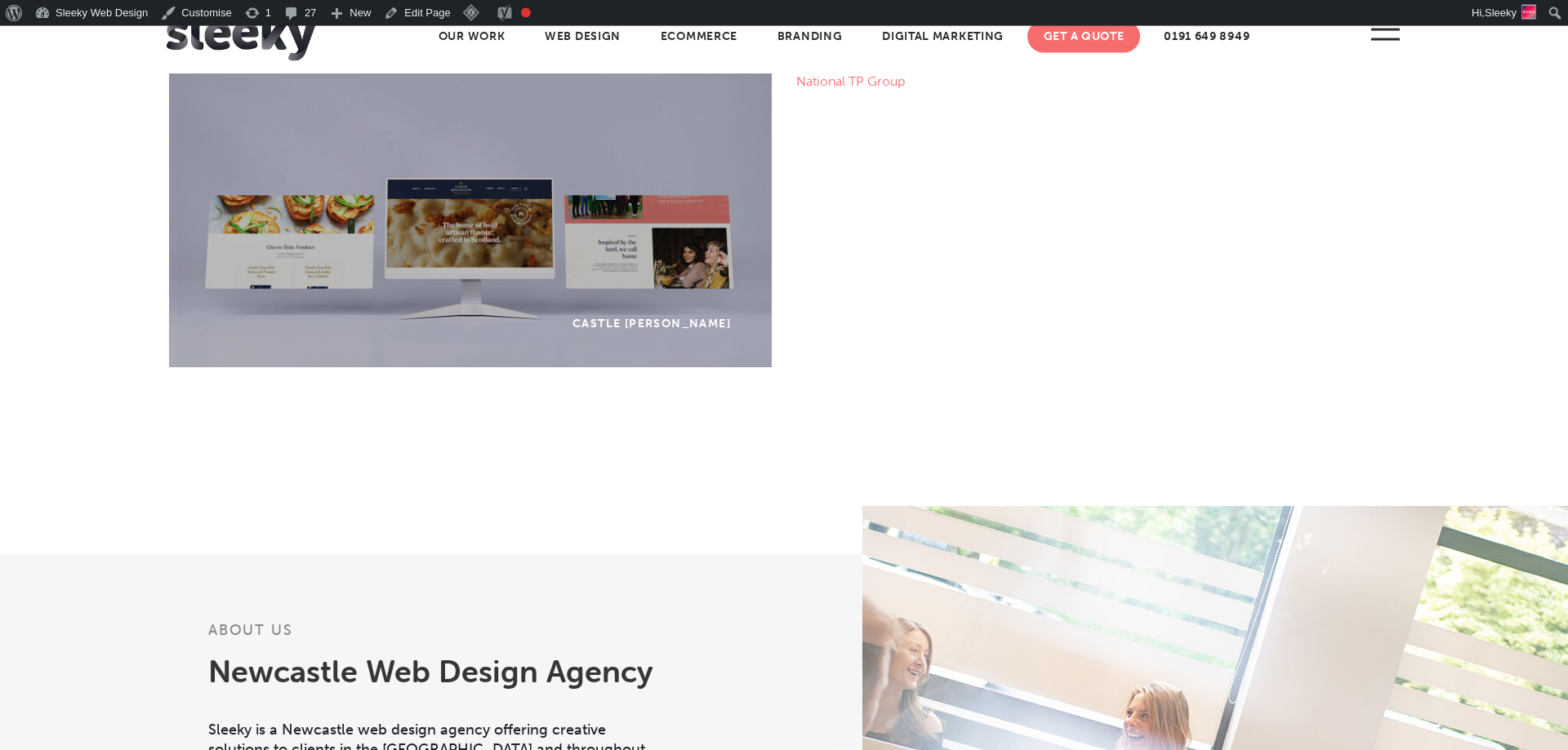
scroll to position [1509, 0]
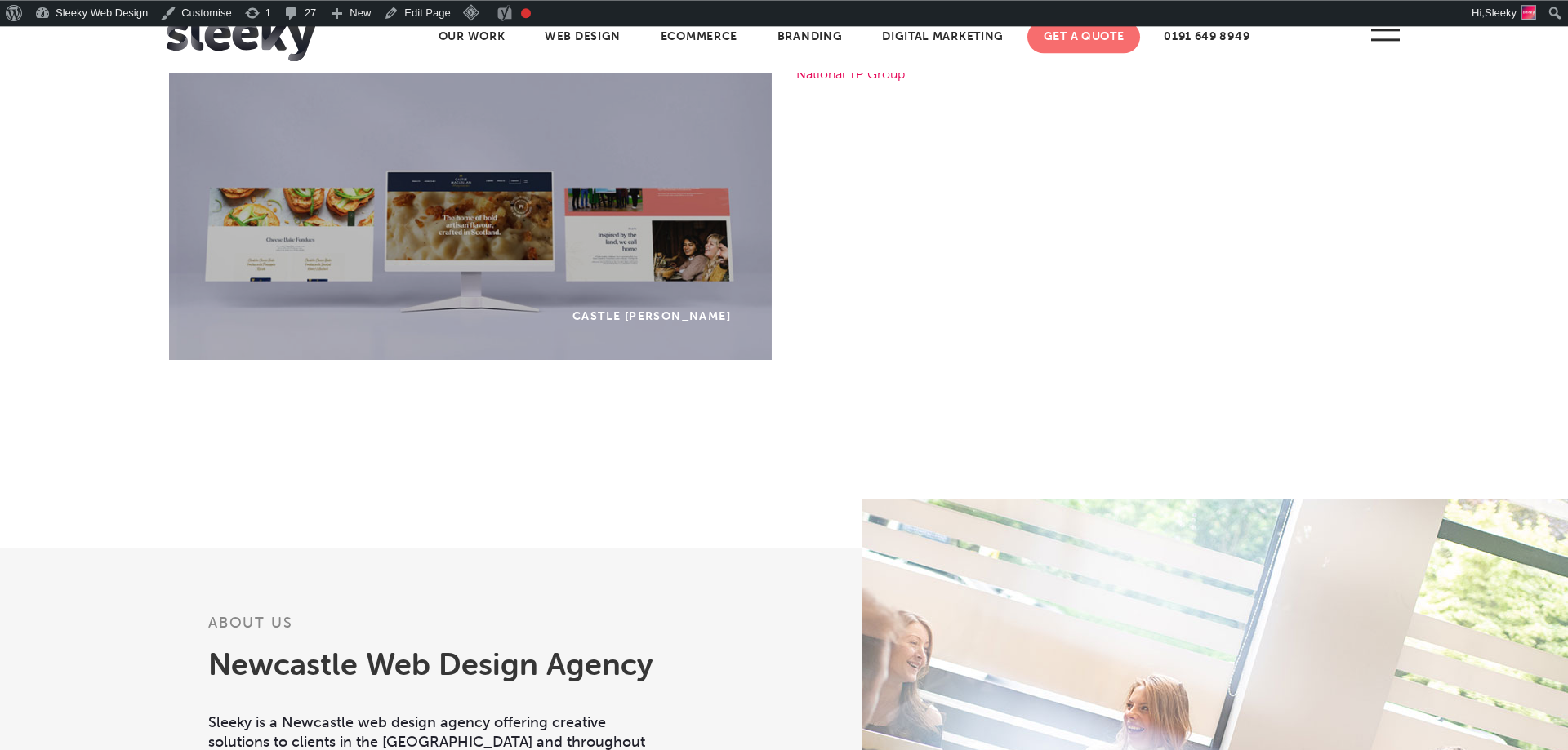
scroll to position [1504, 0]
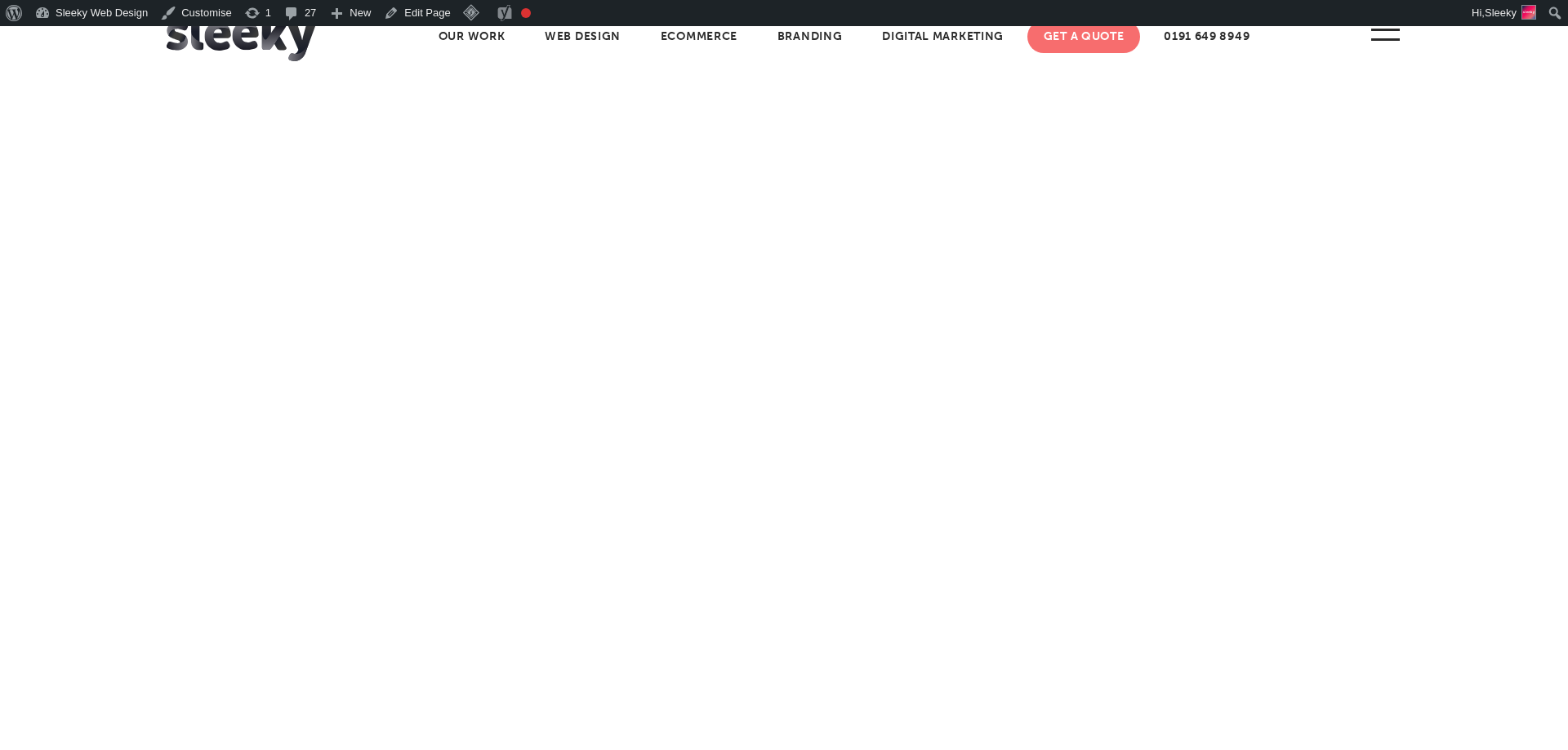
scroll to position [1391, 0]
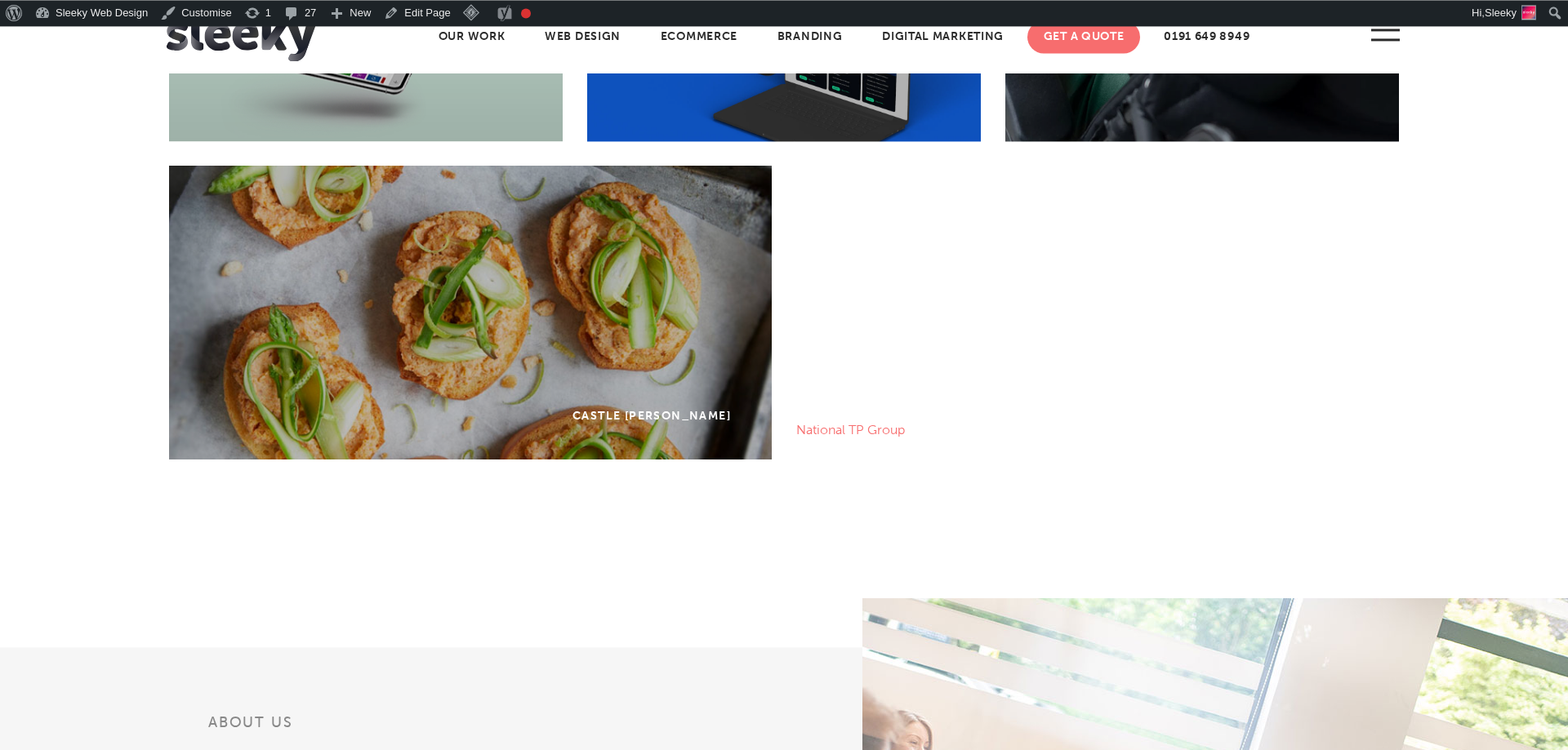
scroll to position [1407, 0]
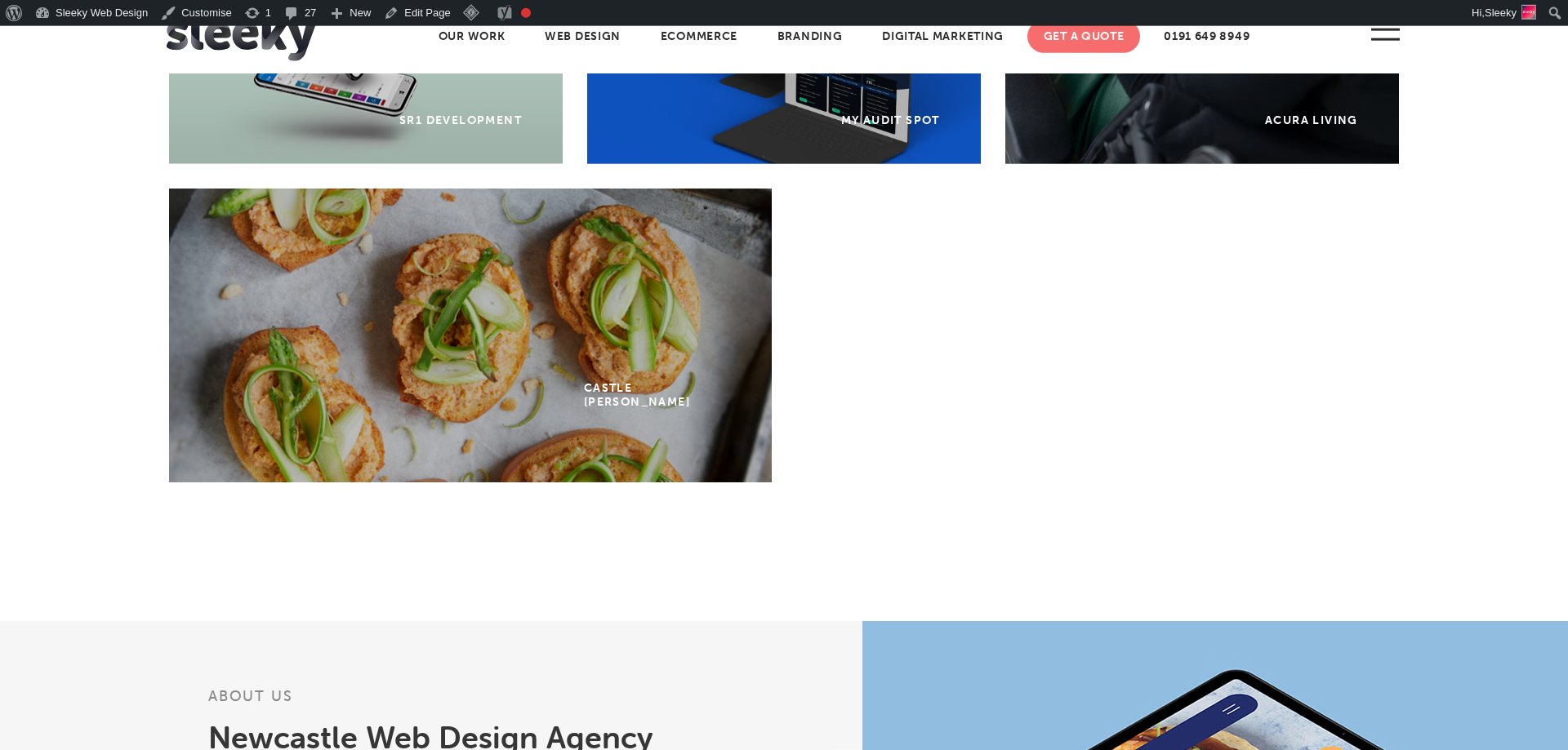
scroll to position [1386, 0]
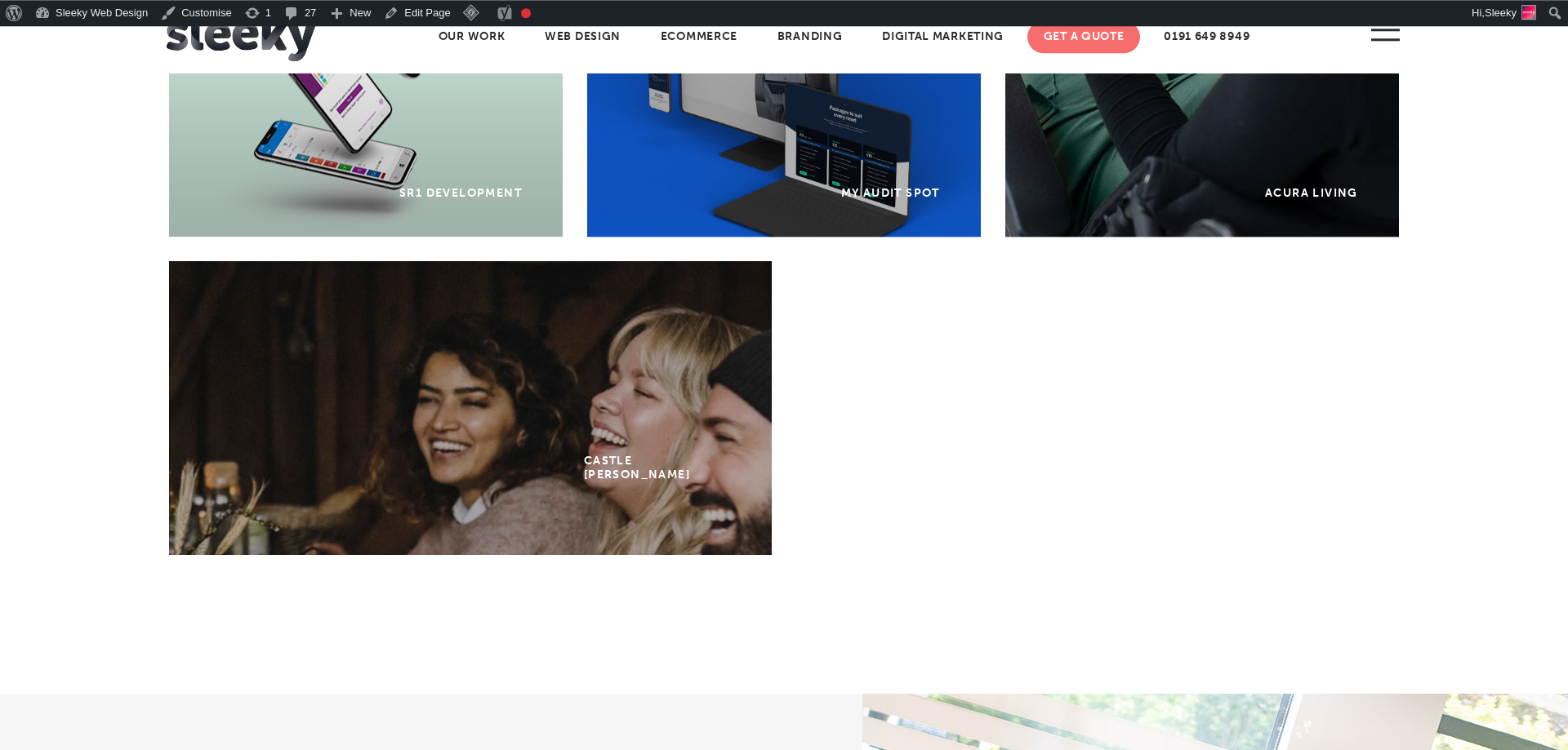
scroll to position [1315, 0]
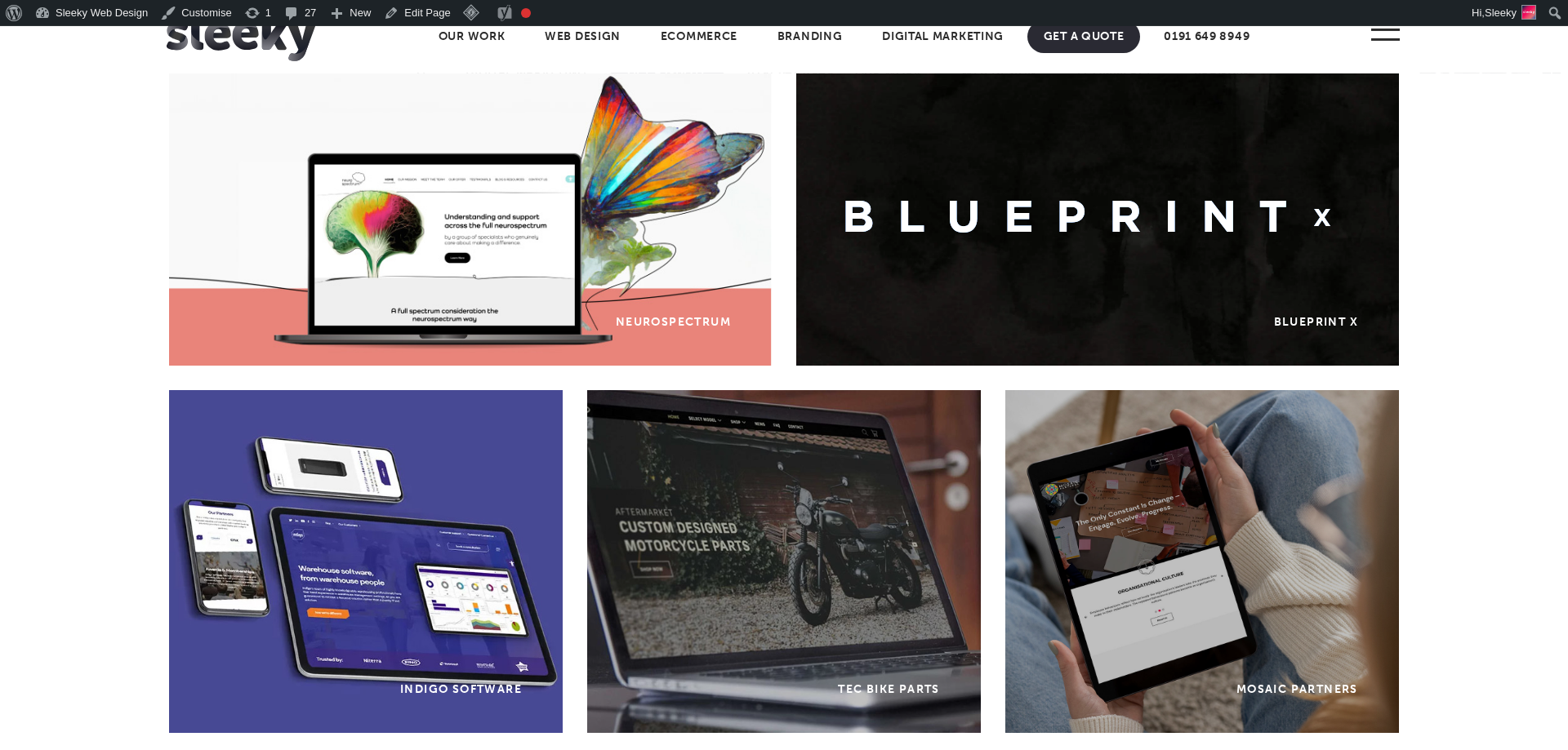
scroll to position [840, 0]
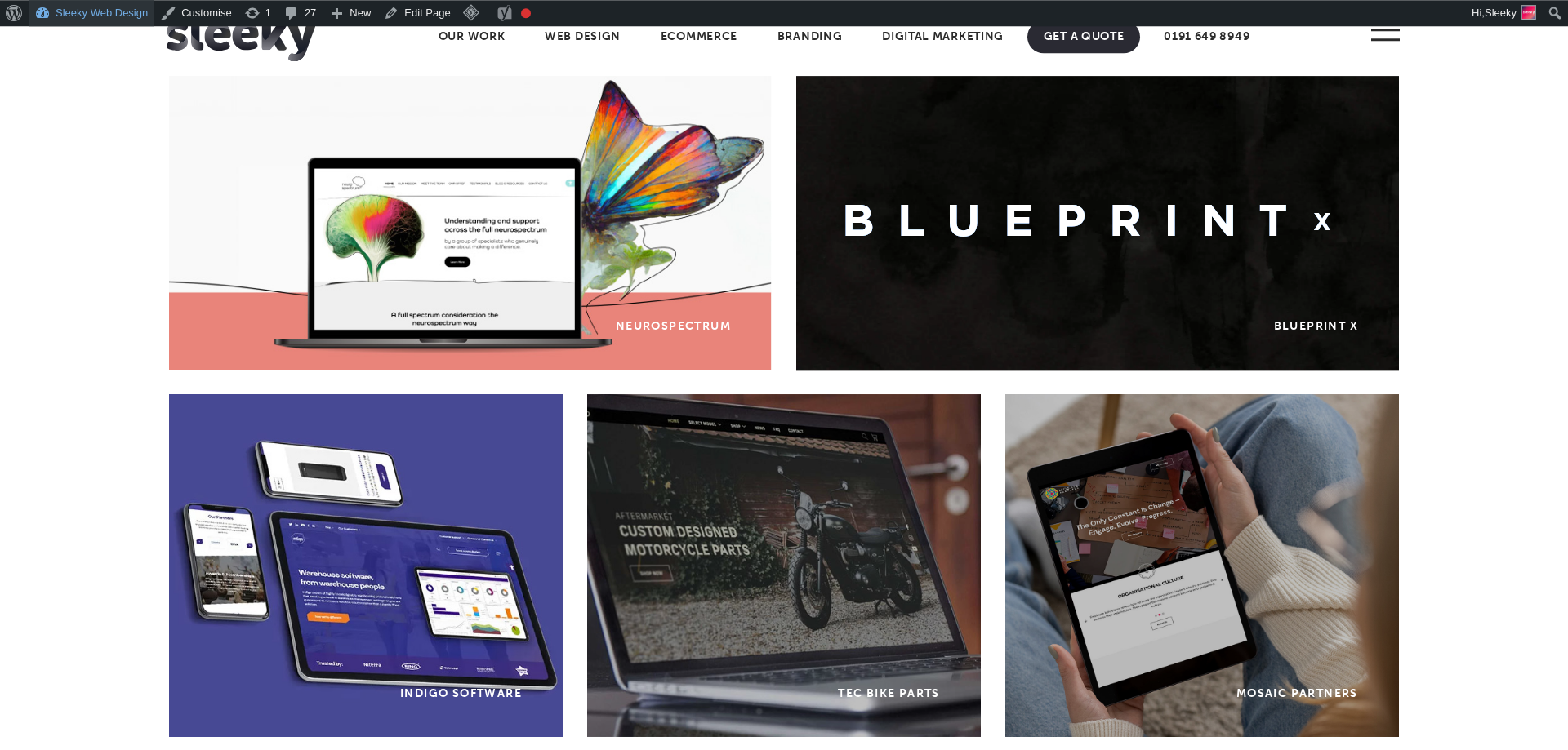
click at [95, 13] on link "Sleeky Web Design" at bounding box center [91, 13] width 126 height 26
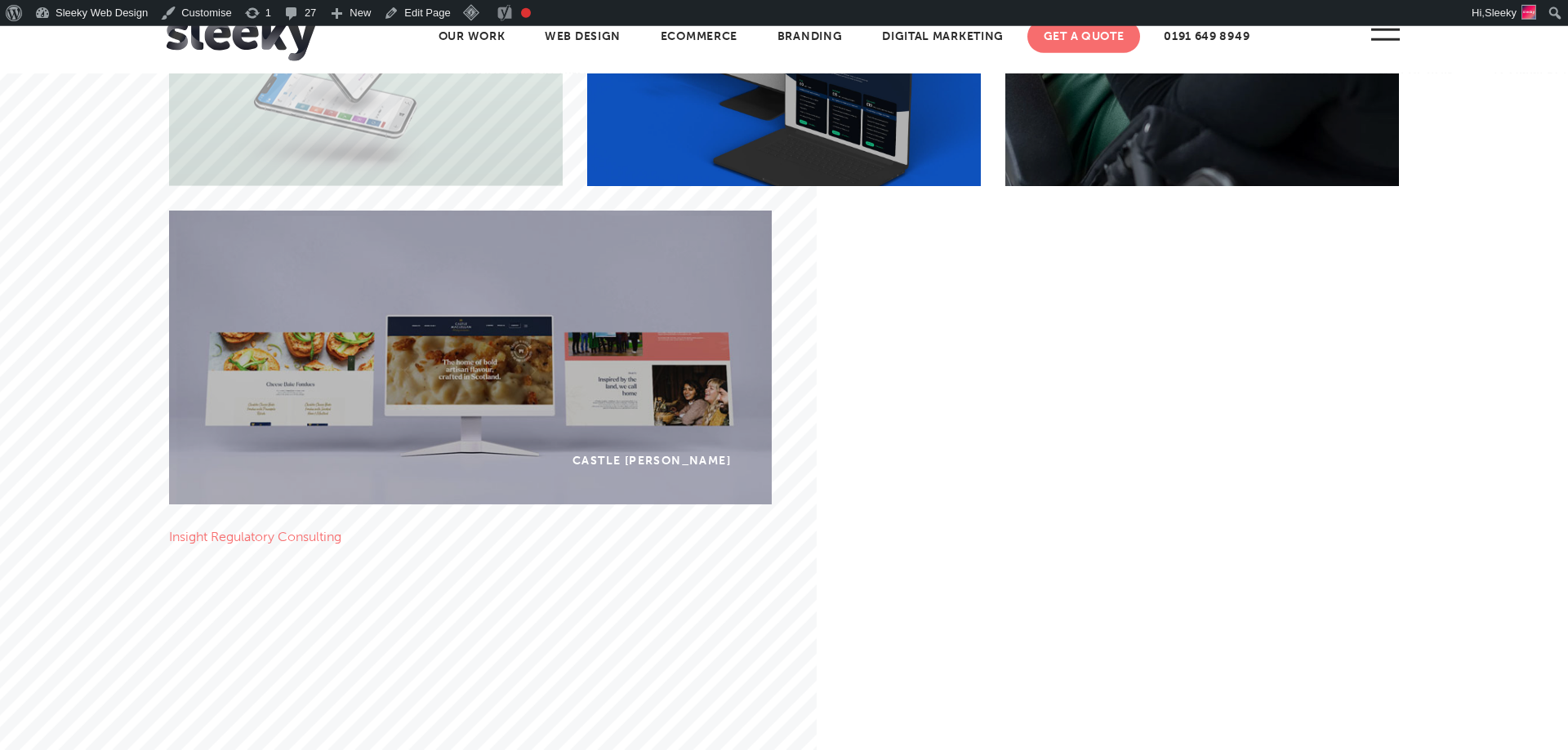
scroll to position [1367, 0]
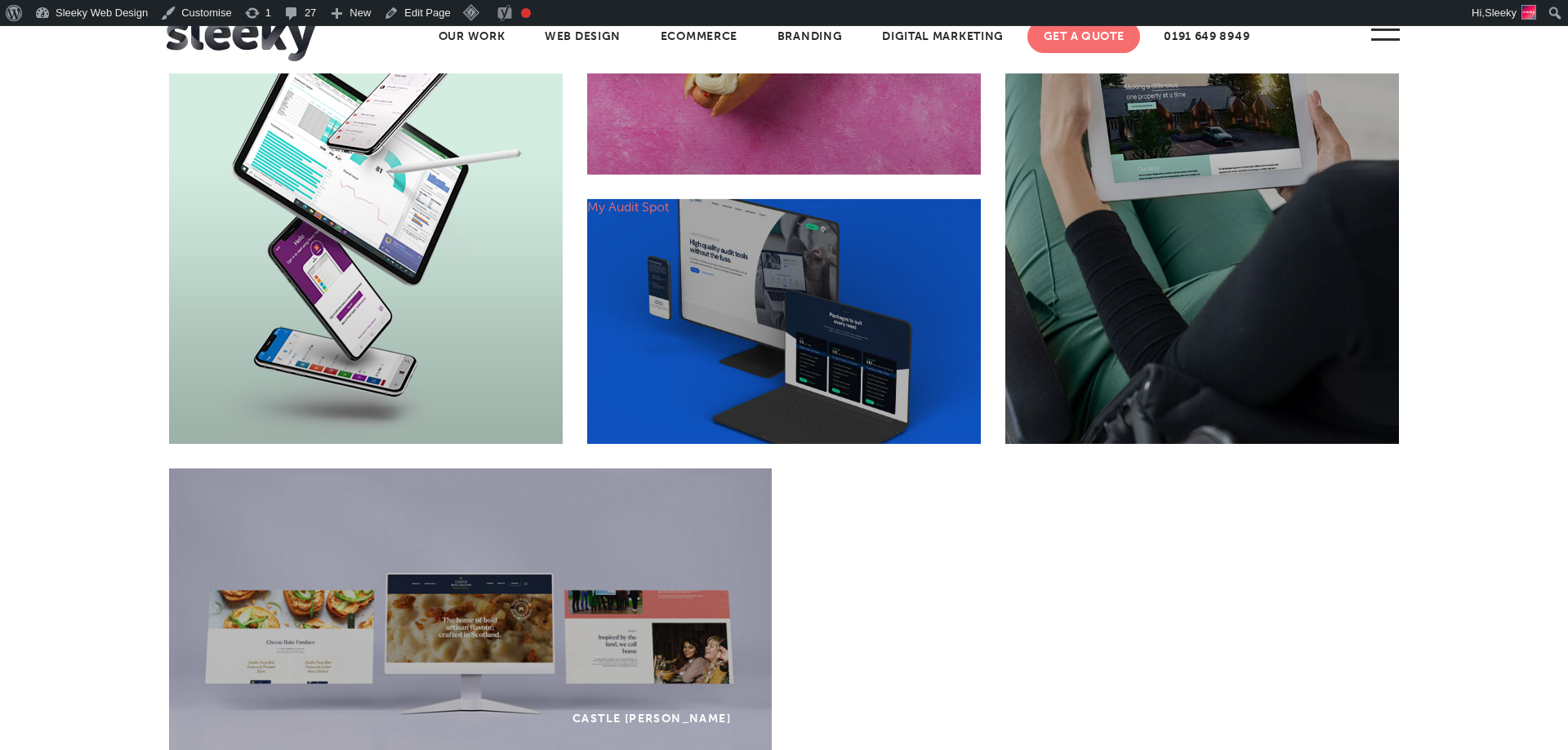
scroll to position [1097, 0]
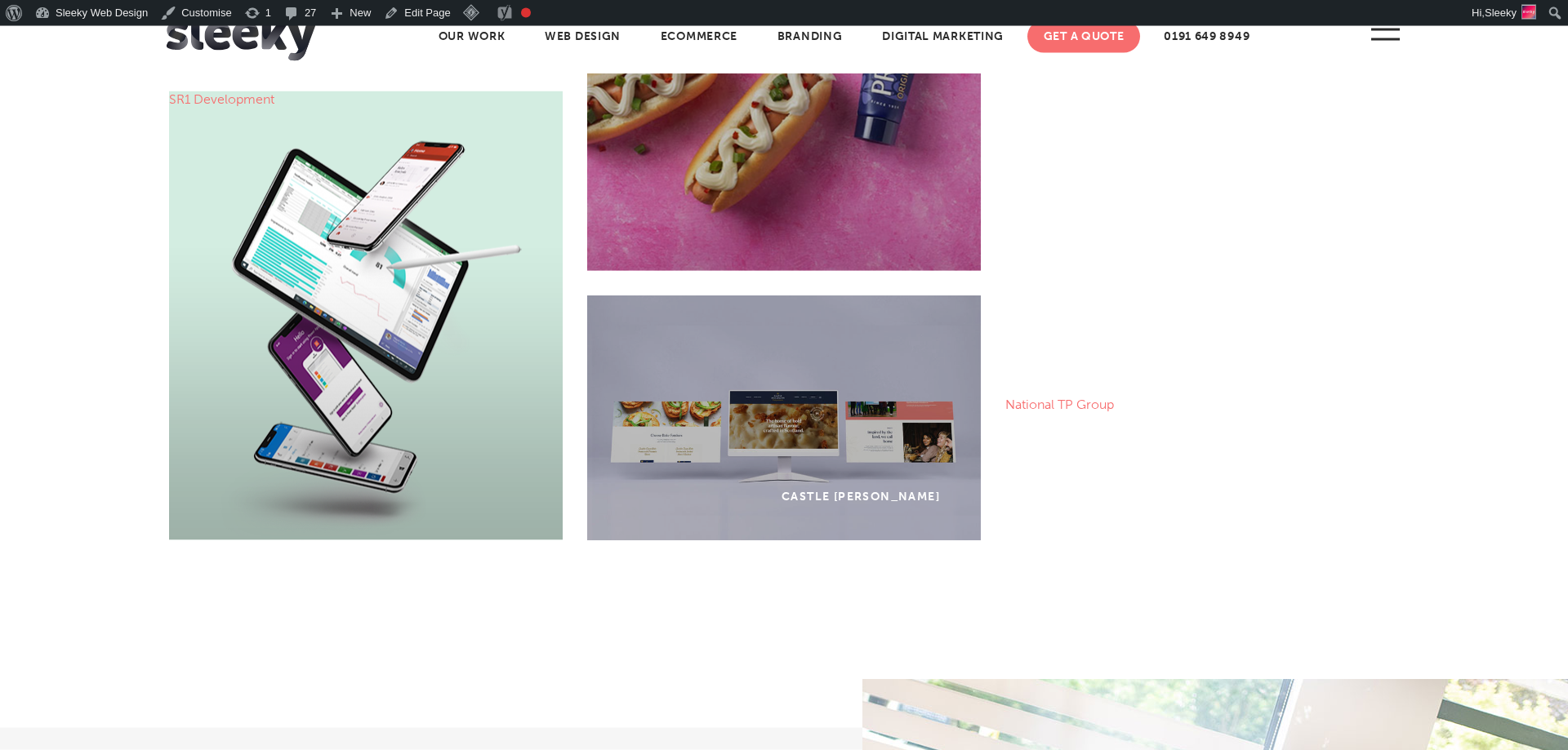
scroll to position [1013, 0]
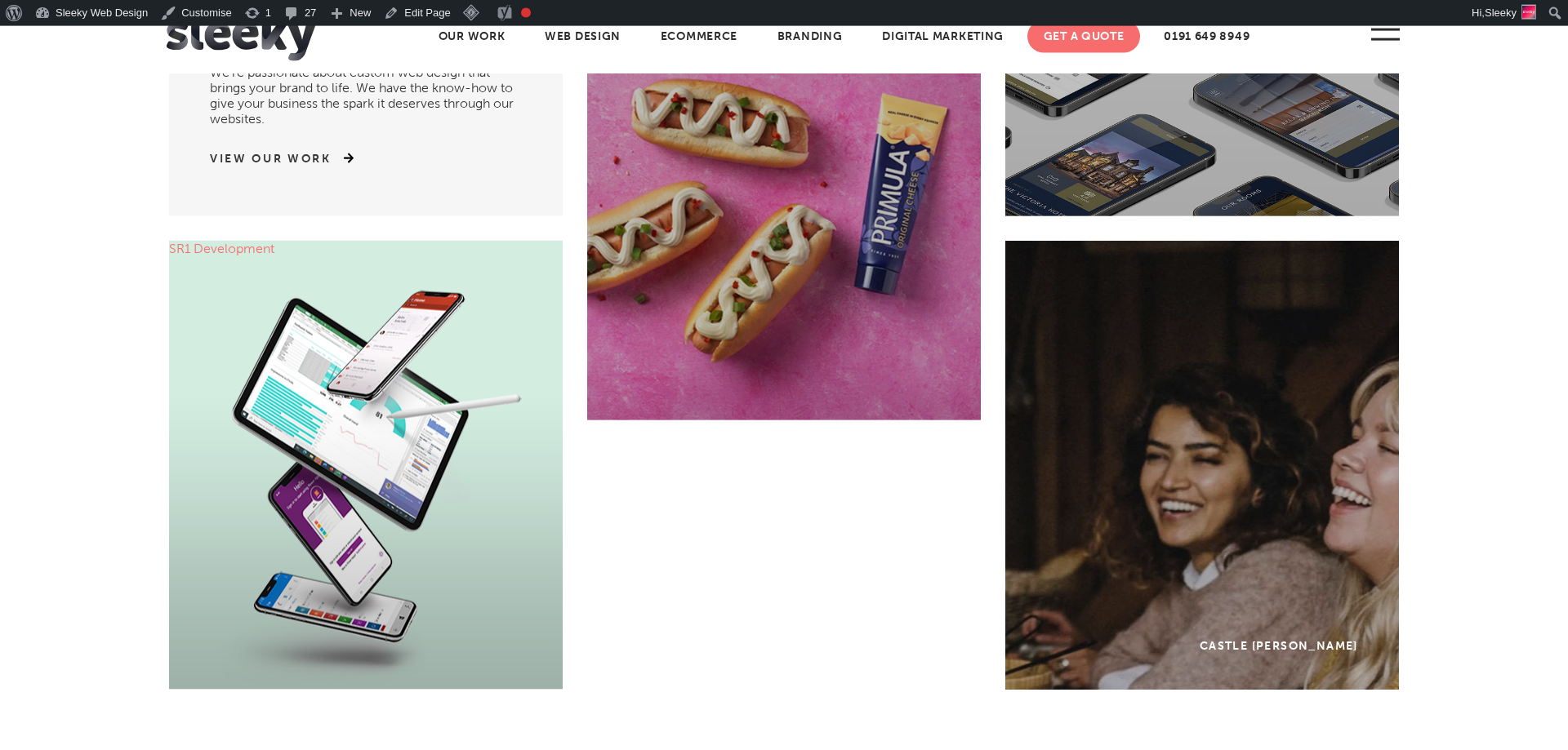
scroll to position [854, 0]
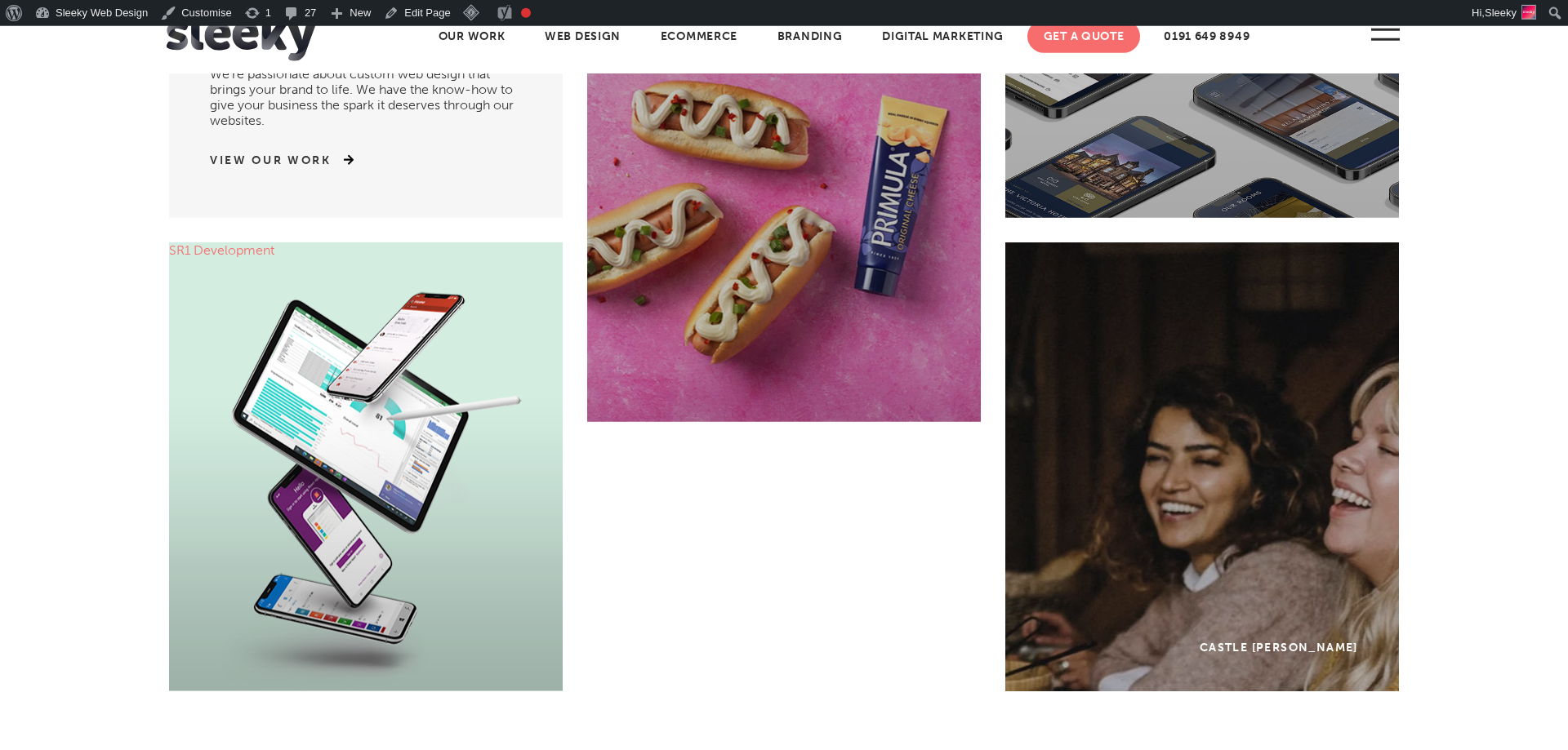
click at [1500, 351] on section "Click into our world We’re passionate about custom web design that brings your …" at bounding box center [784, 344] width 1568 height 743
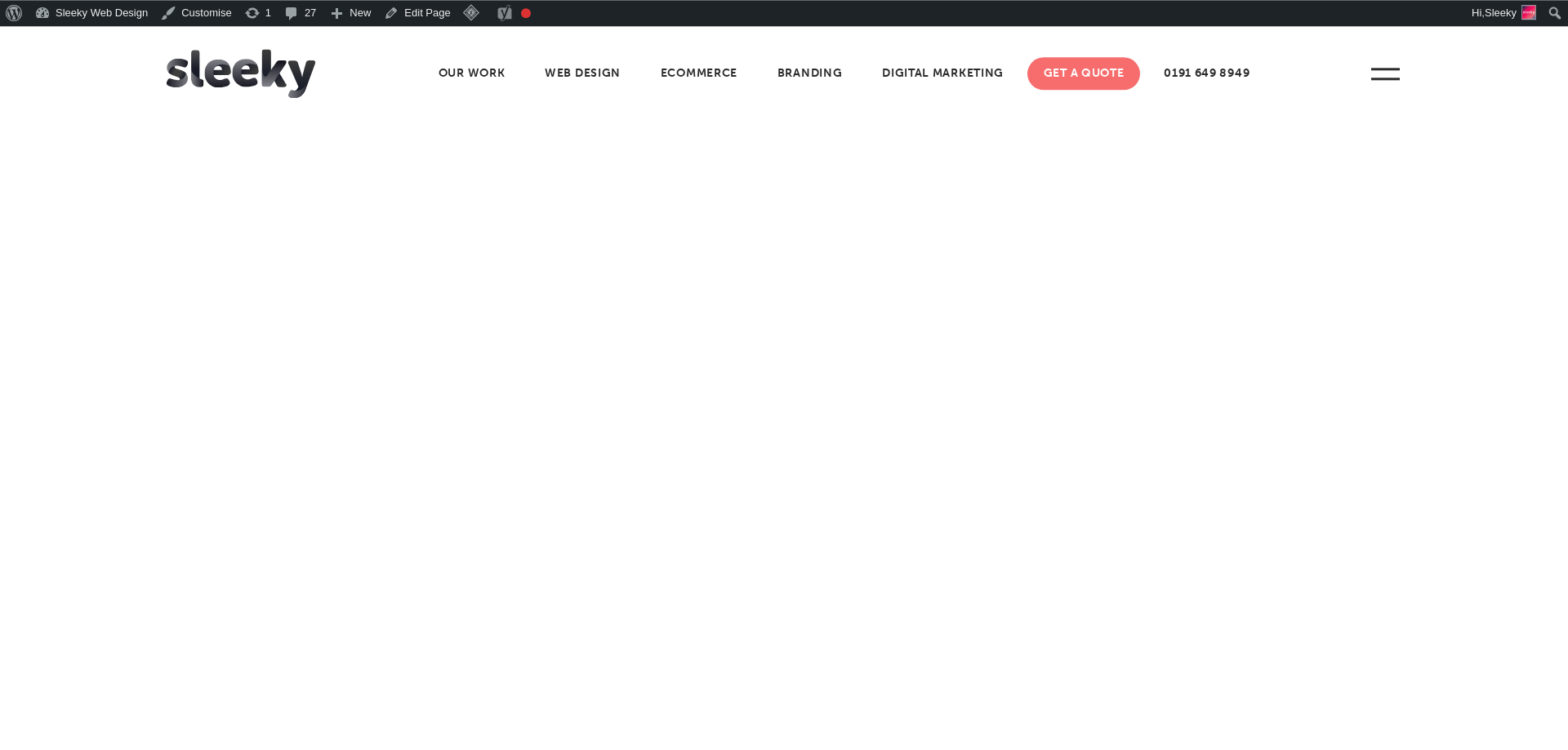
scroll to position [0, 0]
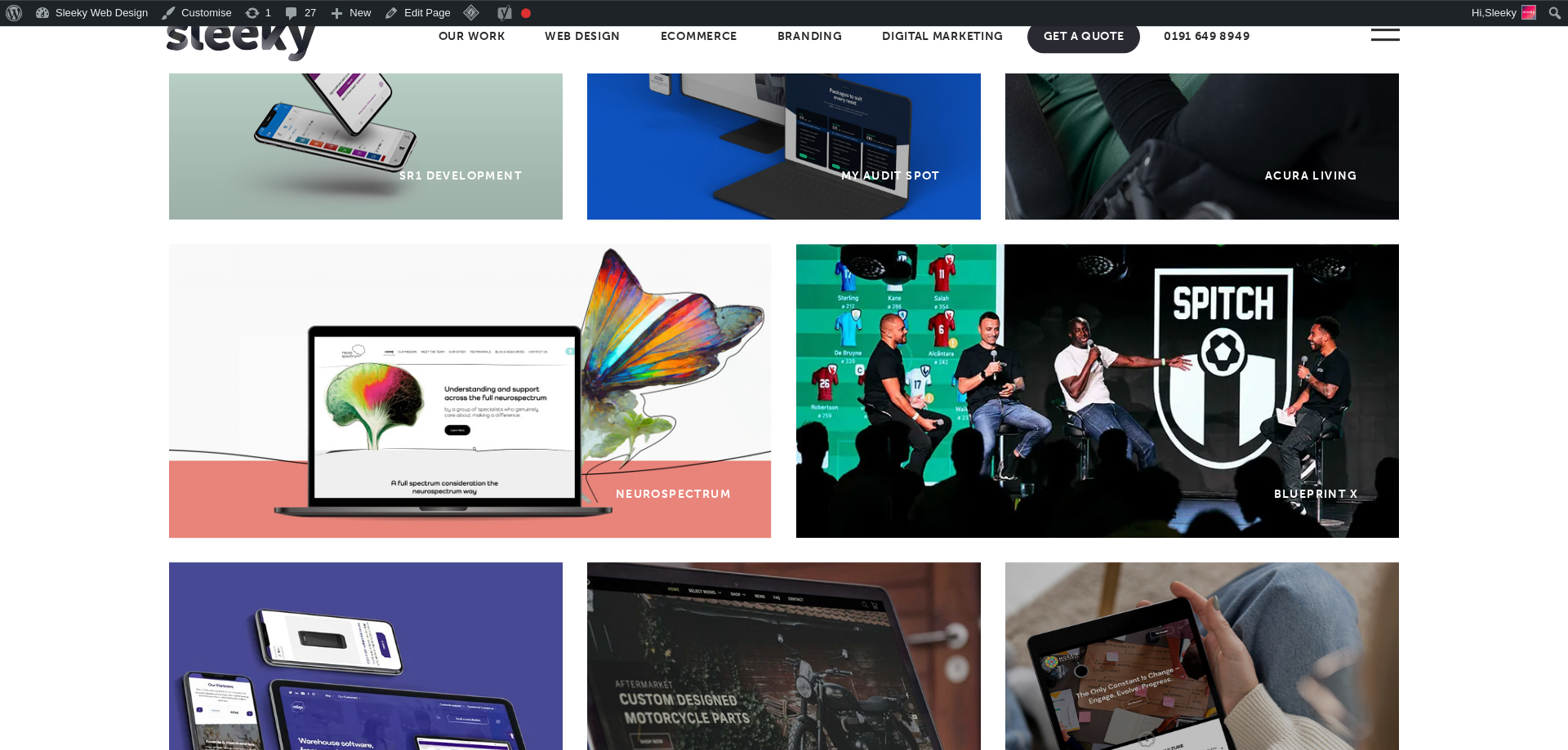
scroll to position [669, 0]
